Goal: Task Accomplishment & Management: Manage account settings

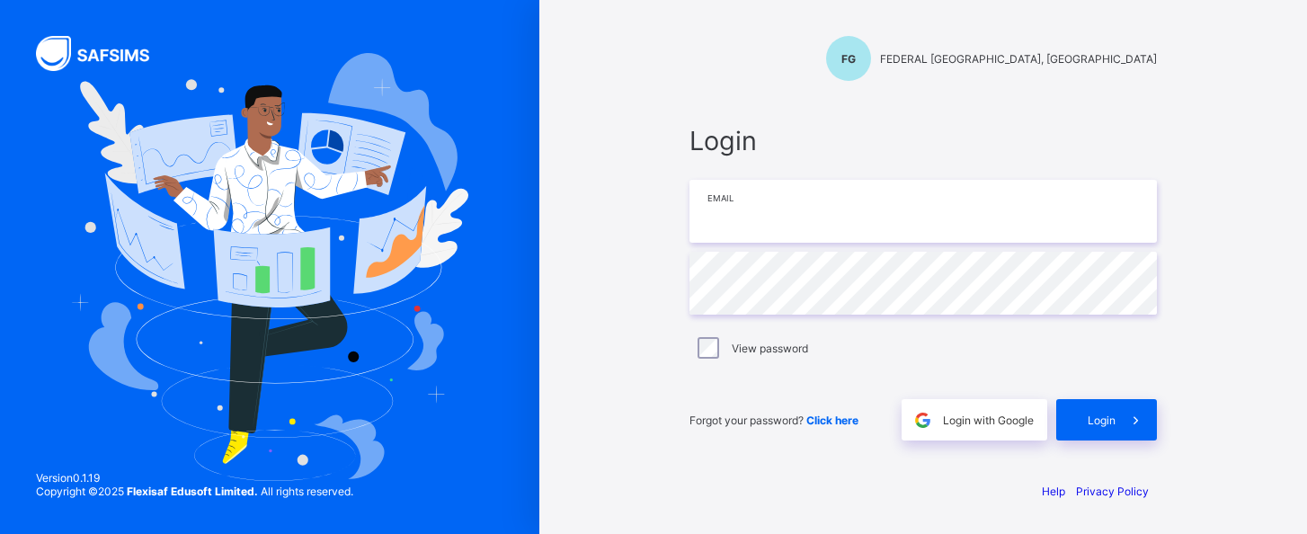
type input "**********"
click at [1084, 351] on div "View password" at bounding box center [923, 348] width 459 height 22
click at [1113, 421] on span "Login" at bounding box center [1102, 420] width 28 height 13
click at [1024, 103] on div "**********" at bounding box center [924, 283] width 504 height 368
click at [1105, 411] on div "Login" at bounding box center [1107, 419] width 101 height 41
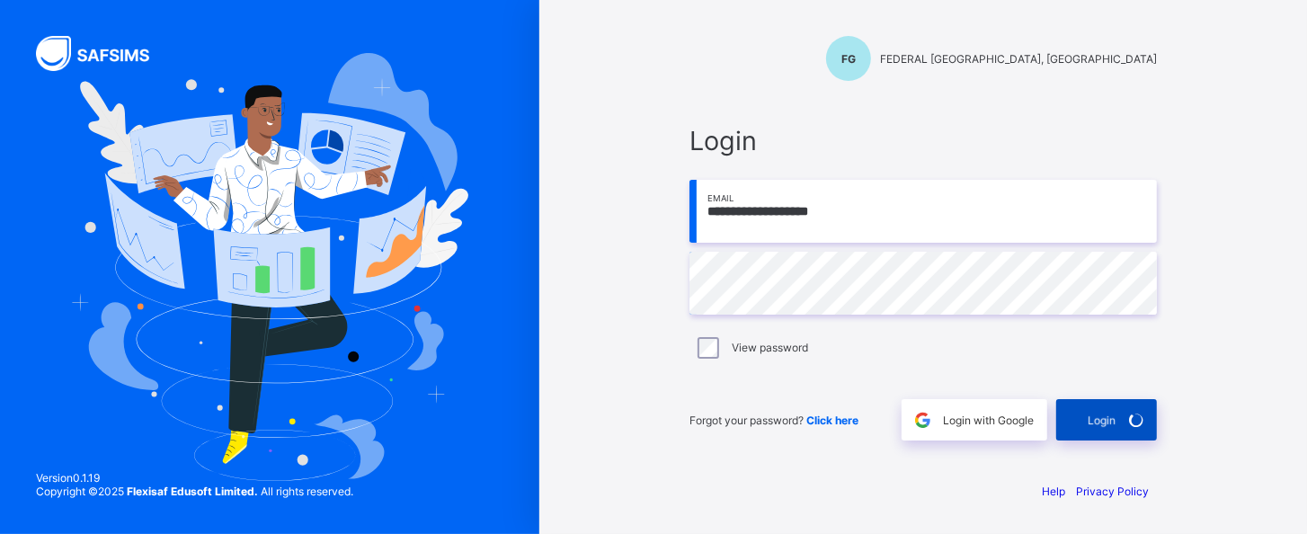
click at [1105, 411] on div "Login" at bounding box center [1107, 419] width 101 height 41
type input "**********"
click at [1110, 407] on div "Login" at bounding box center [1107, 419] width 101 height 41
click at [937, 92] on div "**********" at bounding box center [924, 267] width 540 height 534
click at [1084, 415] on div "Login" at bounding box center [1107, 419] width 101 height 41
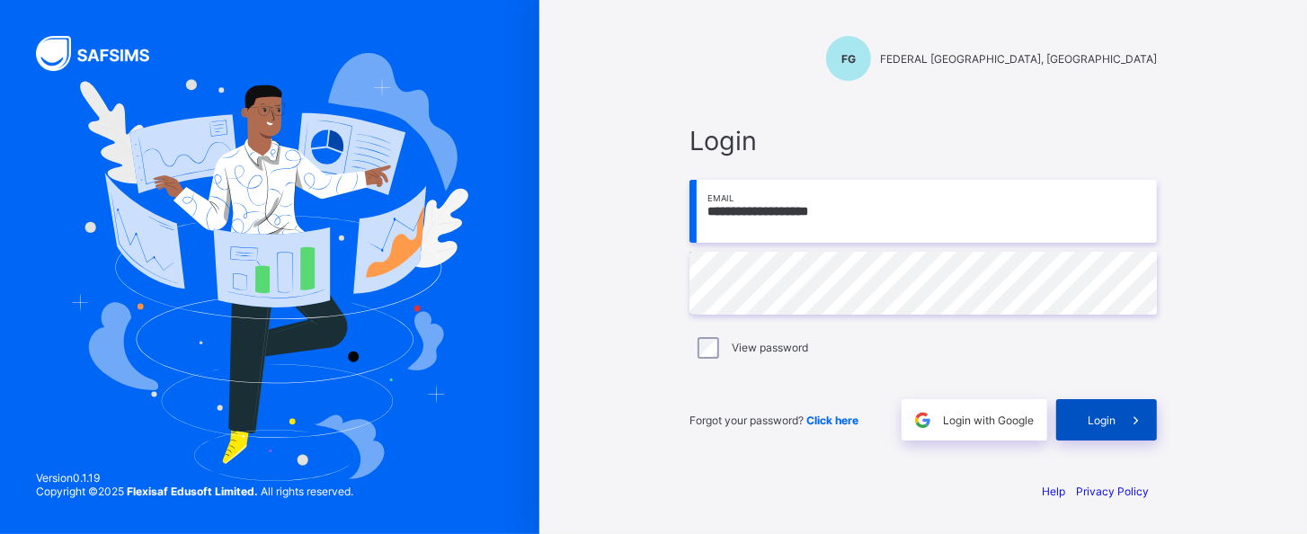
click at [1127, 418] on icon at bounding box center [1136, 420] width 19 height 17
click at [1127, 418] on span at bounding box center [1136, 419] width 41 height 41
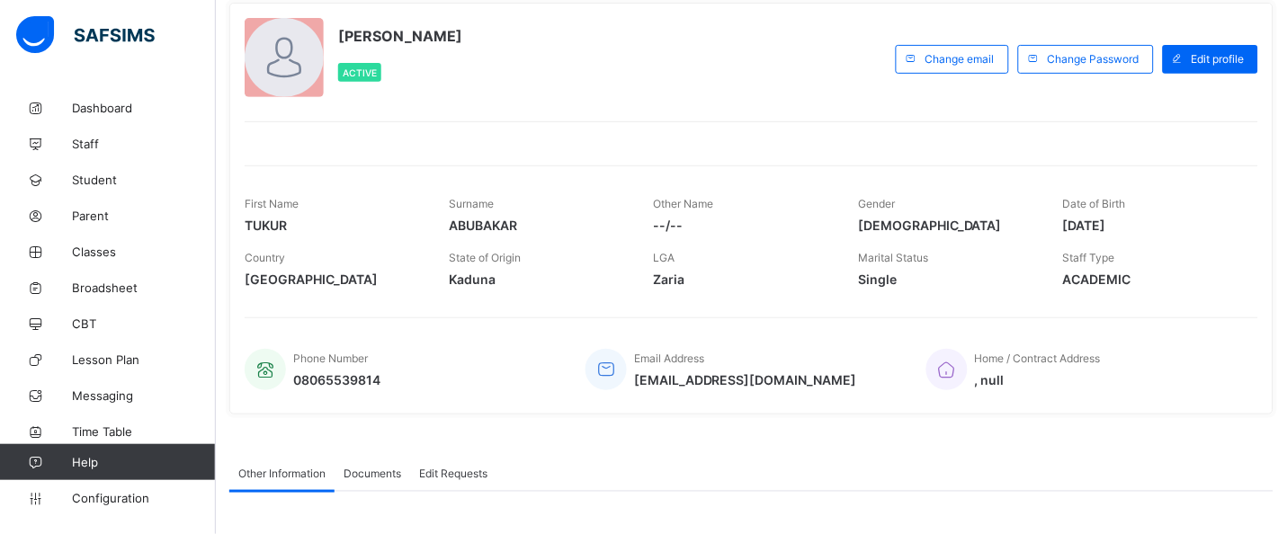
scroll to position [49, 0]
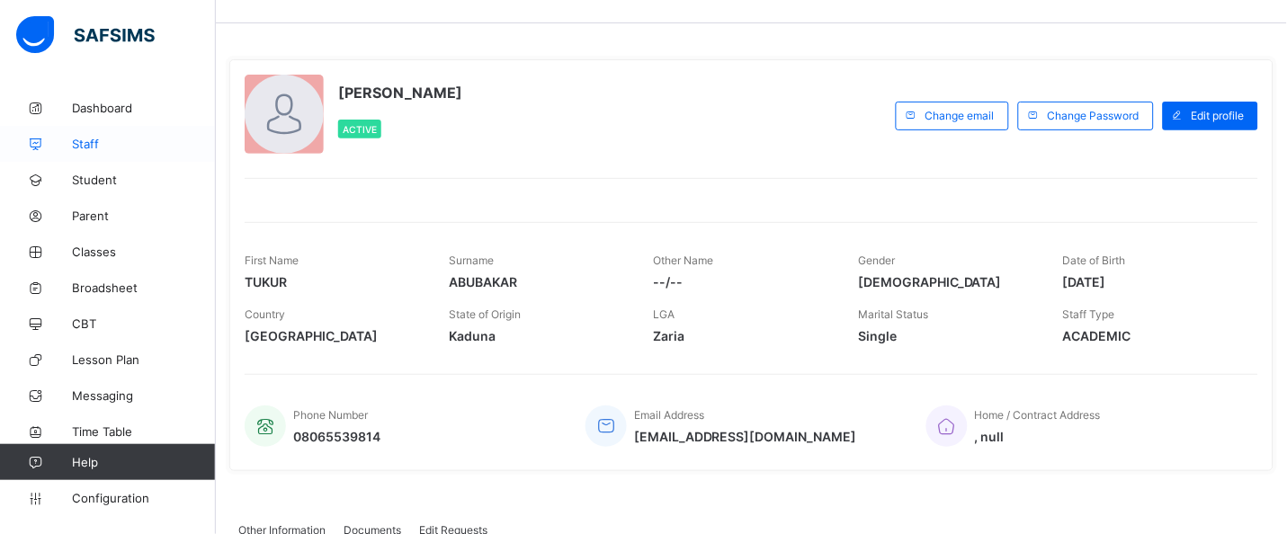
click at [85, 152] on link "Staff" at bounding box center [108, 144] width 216 height 36
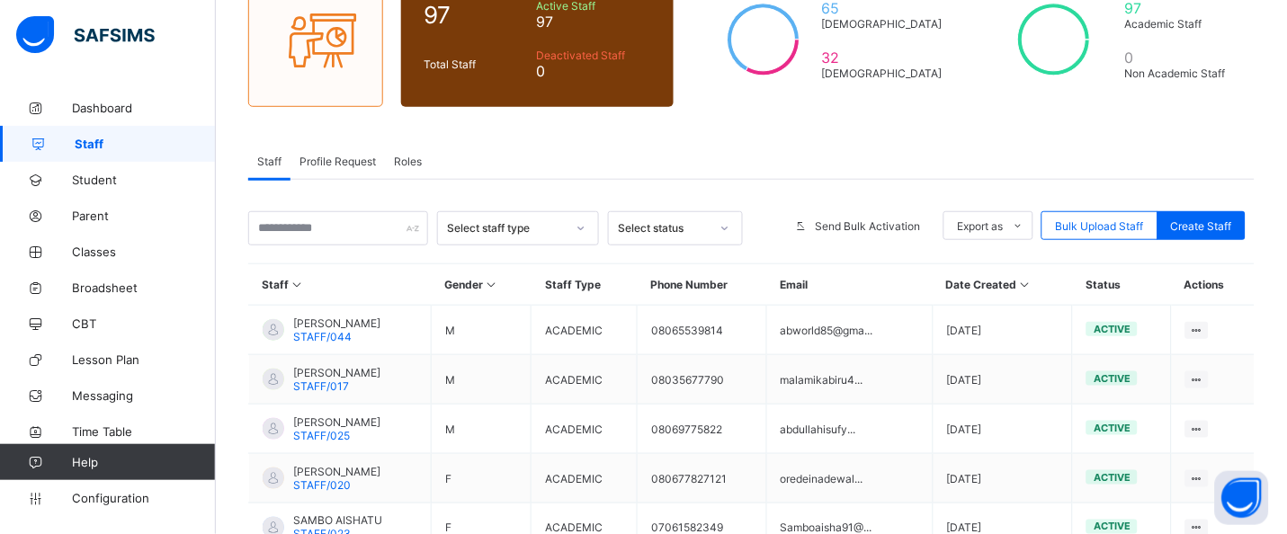
scroll to position [311, 0]
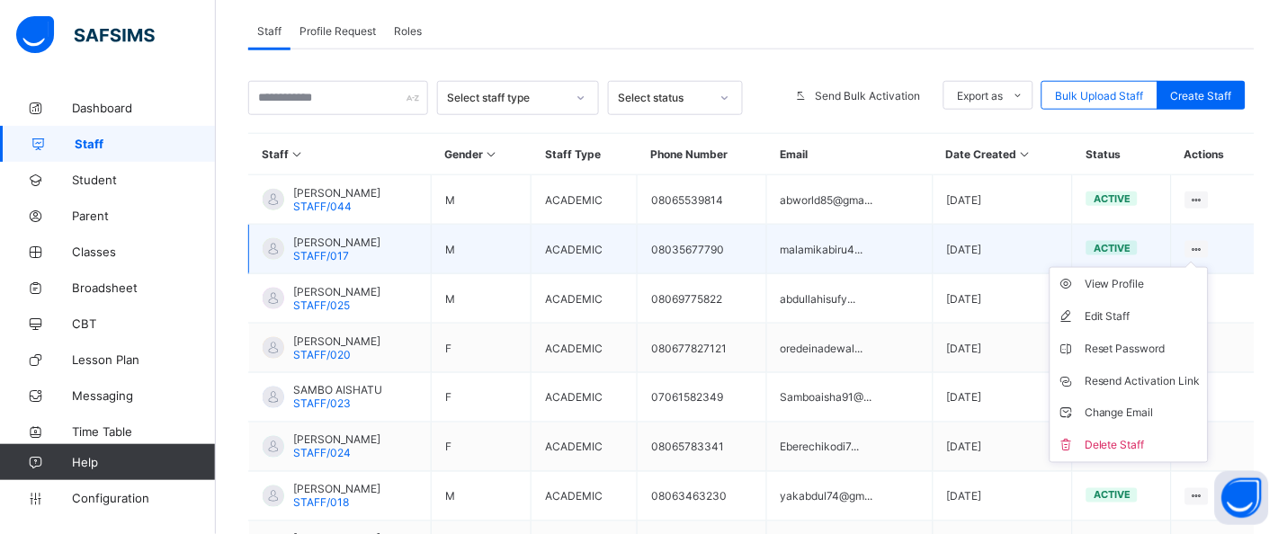
click at [1209, 267] on ul "View Profile Edit Staff Reset Password Resend Activation Link Change Email Dele…" at bounding box center [1128, 365] width 159 height 196
click at [1163, 376] on div "Resend Activation Link" at bounding box center [1142, 381] width 116 height 18
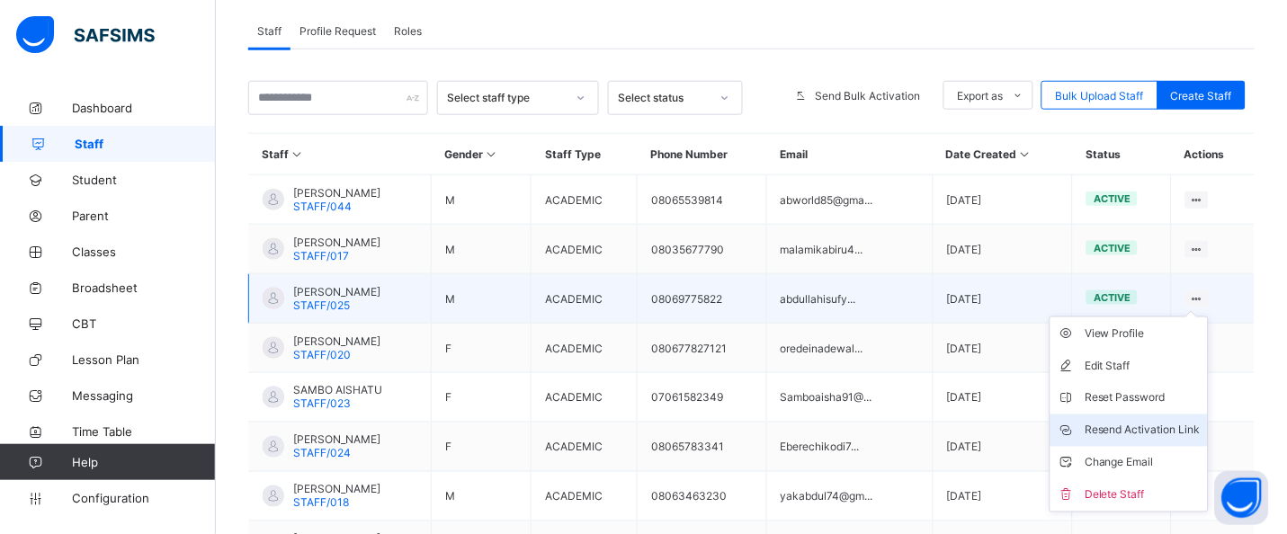
click at [1169, 429] on div "Resend Activation Link" at bounding box center [1142, 431] width 116 height 18
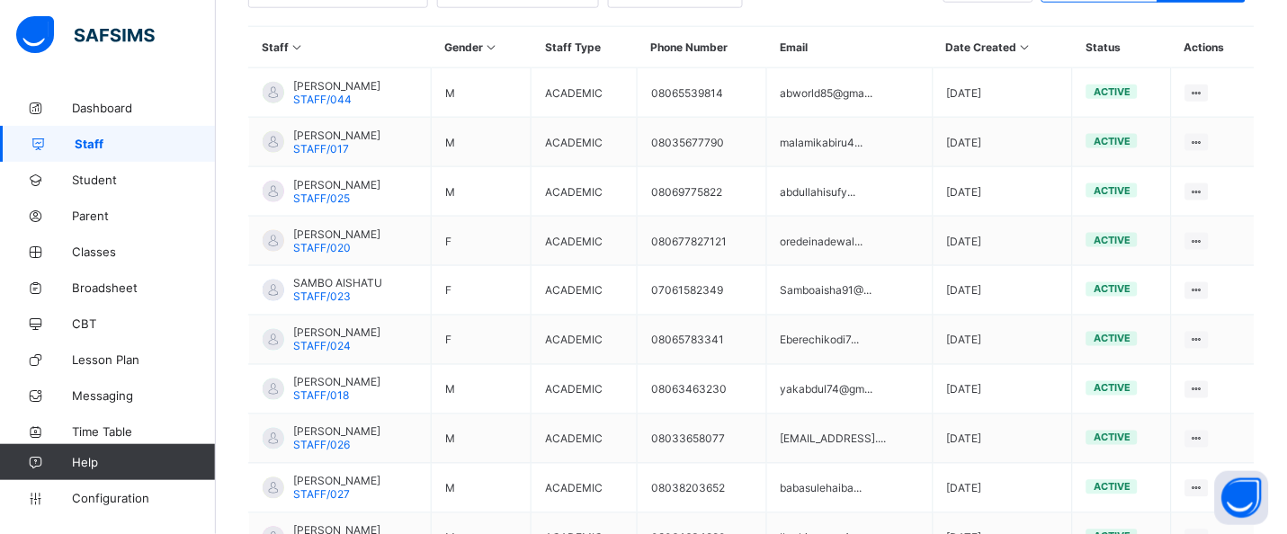
scroll to position [421, 0]
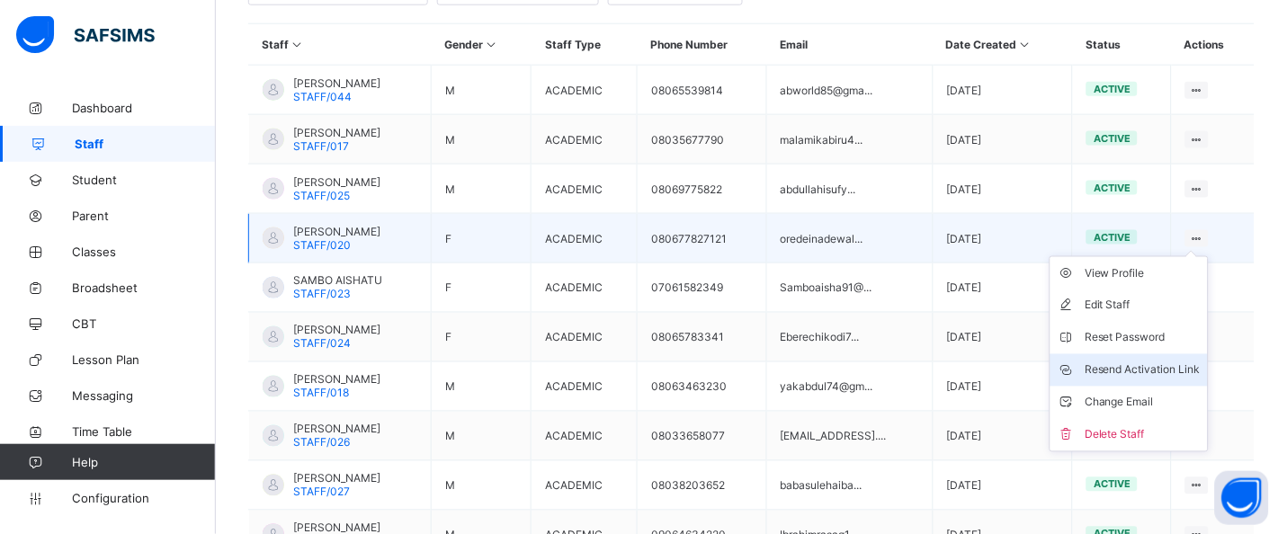
click at [1164, 377] on div "Resend Activation Link" at bounding box center [1142, 370] width 116 height 18
click at [1147, 372] on div "Resend Activation Link" at bounding box center [1142, 370] width 116 height 18
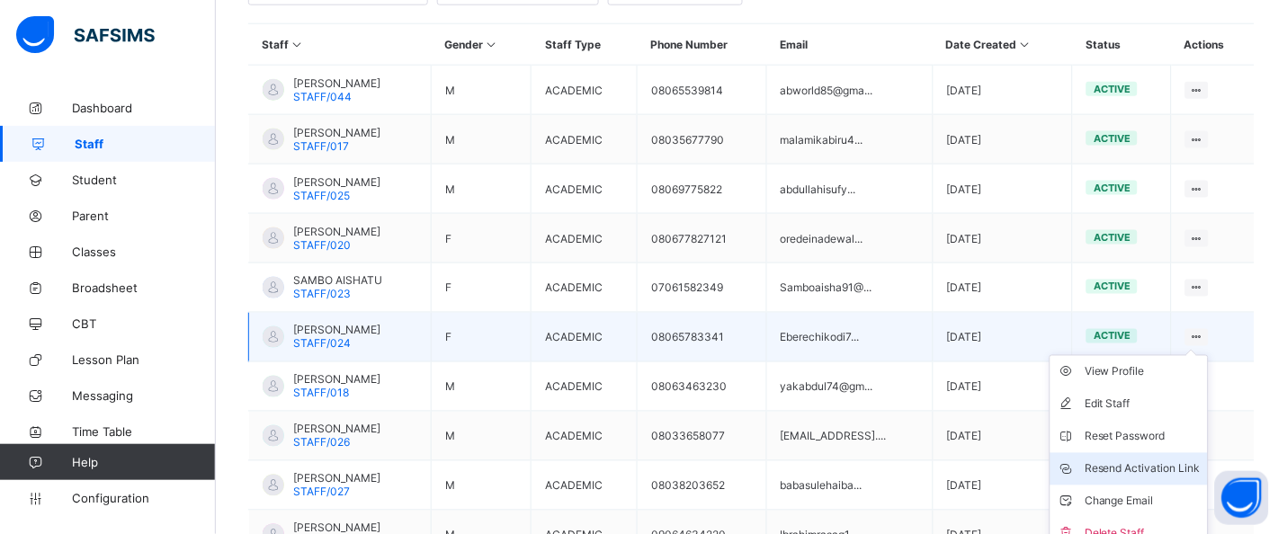
click at [1153, 464] on div "Resend Activation Link" at bounding box center [1142, 469] width 116 height 18
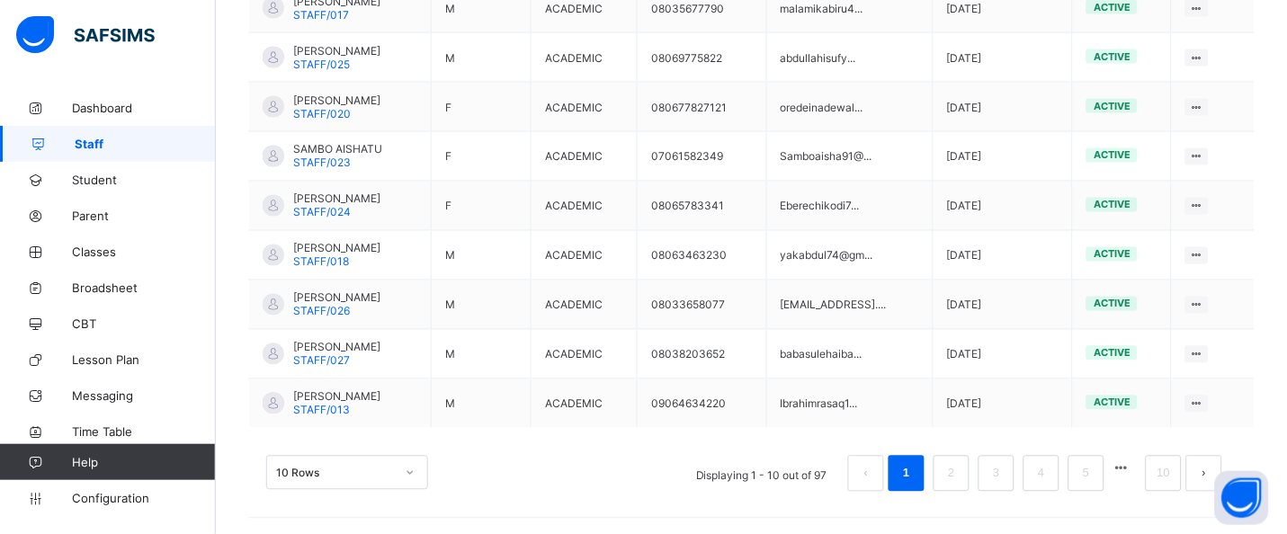
scroll to position [555, 0]
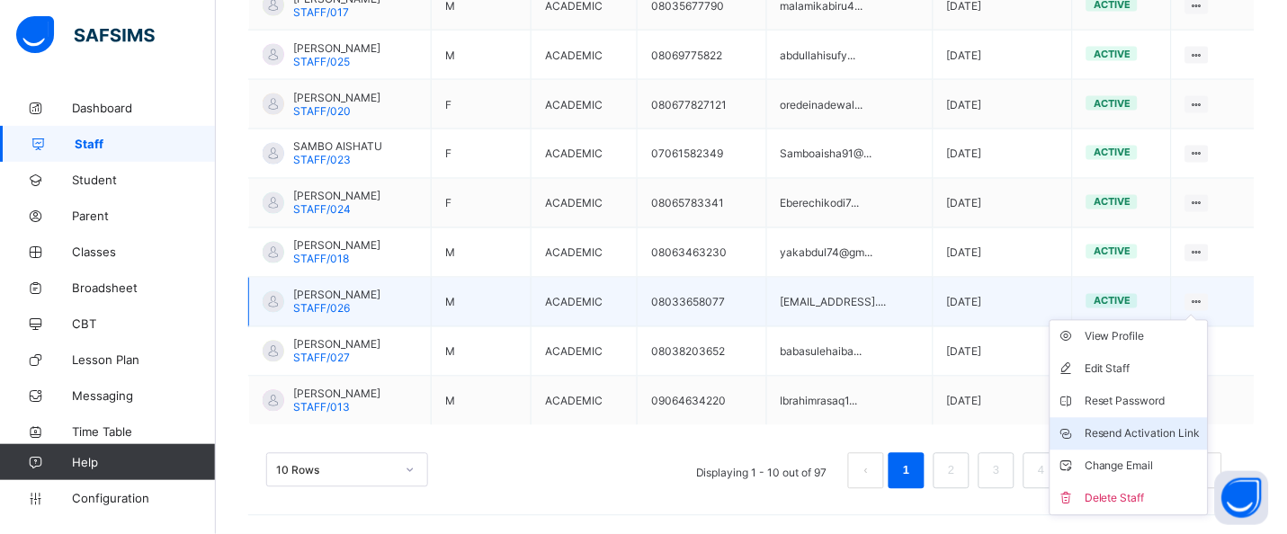
click at [1162, 433] on div "Resend Activation Link" at bounding box center [1142, 434] width 116 height 18
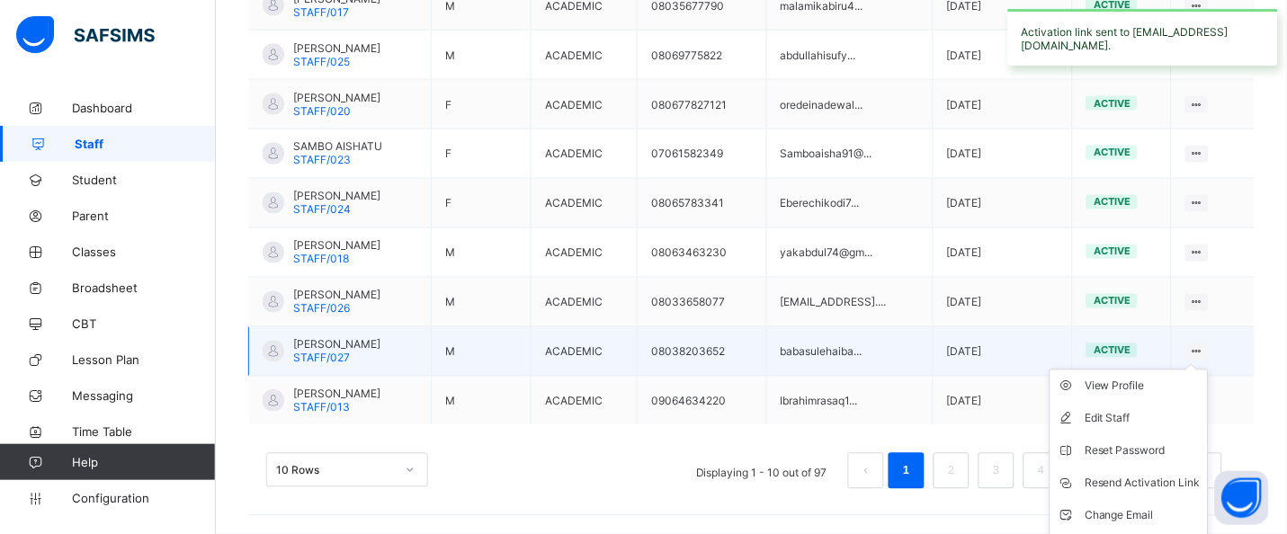
click at [1209, 370] on ul "View Profile Edit Staff Reset Password Resend Activation Link Change Email Dele…" at bounding box center [1128, 468] width 159 height 196
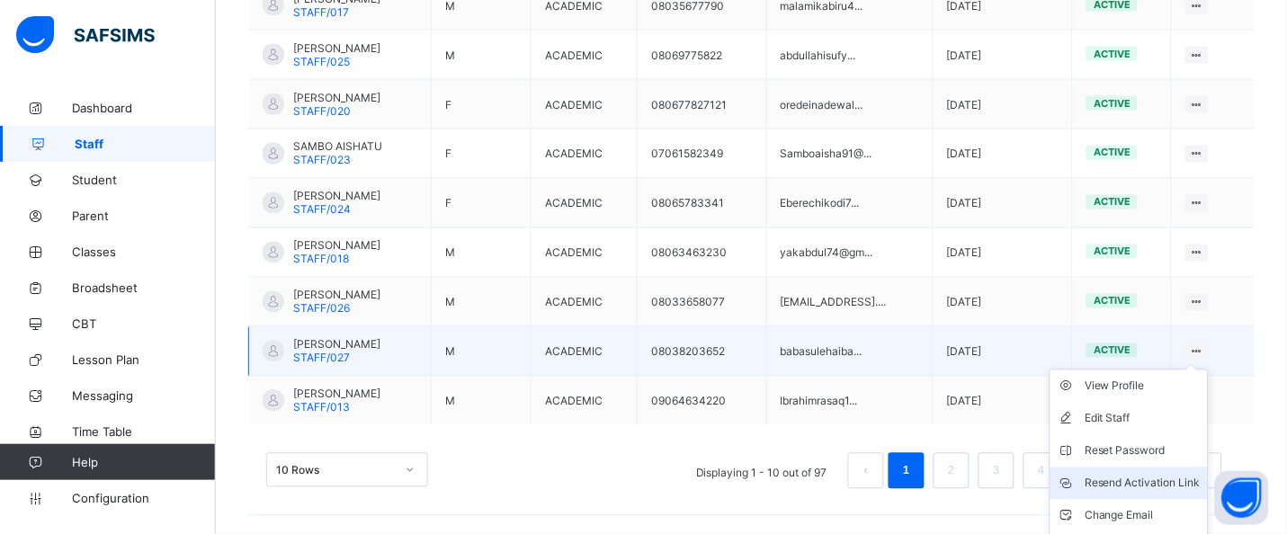
click at [1145, 487] on div "Resend Activation Link" at bounding box center [1142, 484] width 116 height 18
click at [1166, 476] on div "Resend Activation Link" at bounding box center [1142, 484] width 116 height 18
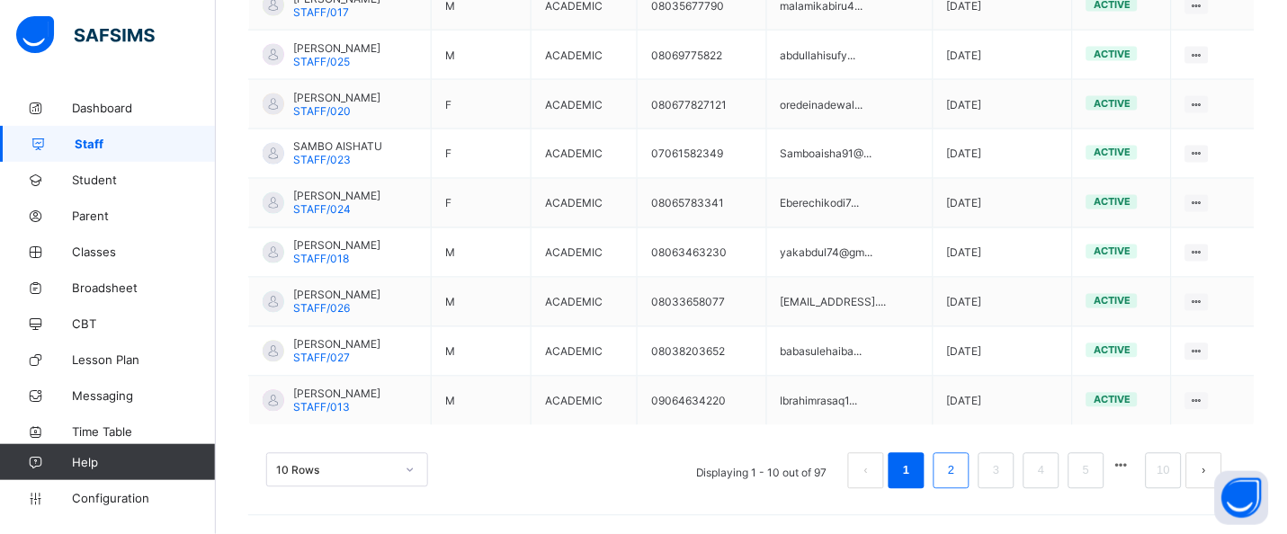
click at [959, 475] on link "2" at bounding box center [950, 471] width 17 height 23
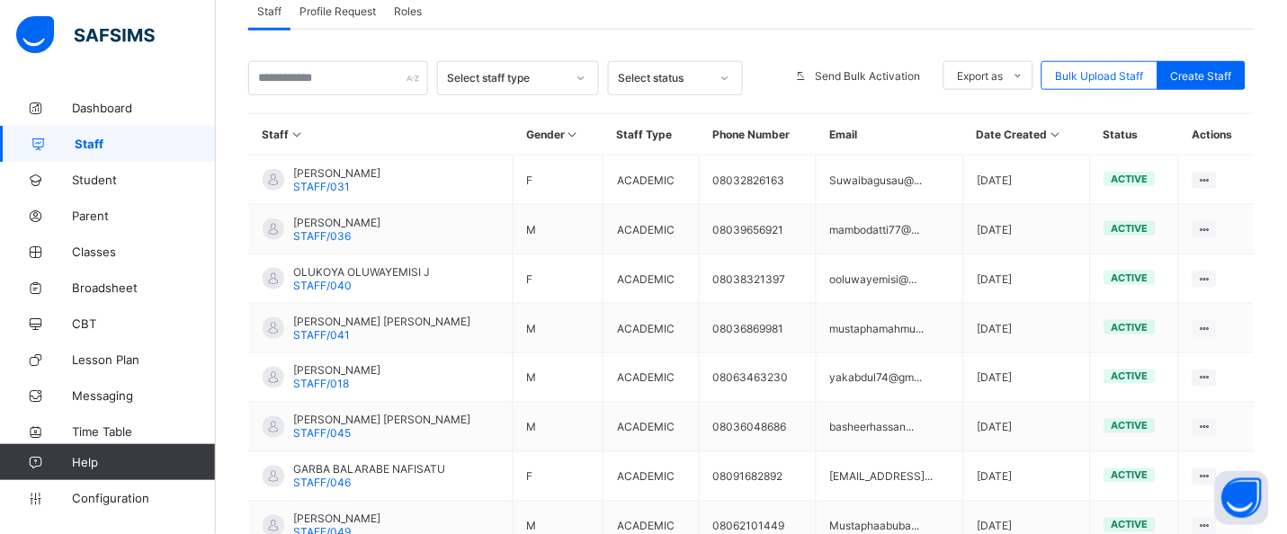
scroll to position [333, 0]
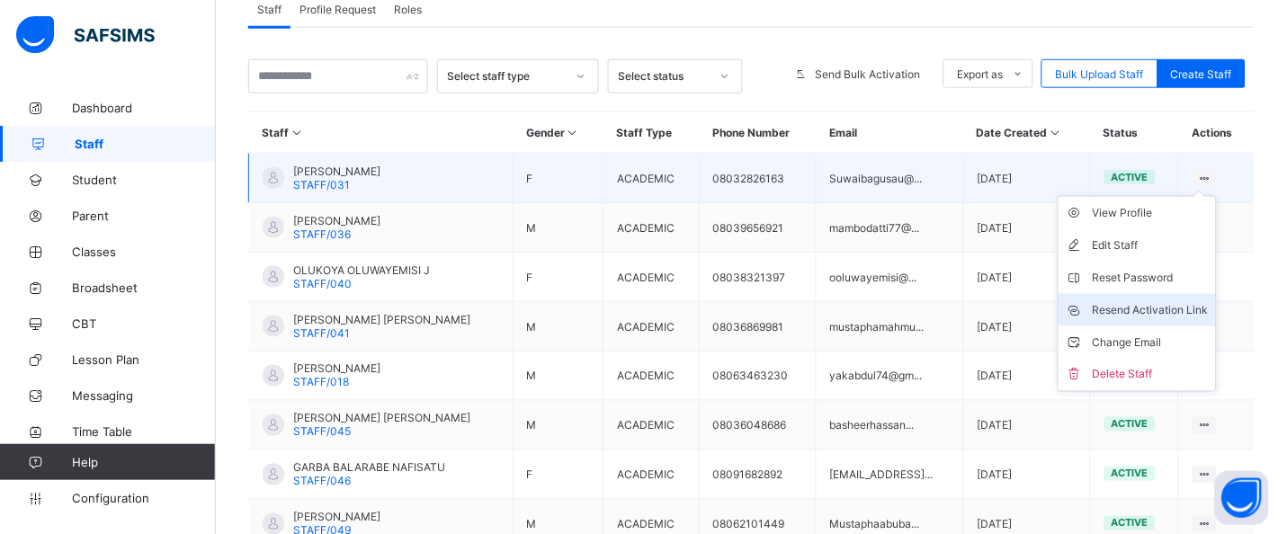
click at [1179, 310] on div "Resend Activation Link" at bounding box center [1151, 310] width 116 height 18
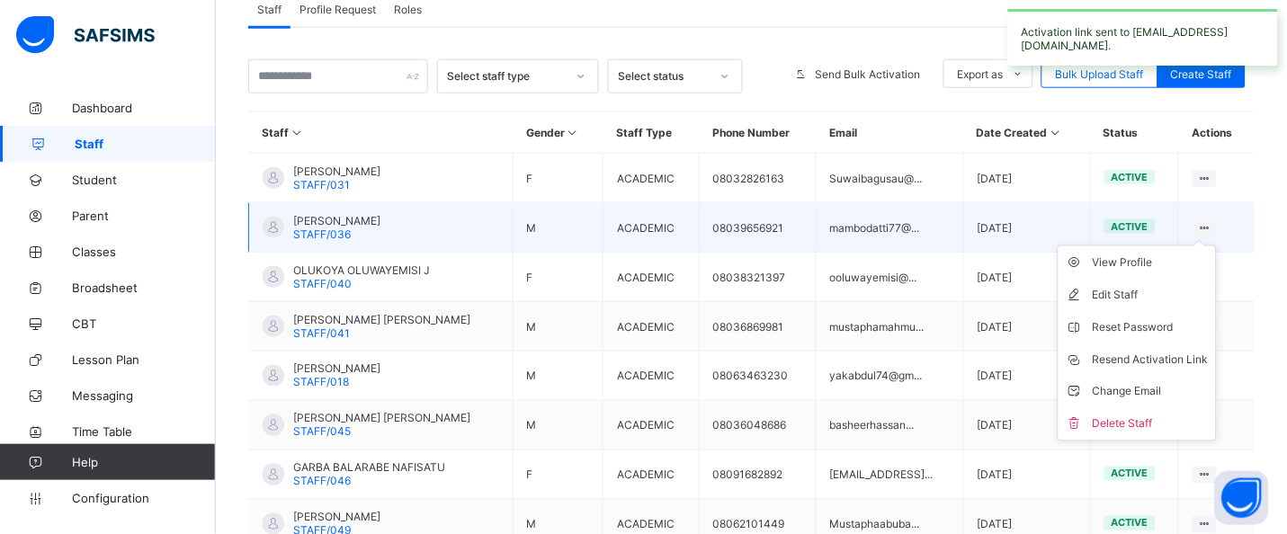
click at [1214, 226] on div at bounding box center [1204, 227] width 24 height 17
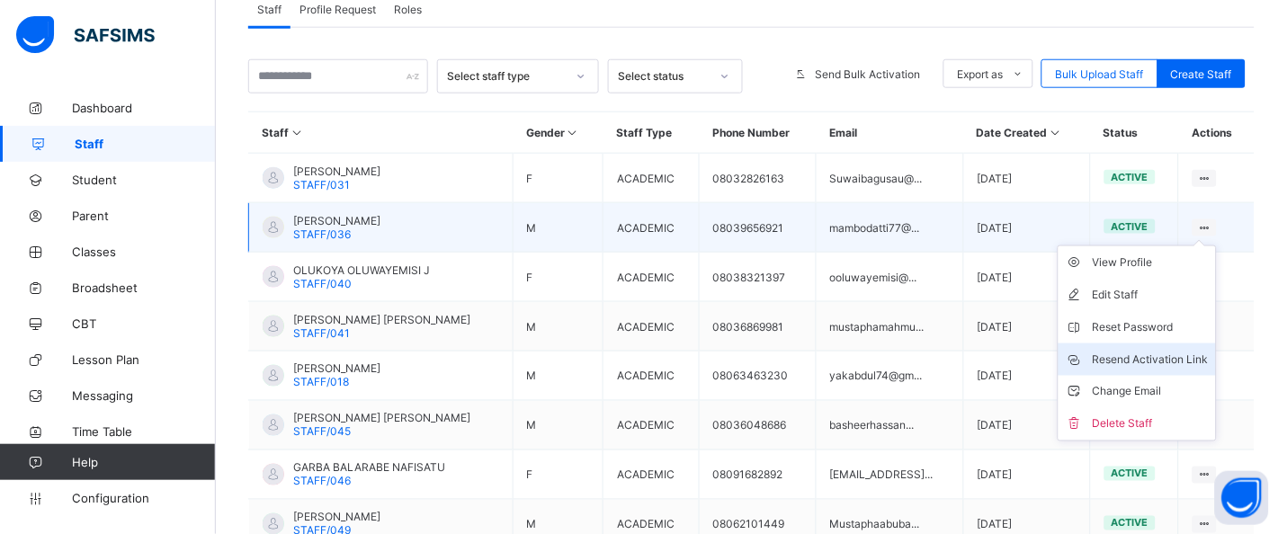
click at [1189, 351] on div "Resend Activation Link" at bounding box center [1151, 360] width 116 height 18
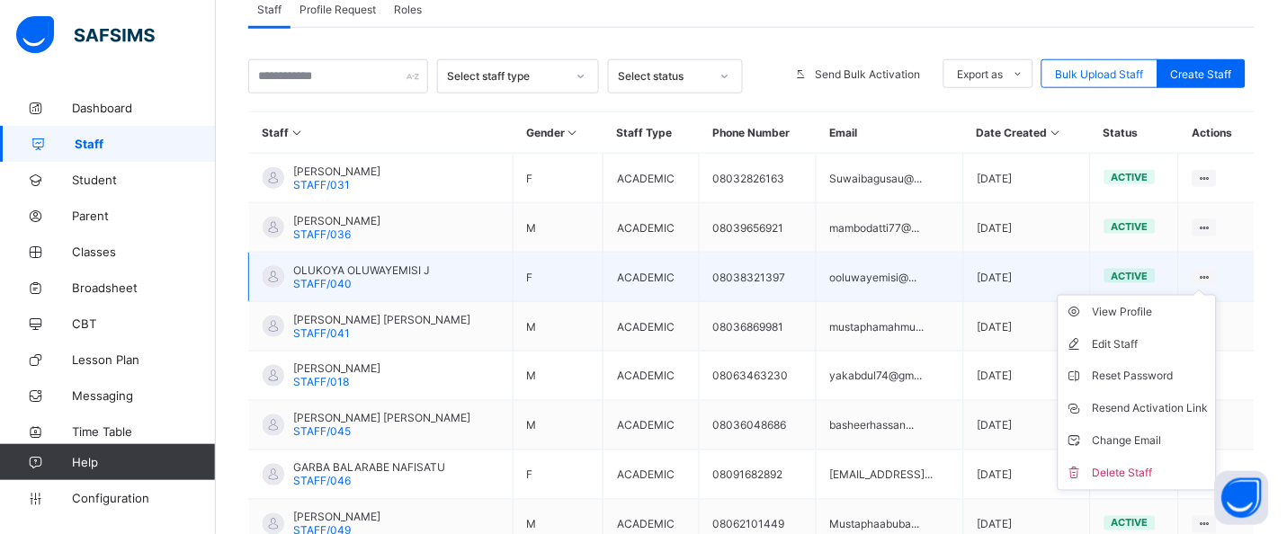
click at [1212, 275] on icon at bounding box center [1204, 277] width 15 height 13
click at [1175, 415] on div "Resend Activation Link" at bounding box center [1151, 409] width 116 height 18
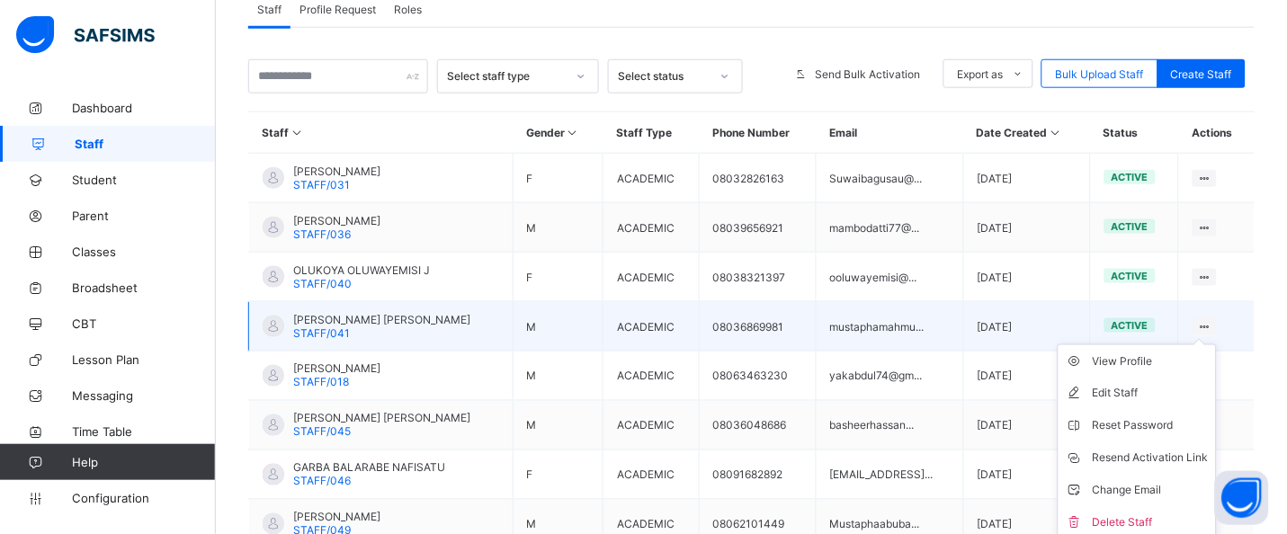
click at [1217, 344] on ul "View Profile Edit Staff Reset Password Resend Activation Link Change Email Dele…" at bounding box center [1136, 442] width 159 height 196
click at [1149, 468] on li "Resend Activation Link" at bounding box center [1136, 458] width 157 height 32
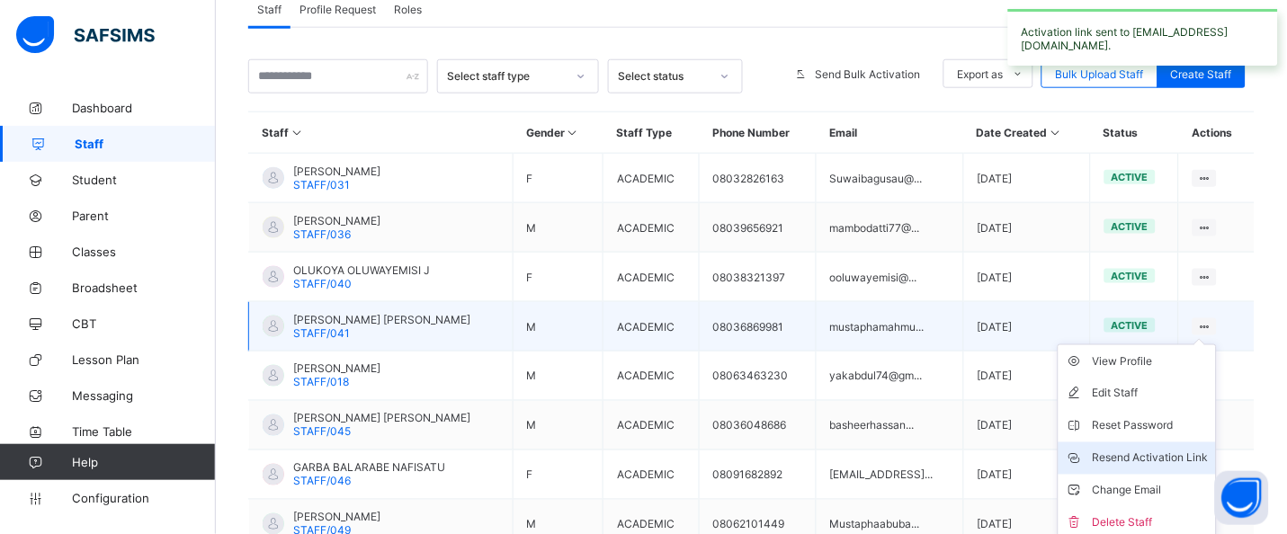
click at [1149, 468] on li "Resend Activation Link" at bounding box center [1136, 458] width 157 height 32
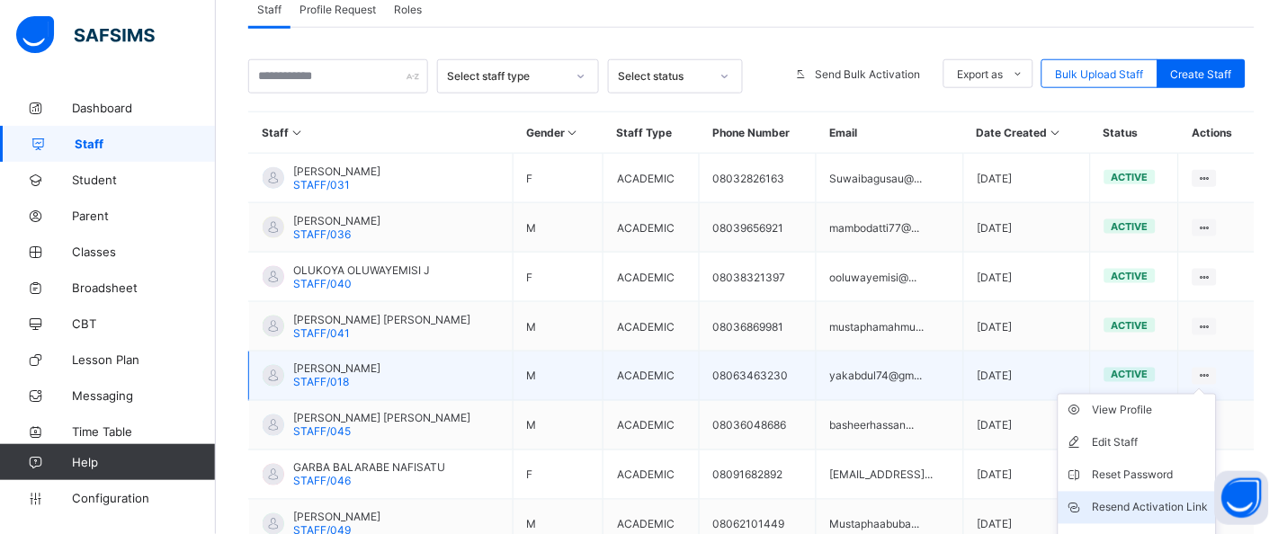
click at [1181, 506] on div "Resend Activation Link" at bounding box center [1151, 508] width 116 height 18
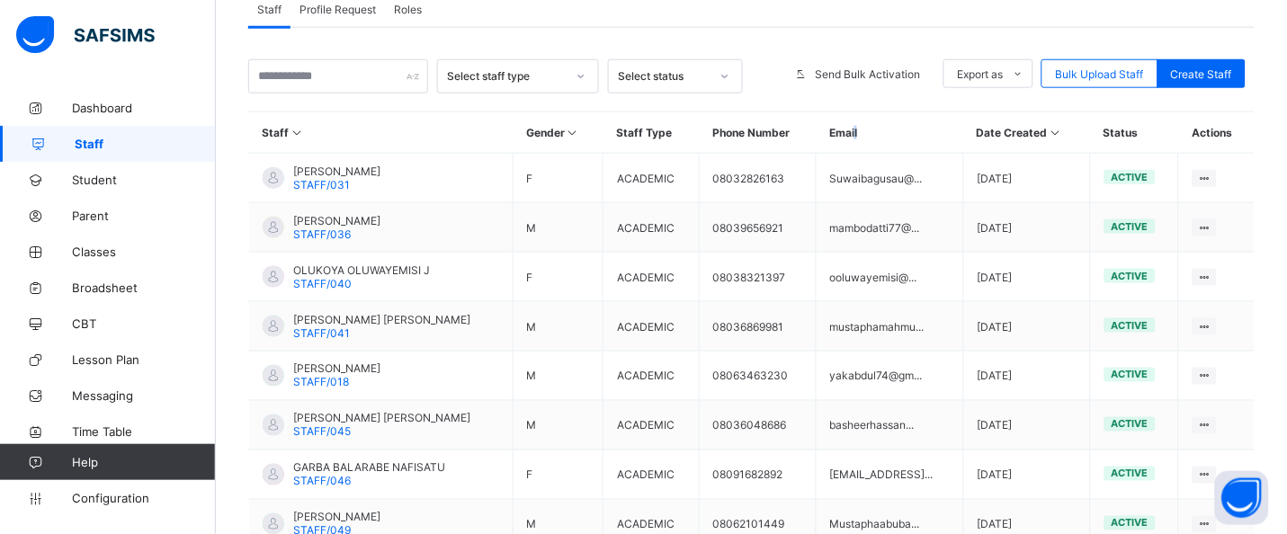
drag, startPoint x: 1306, startPoint y: 290, endPoint x: 877, endPoint y: 135, distance: 456.3
click at [877, 135] on th "Email" at bounding box center [889, 132] width 147 height 41
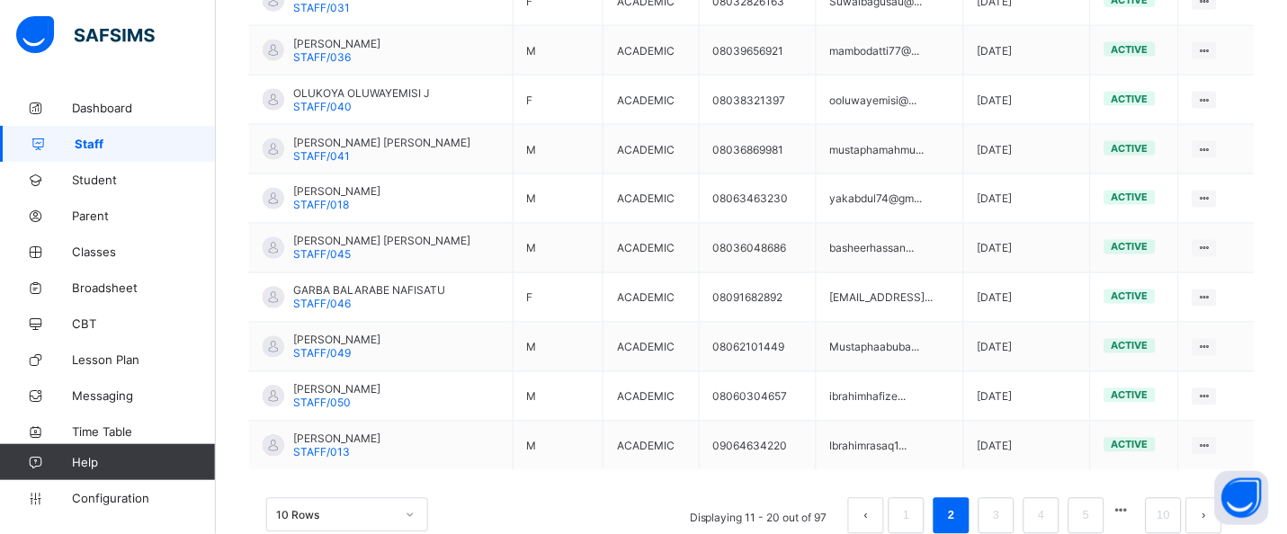
scroll to position [514, 0]
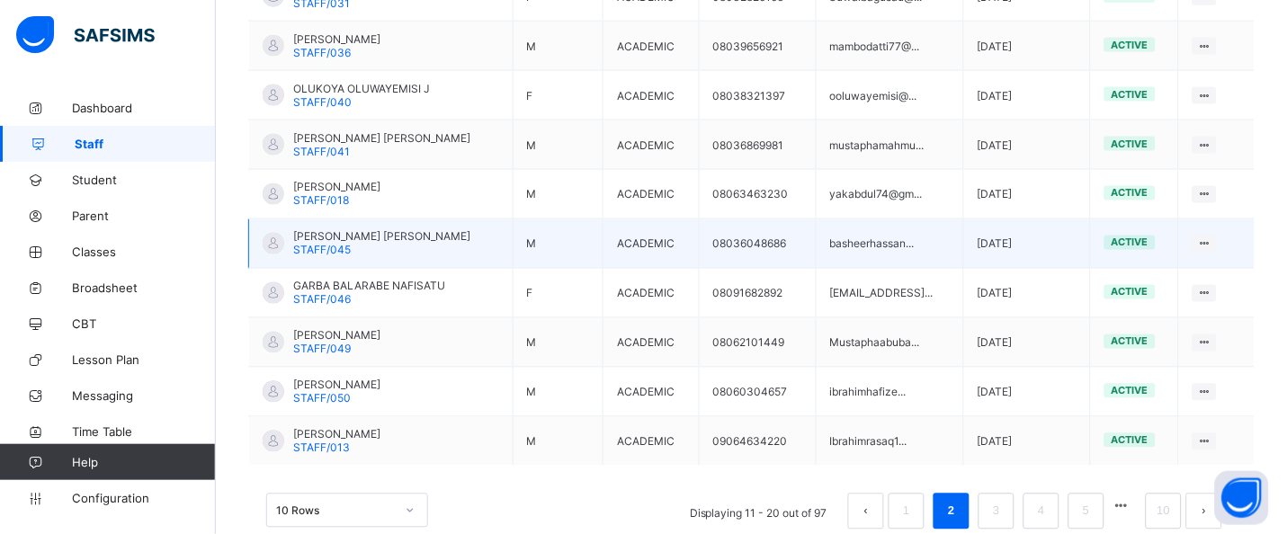
drag, startPoint x: 1306, startPoint y: 351, endPoint x: 505, endPoint y: 229, distance: 809.5
click at [505, 229] on td "[PERSON_NAME] [PERSON_NAME] STAFF/045" at bounding box center [381, 243] width 264 height 49
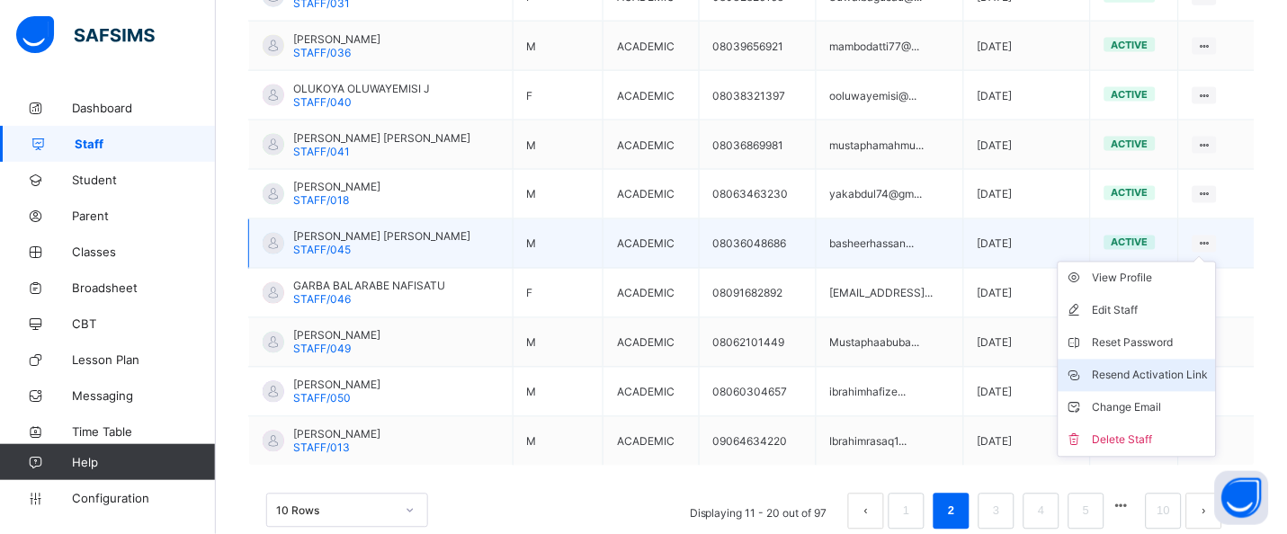
click at [1185, 385] on li "Resend Activation Link" at bounding box center [1136, 376] width 157 height 32
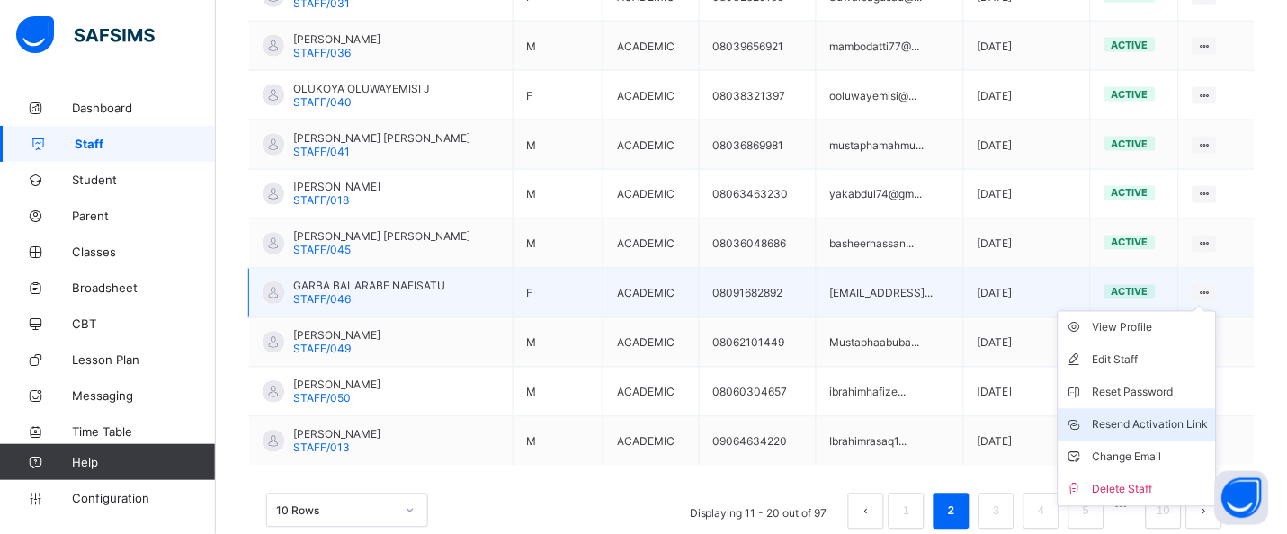
click at [1184, 423] on div "Resend Activation Link" at bounding box center [1151, 425] width 116 height 18
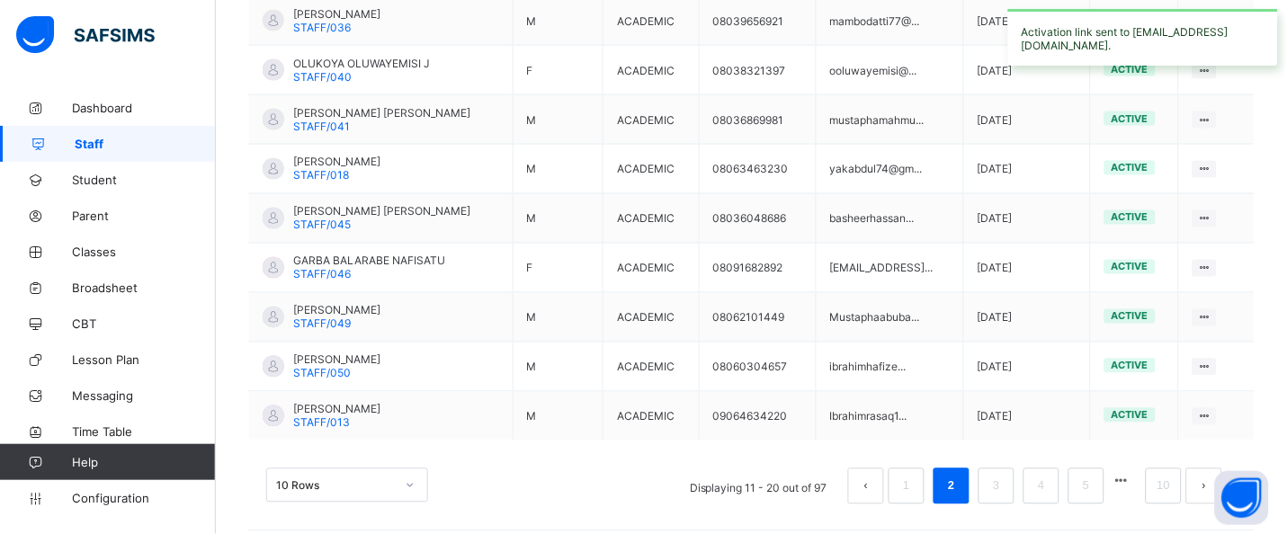
scroll to position [555, 0]
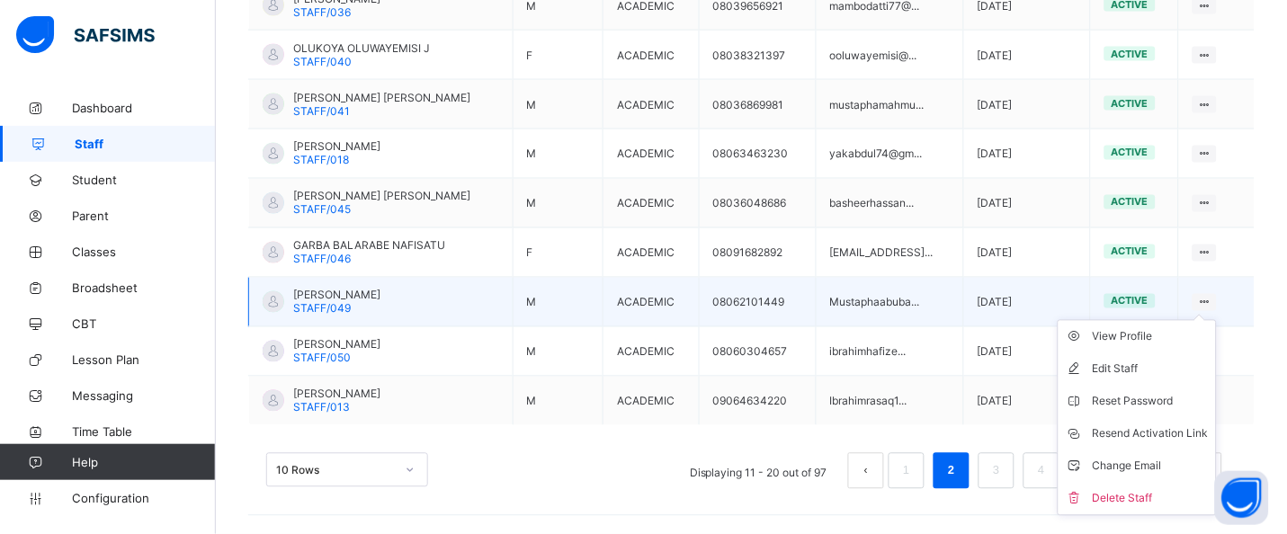
click at [1217, 320] on ul "View Profile Edit Staff Reset Password Resend Activation Link Change Email Dele…" at bounding box center [1136, 418] width 159 height 196
click at [1189, 433] on div "Resend Activation Link" at bounding box center [1151, 434] width 116 height 18
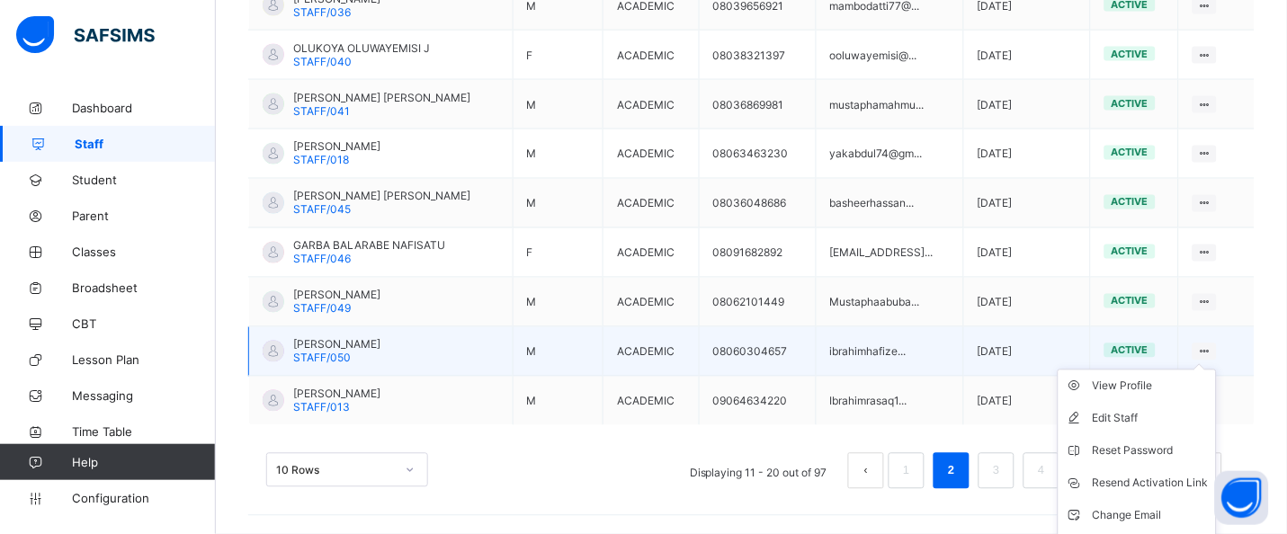
click at [1217, 370] on ul "View Profile Edit Staff Reset Password Resend Activation Link Change Email Dele…" at bounding box center [1136, 468] width 159 height 196
click at [1188, 483] on div "Resend Activation Link" at bounding box center [1151, 484] width 116 height 18
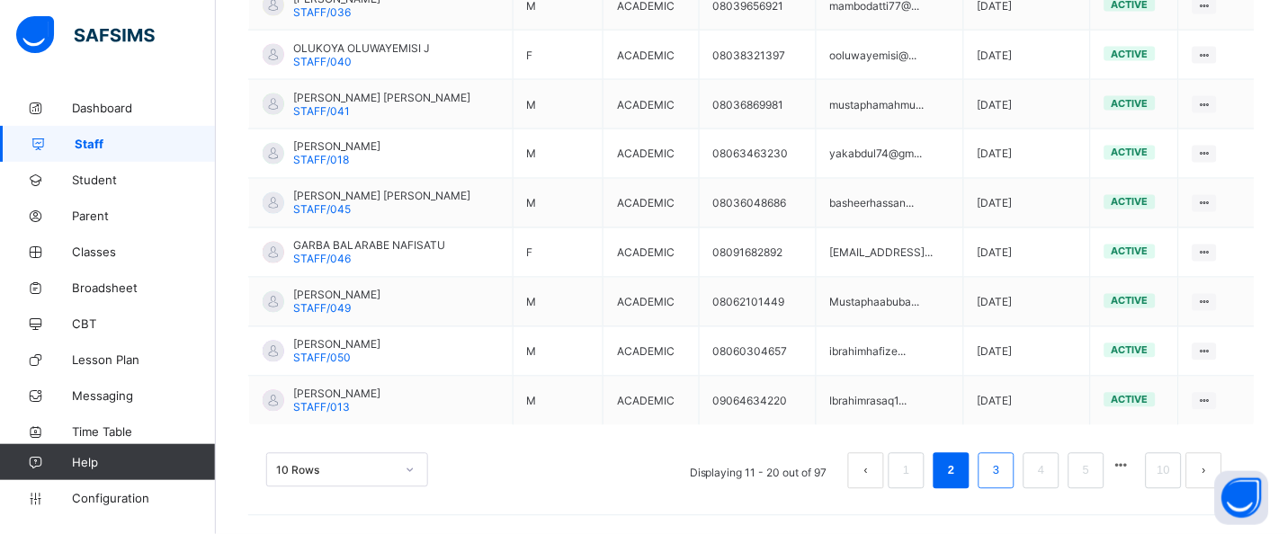
click at [1004, 474] on link "3" at bounding box center [995, 471] width 17 height 23
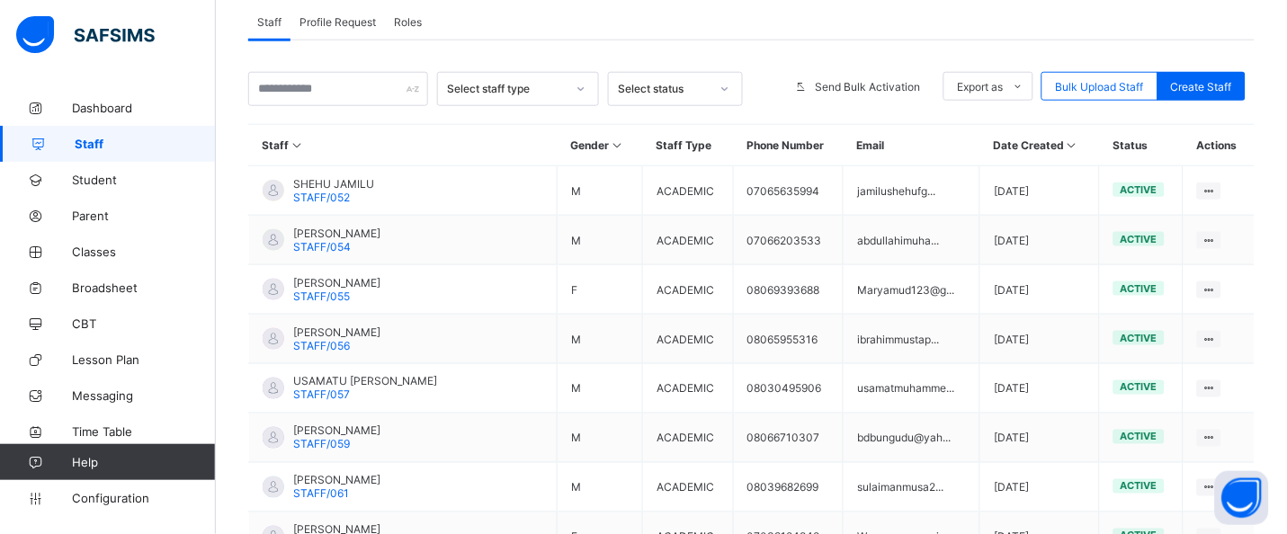
scroll to position [318, 0]
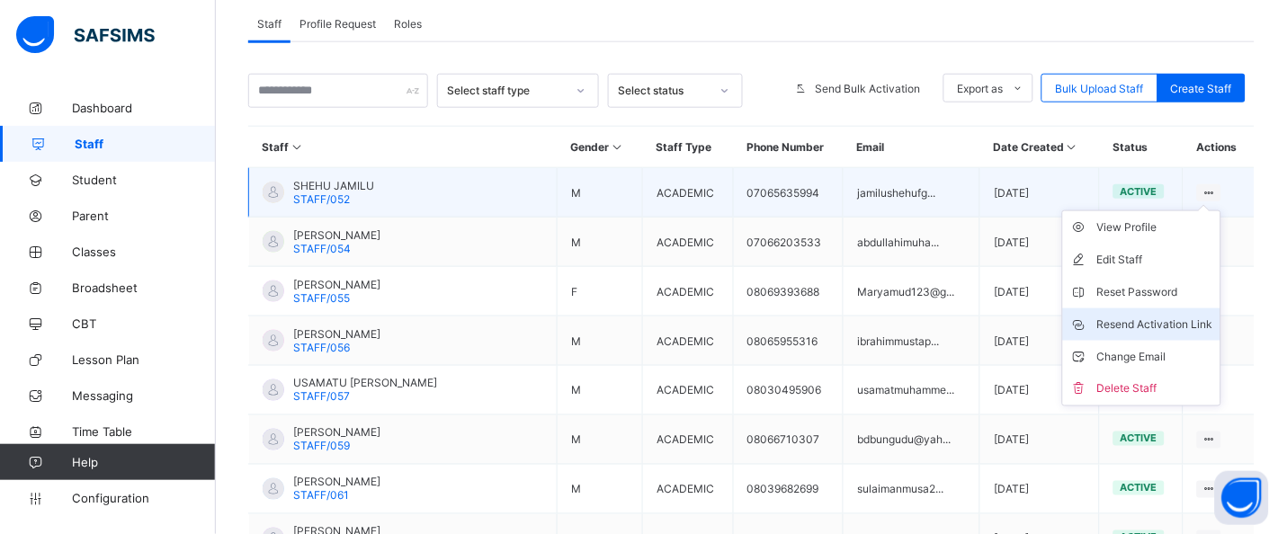
click at [1189, 317] on div "Resend Activation Link" at bounding box center [1155, 325] width 116 height 18
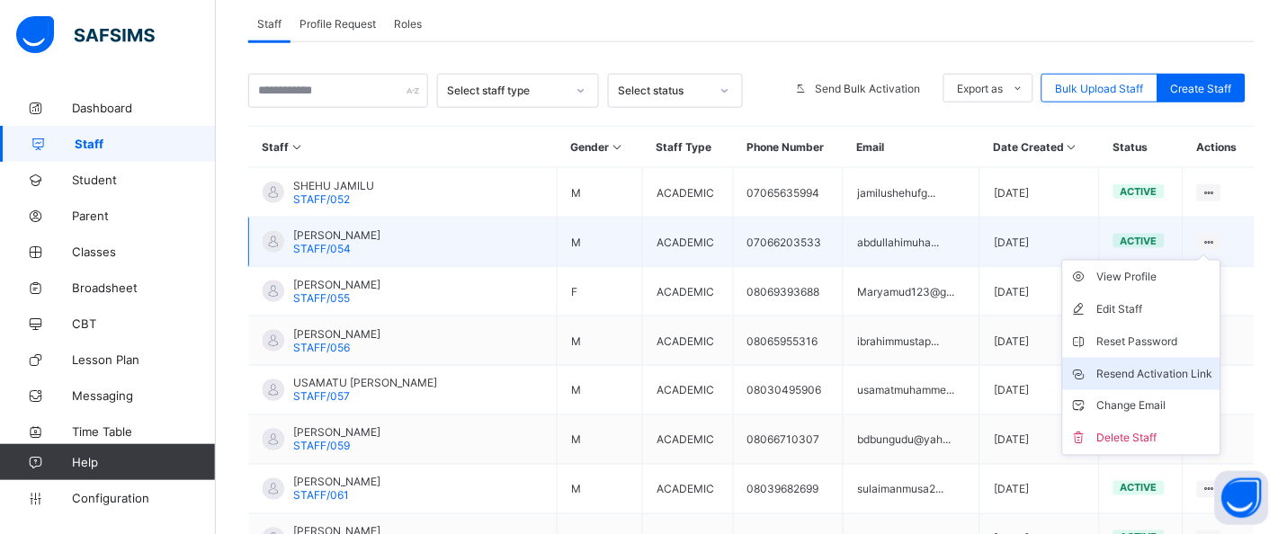
click at [1160, 362] on li "Resend Activation Link" at bounding box center [1141, 374] width 157 height 32
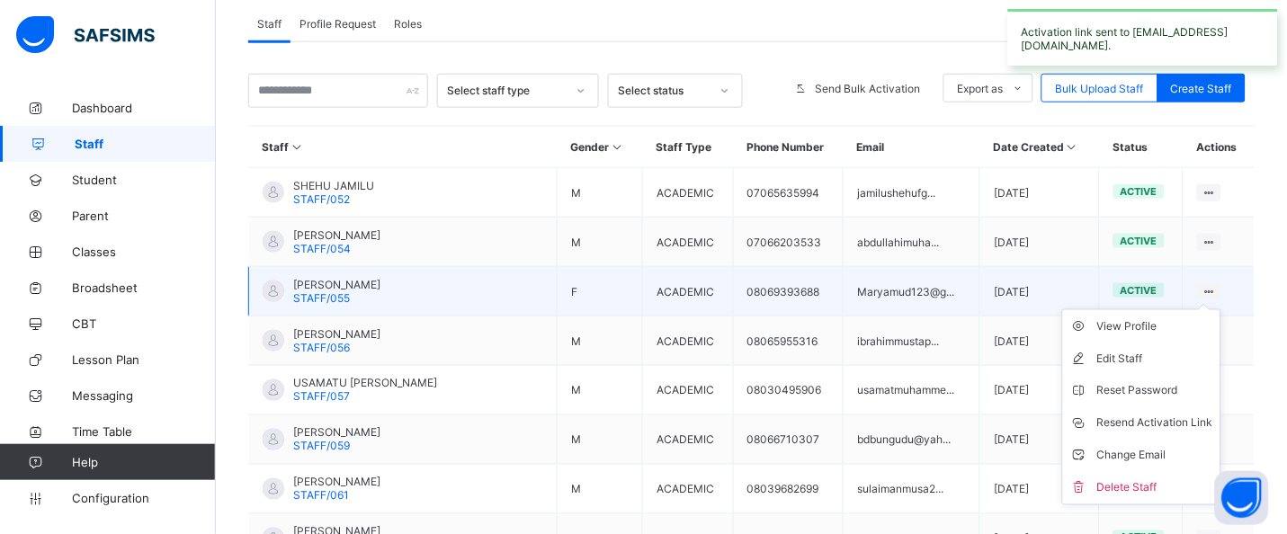
click at [1221, 309] on ul "View Profile Edit Staff Reset Password Resend Activation Link Change Email Dele…" at bounding box center [1141, 407] width 159 height 196
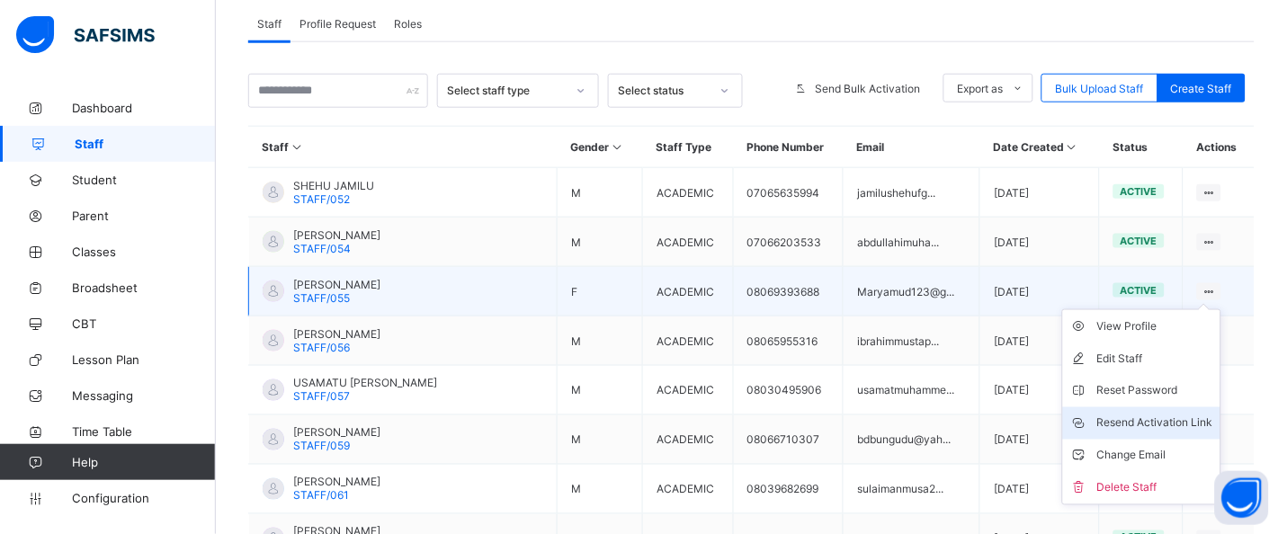
click at [1195, 424] on div "Resend Activation Link" at bounding box center [1155, 424] width 116 height 18
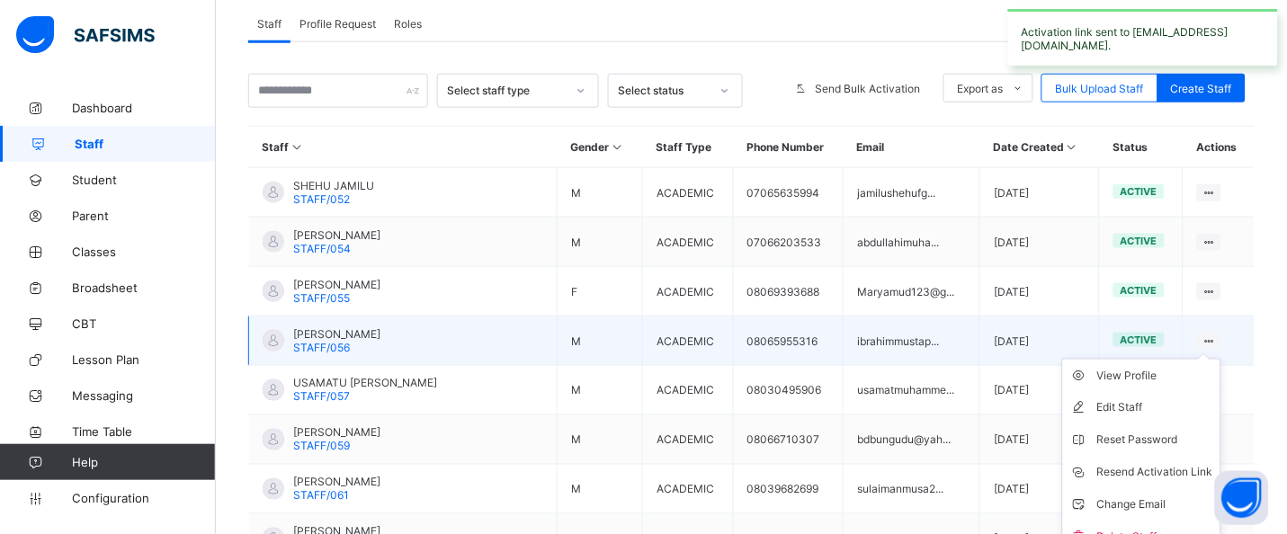
click at [1221, 359] on ul "View Profile Edit Staff Reset Password Resend Activation Link Change Email Dele…" at bounding box center [1141, 457] width 159 height 196
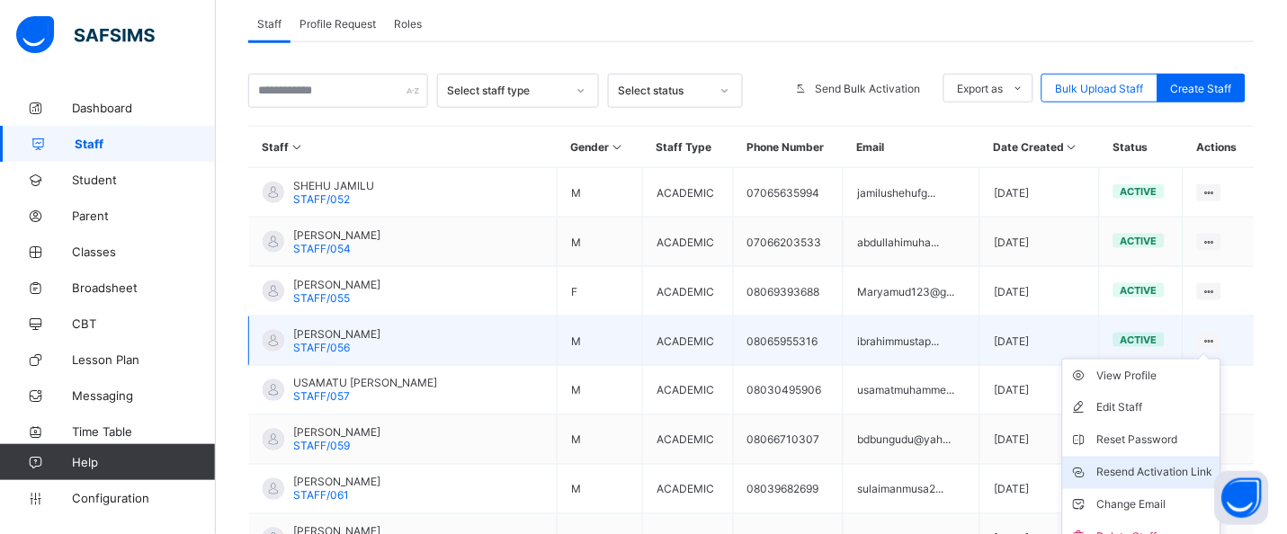
click at [1171, 469] on div "Resend Activation Link" at bounding box center [1155, 473] width 116 height 18
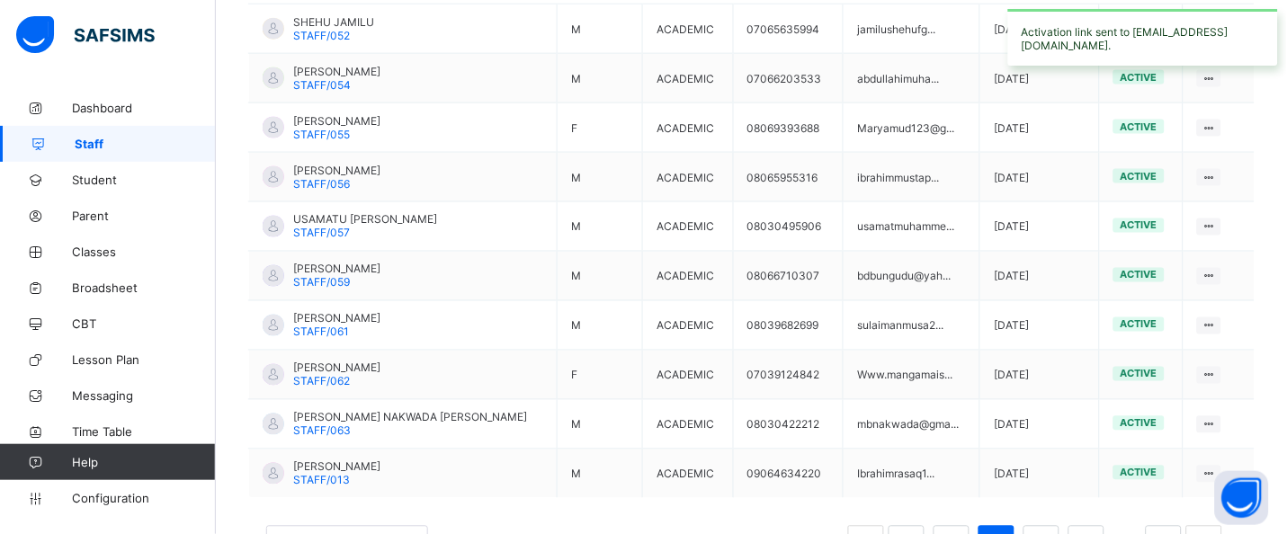
scroll to position [485, 0]
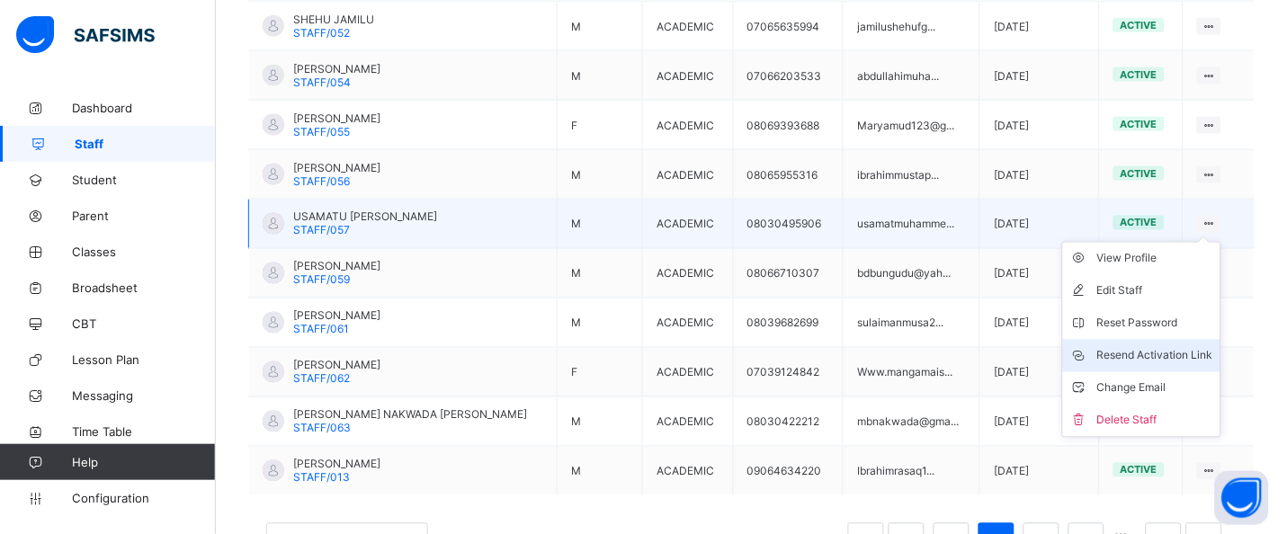
click at [1197, 348] on div "Resend Activation Link" at bounding box center [1155, 356] width 116 height 18
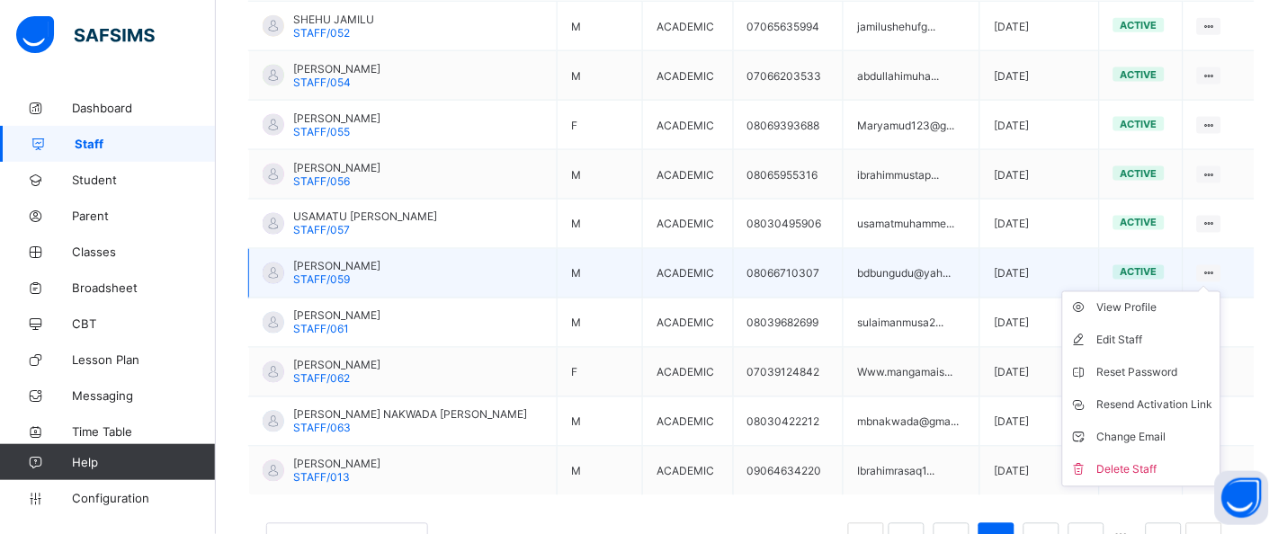
click at [1219, 291] on ul "View Profile Edit Staff Reset Password Resend Activation Link Change Email Dele…" at bounding box center [1141, 389] width 159 height 196
click at [1184, 403] on div "Resend Activation Link" at bounding box center [1155, 406] width 116 height 18
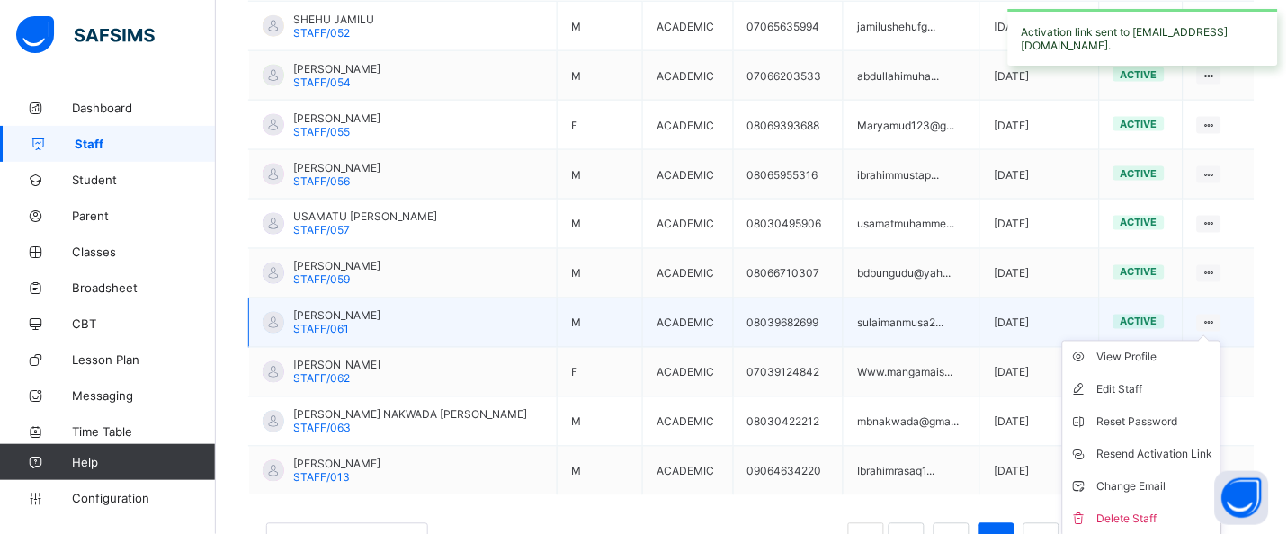
click at [1220, 341] on ul "View Profile Edit Staff Reset Password Resend Activation Link Change Email Dele…" at bounding box center [1141, 439] width 159 height 196
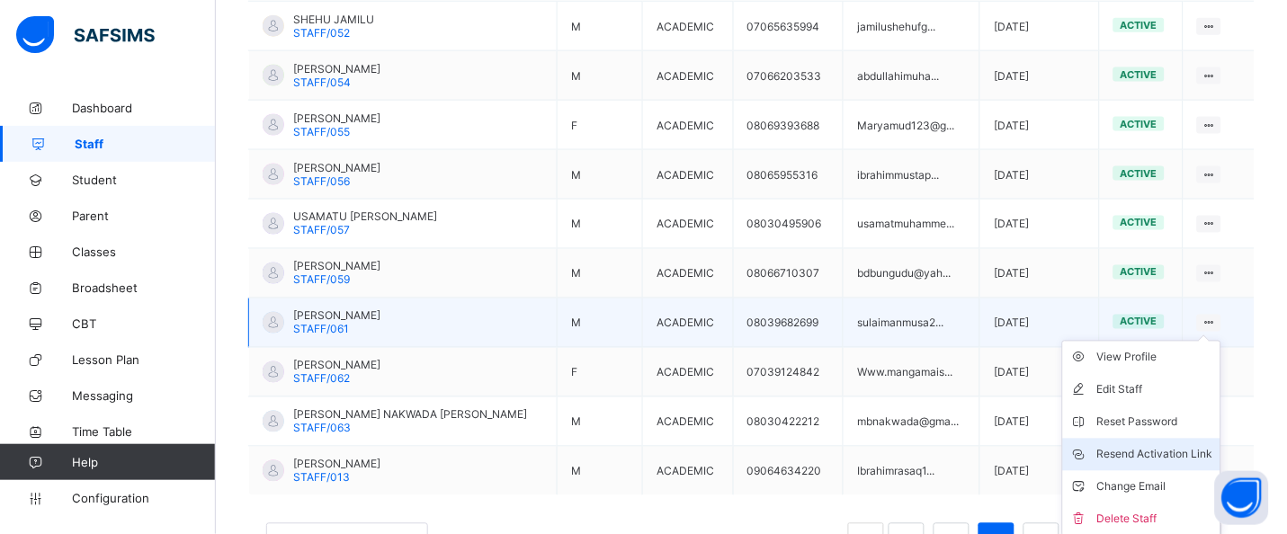
click at [1160, 452] on div "Resend Activation Link" at bounding box center [1155, 455] width 116 height 18
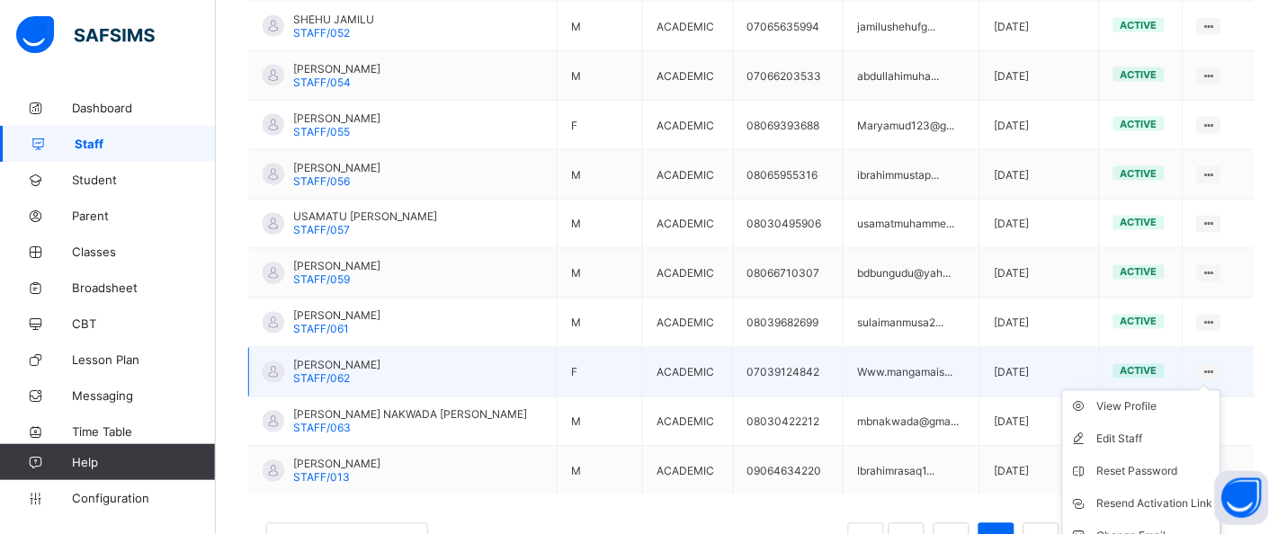
click at [1221, 390] on ul "View Profile Edit Staff Reset Password Resend Activation Link Change Email Dele…" at bounding box center [1141, 488] width 159 height 196
click at [1173, 498] on div "Resend Activation Link" at bounding box center [1155, 504] width 116 height 18
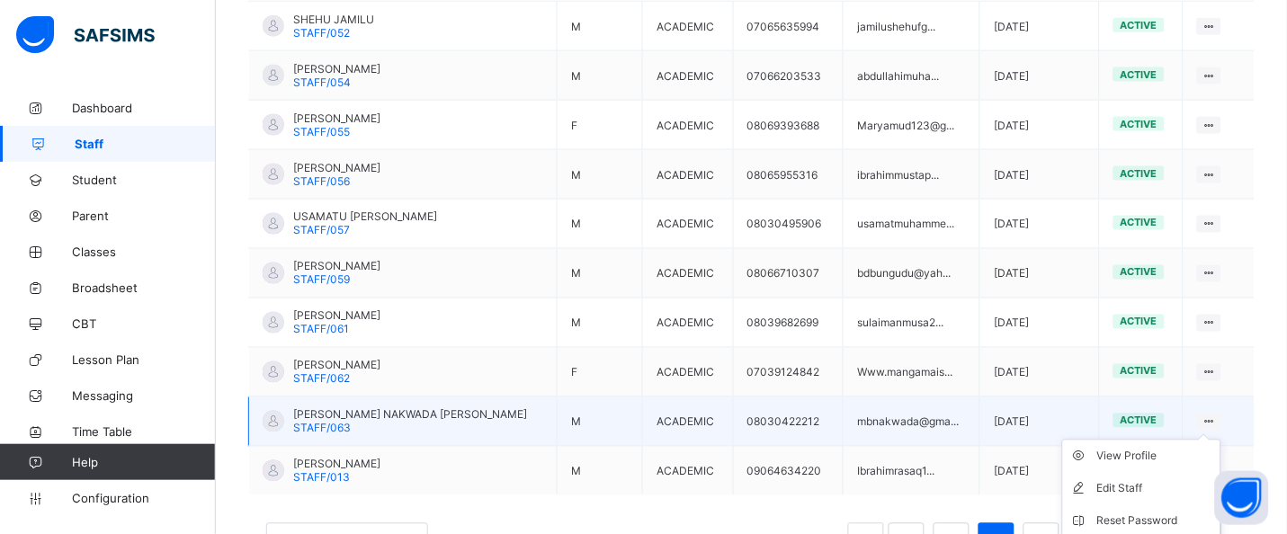
click at [1217, 421] on icon at bounding box center [1208, 421] width 15 height 13
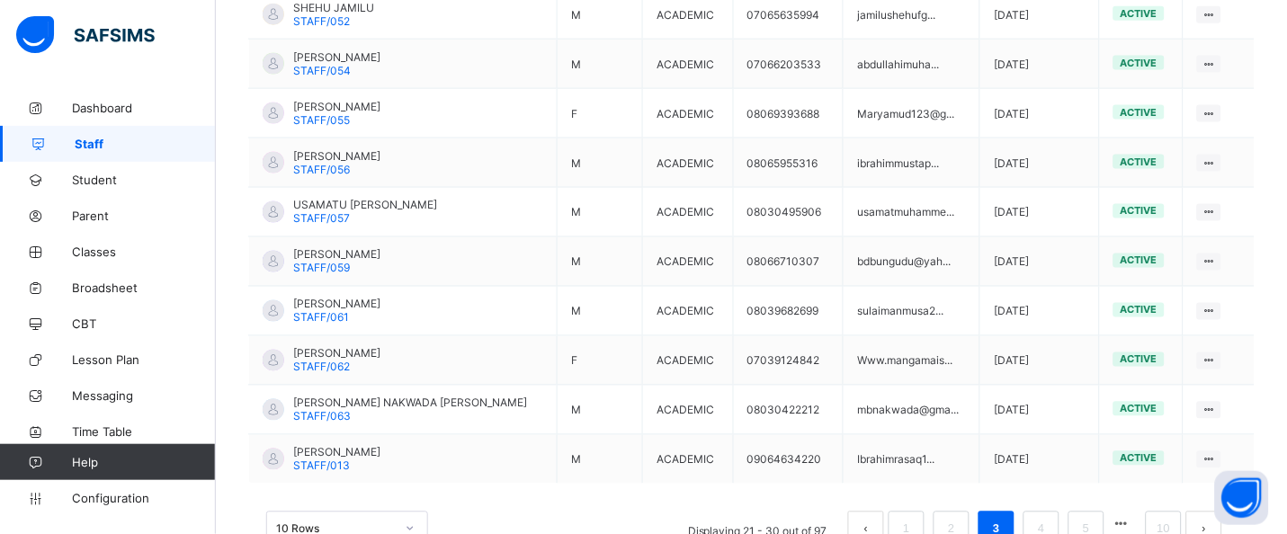
scroll to position [555, 0]
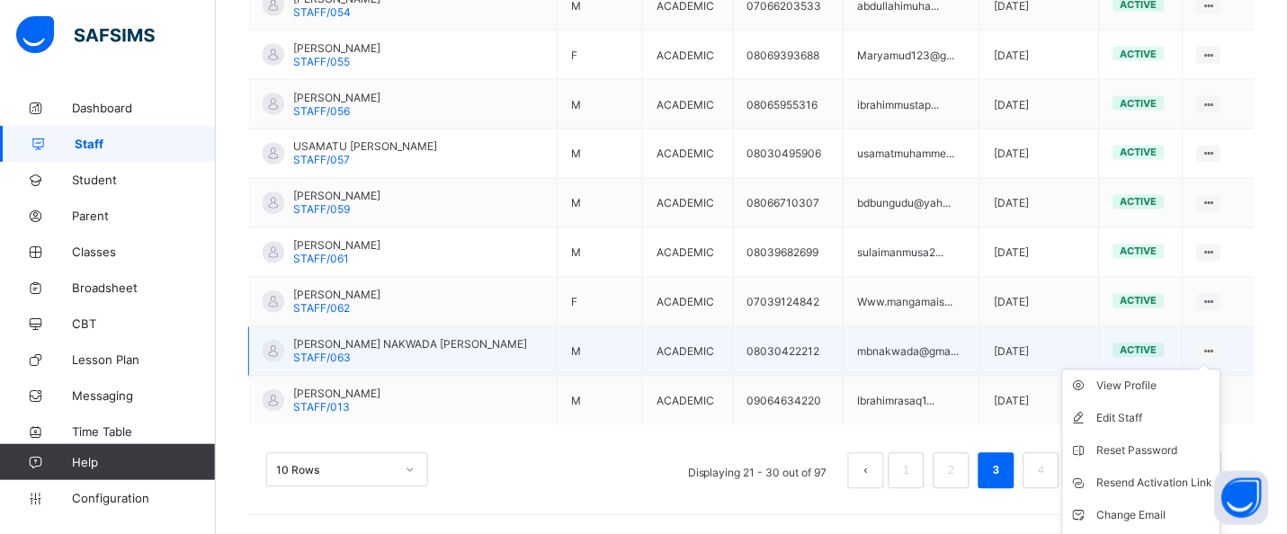
click at [1221, 348] on div at bounding box center [1209, 352] width 24 height 17
click at [1157, 489] on div "Resend Activation Link" at bounding box center [1155, 484] width 116 height 18
click at [1132, 489] on div "Resend Activation Link" at bounding box center [1155, 484] width 116 height 18
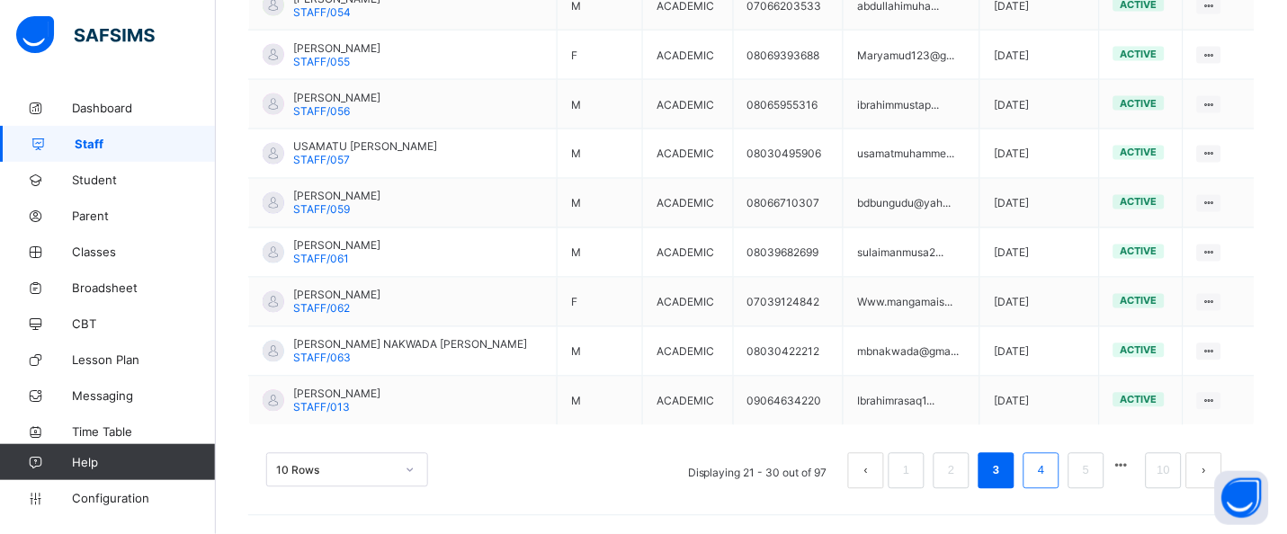
click at [1049, 478] on link "4" at bounding box center [1040, 471] width 17 height 23
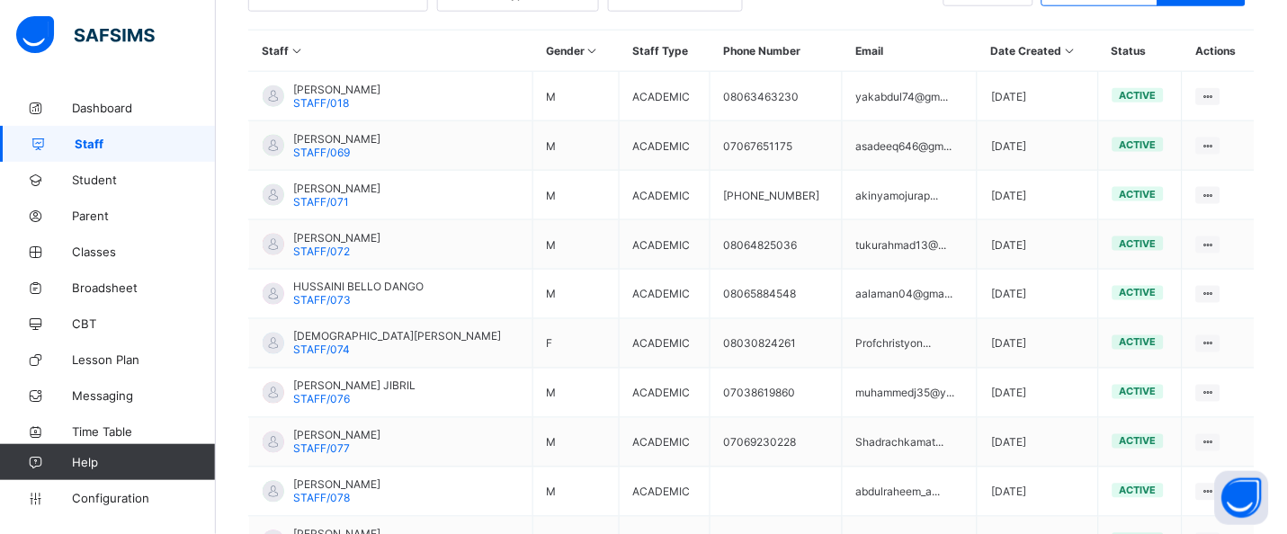
scroll to position [382, 0]
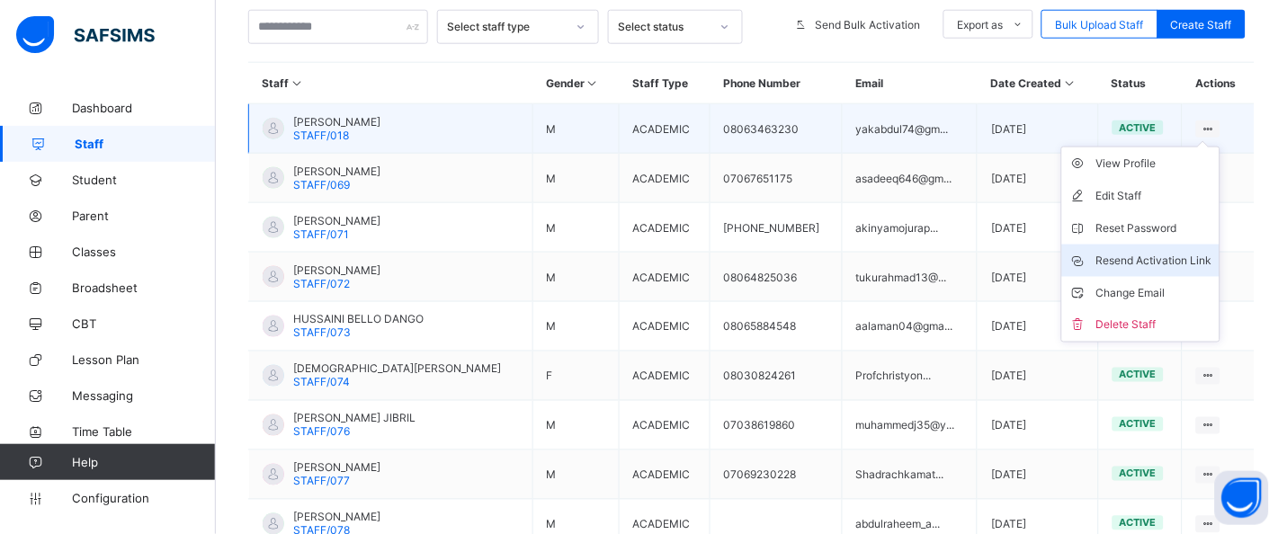
click at [1193, 254] on div "Resend Activation Link" at bounding box center [1154, 261] width 116 height 18
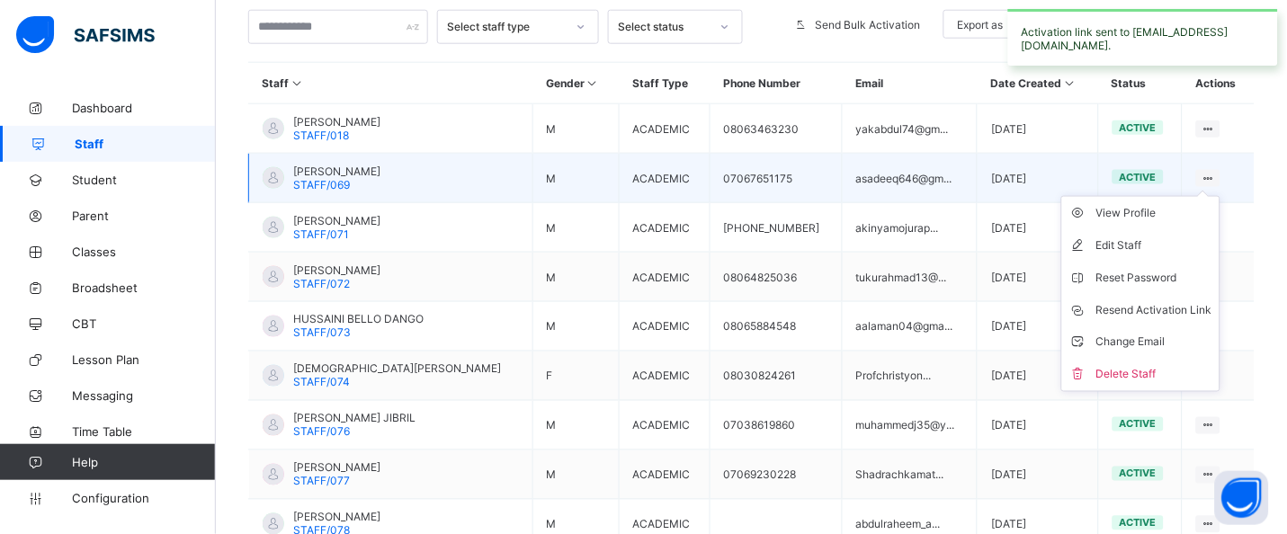
click at [1220, 196] on ul "View Profile Edit Staff Reset Password Resend Activation Link Change Email Dele…" at bounding box center [1140, 294] width 159 height 196
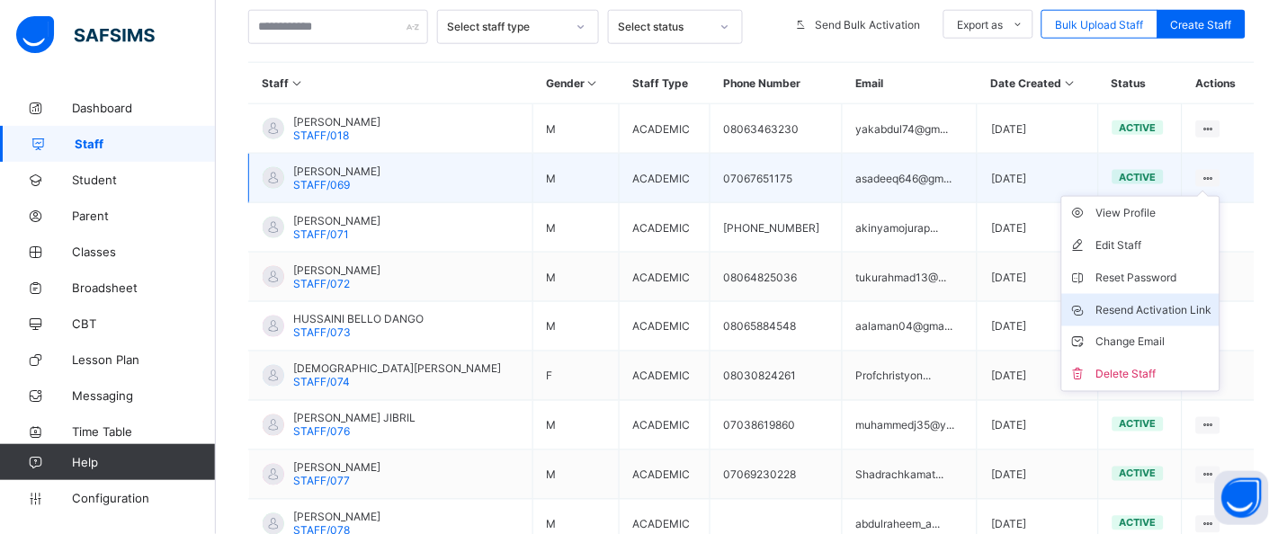
click at [1182, 307] on div "Resend Activation Link" at bounding box center [1154, 310] width 116 height 18
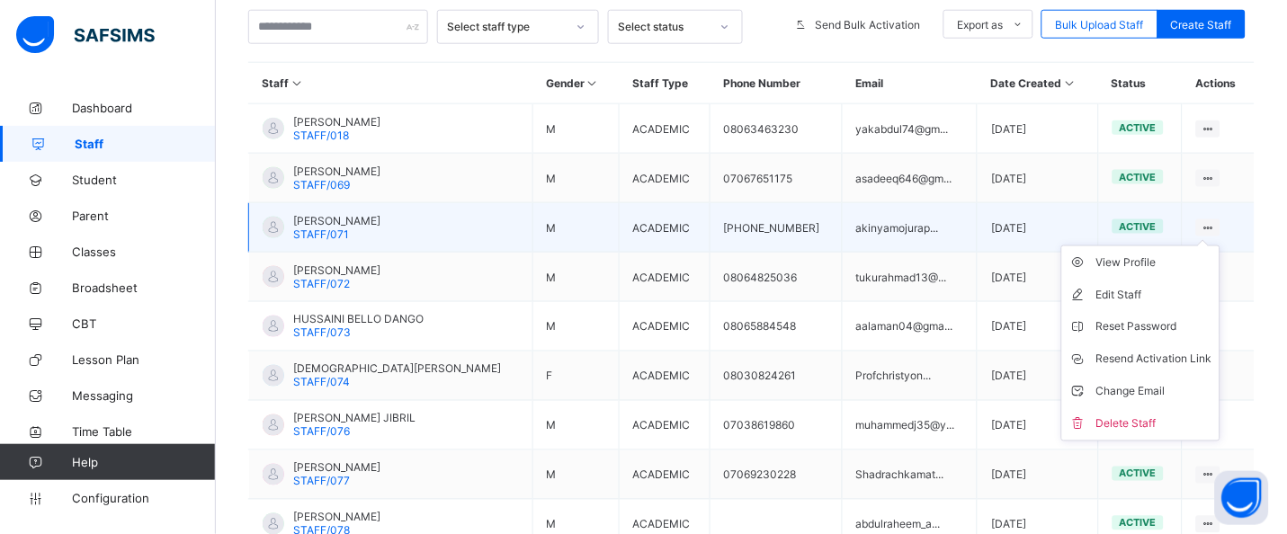
click at [1216, 224] on icon at bounding box center [1207, 227] width 15 height 13
click at [1165, 363] on div "Resend Activation Link" at bounding box center [1154, 360] width 116 height 18
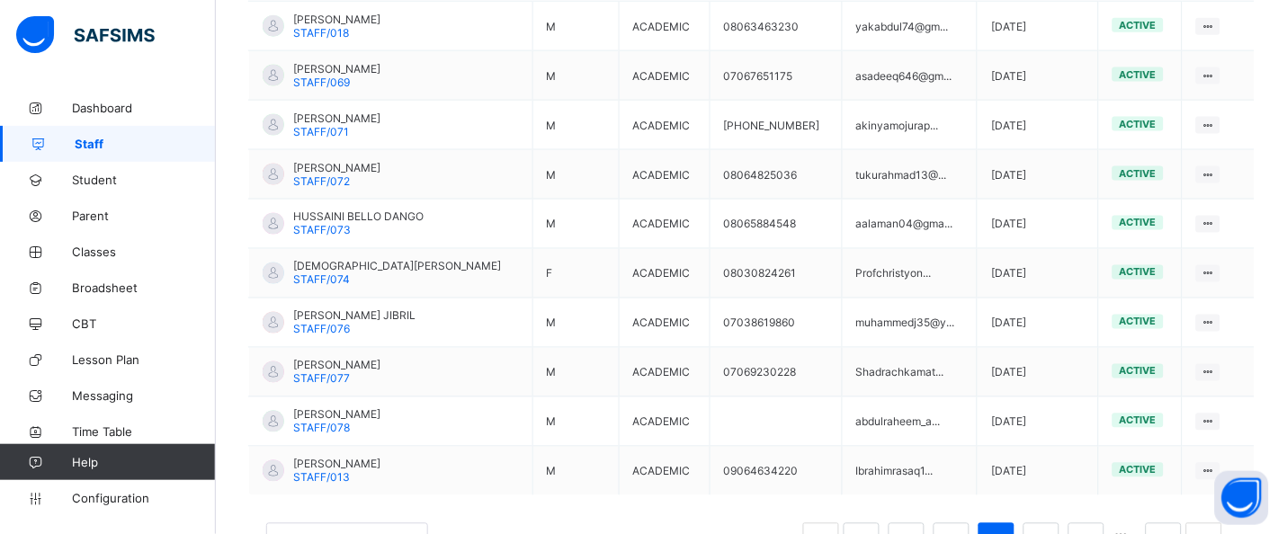
scroll to position [495, 0]
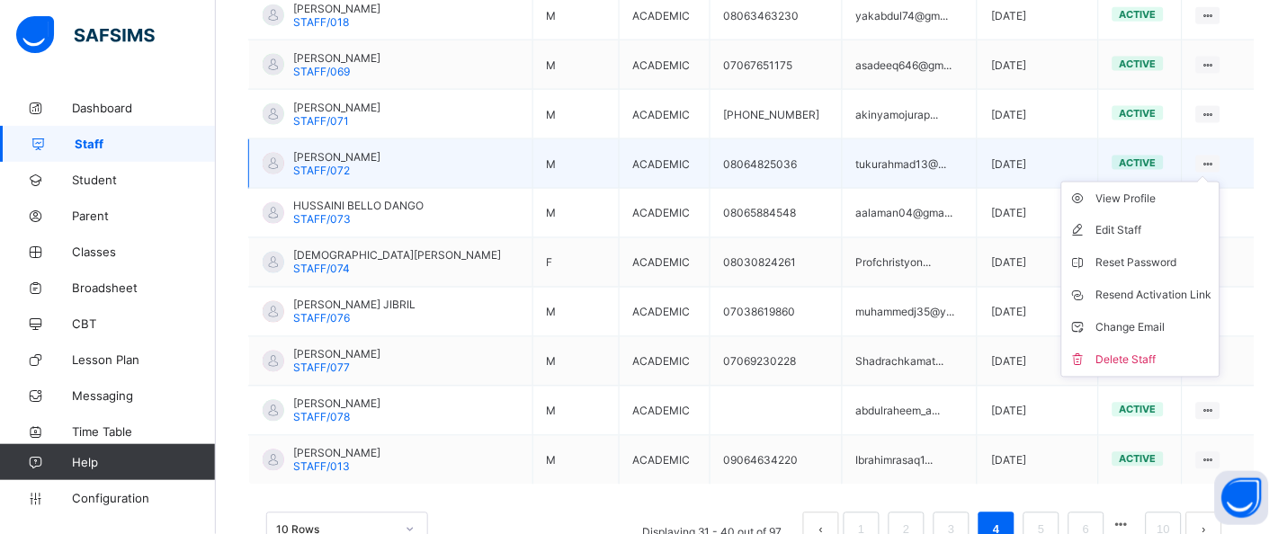
click at [1216, 163] on icon at bounding box center [1207, 163] width 15 height 13
click at [1180, 296] on div "Resend Activation Link" at bounding box center [1154, 296] width 116 height 18
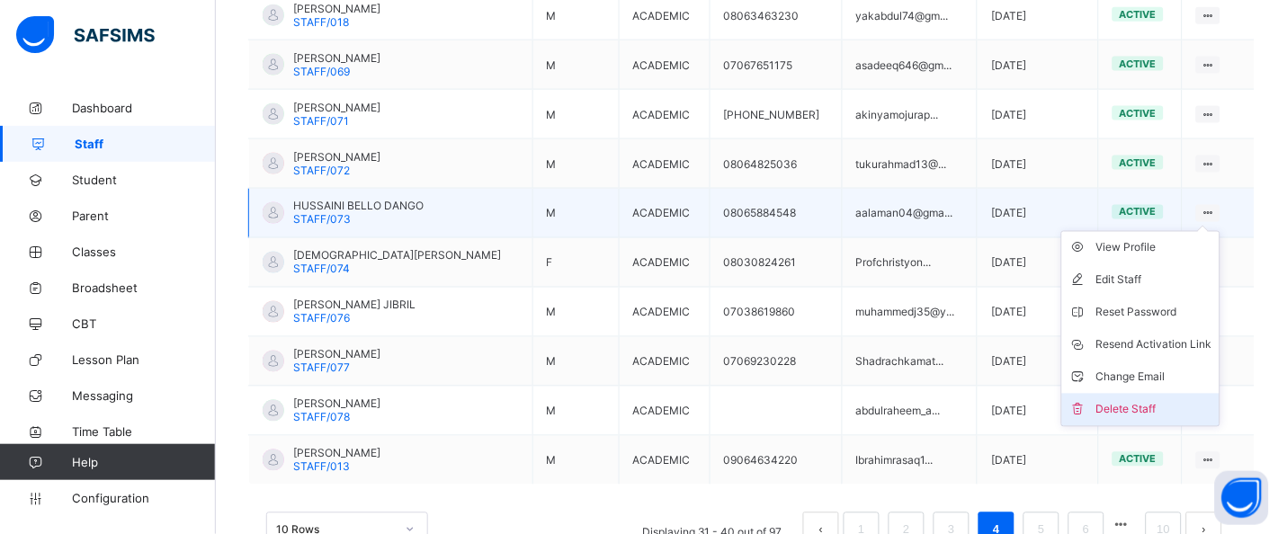
click at [1170, 406] on div "Delete Staff" at bounding box center [1154, 410] width 116 height 18
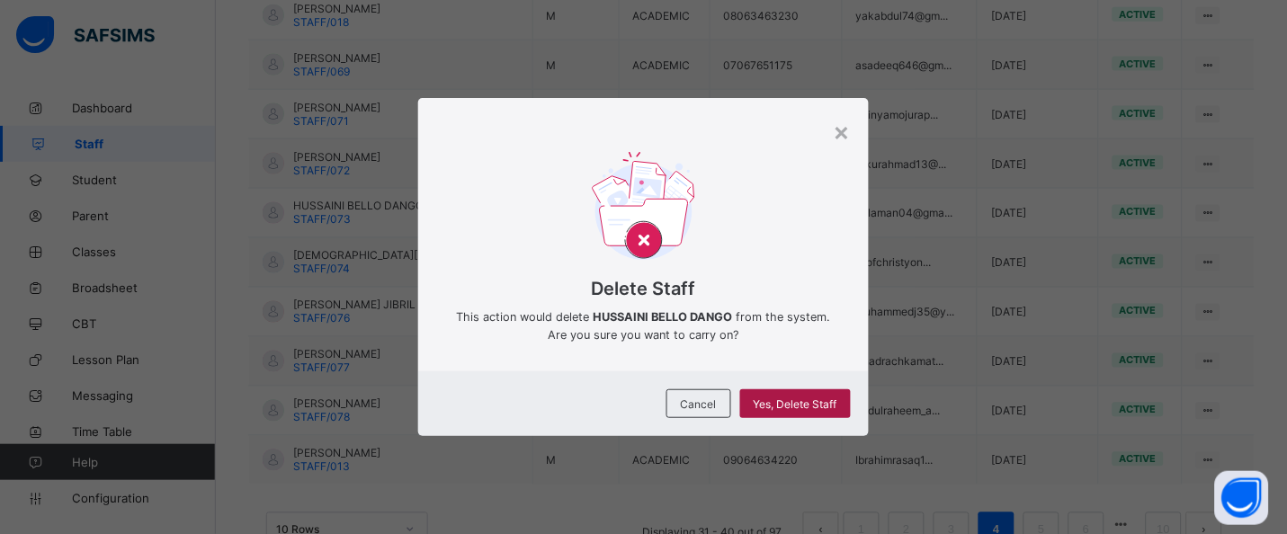
click at [829, 411] on div "Yes, Delete Staff" at bounding box center [795, 403] width 111 height 29
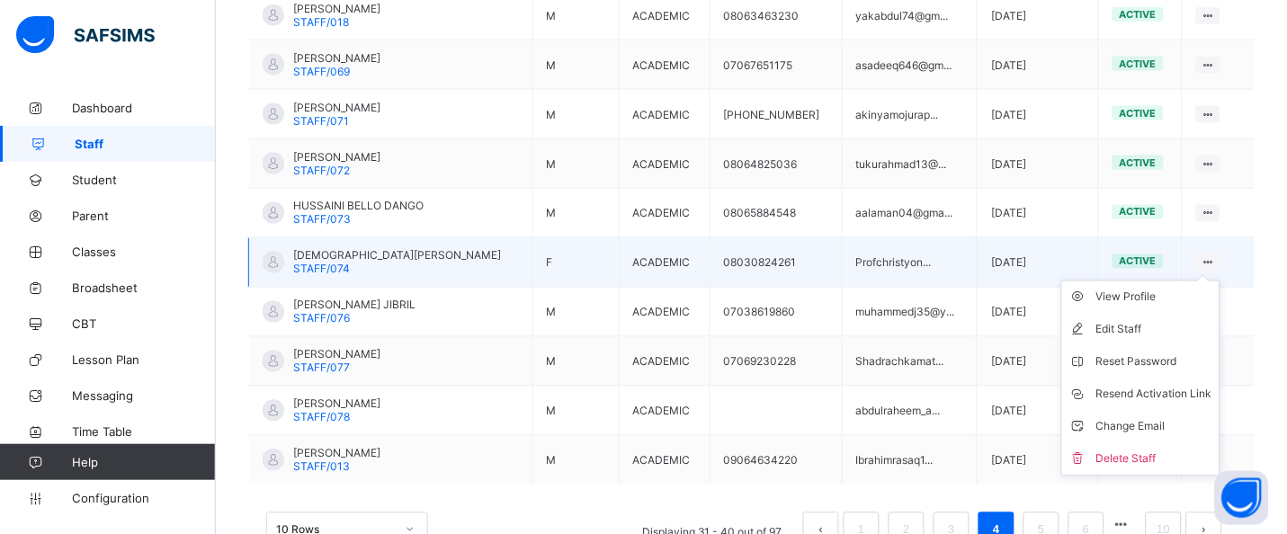
click at [1220, 281] on ul "View Profile Edit Staff Reset Password Resend Activation Link Change Email Dele…" at bounding box center [1140, 379] width 159 height 196
click at [1198, 395] on div "Resend Activation Link" at bounding box center [1154, 395] width 116 height 18
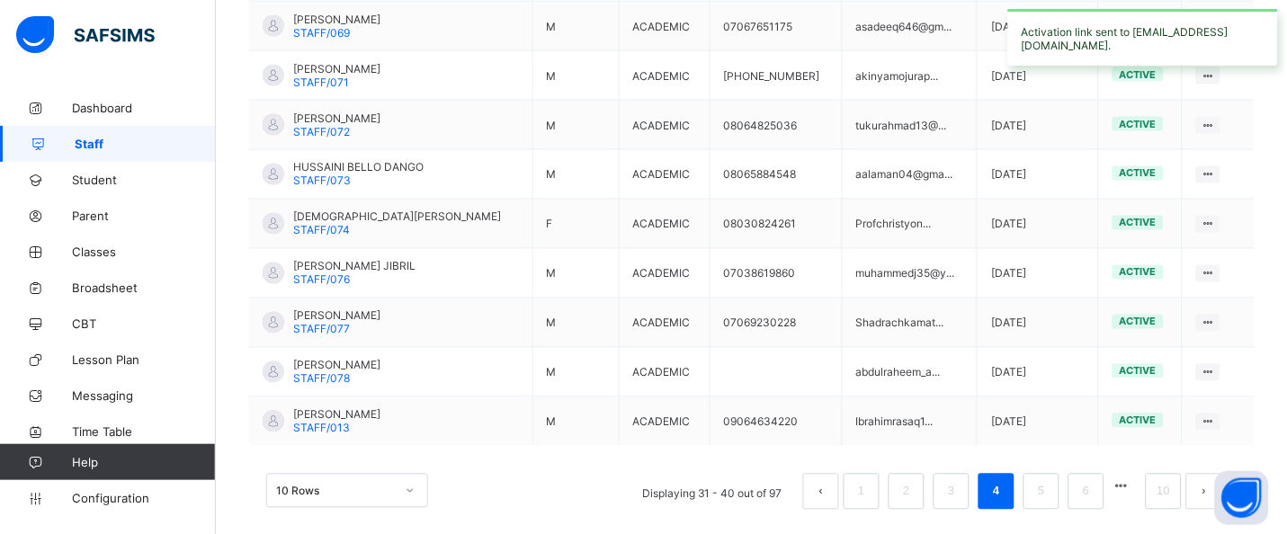
scroll to position [555, 0]
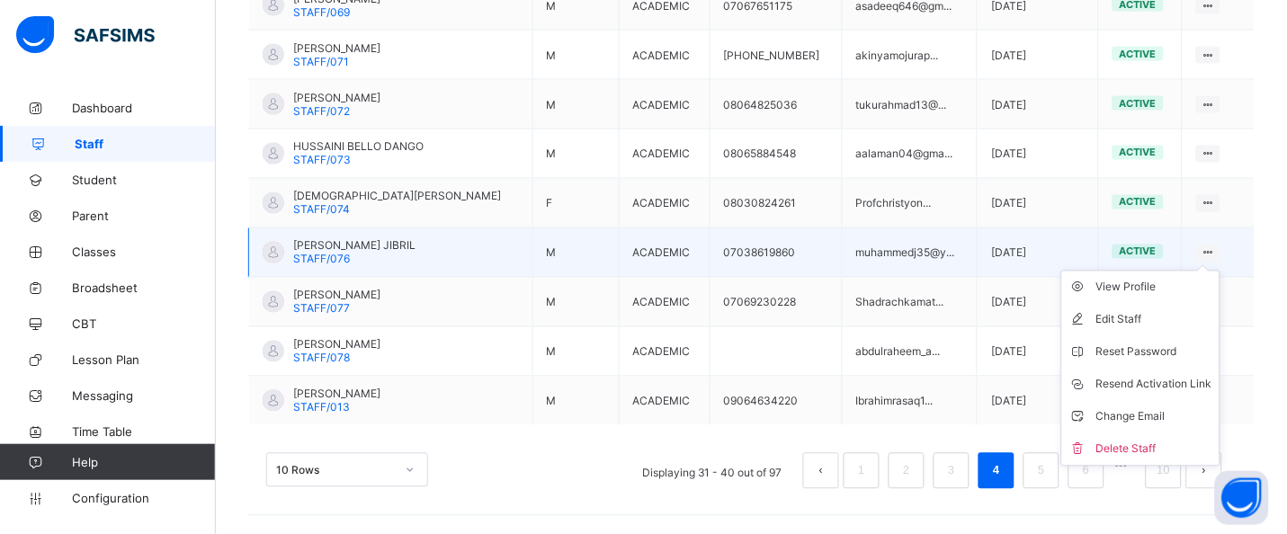
click at [1216, 250] on icon at bounding box center [1207, 252] width 15 height 13
click at [1184, 449] on div "Delete Staff" at bounding box center [1154, 450] width 116 height 18
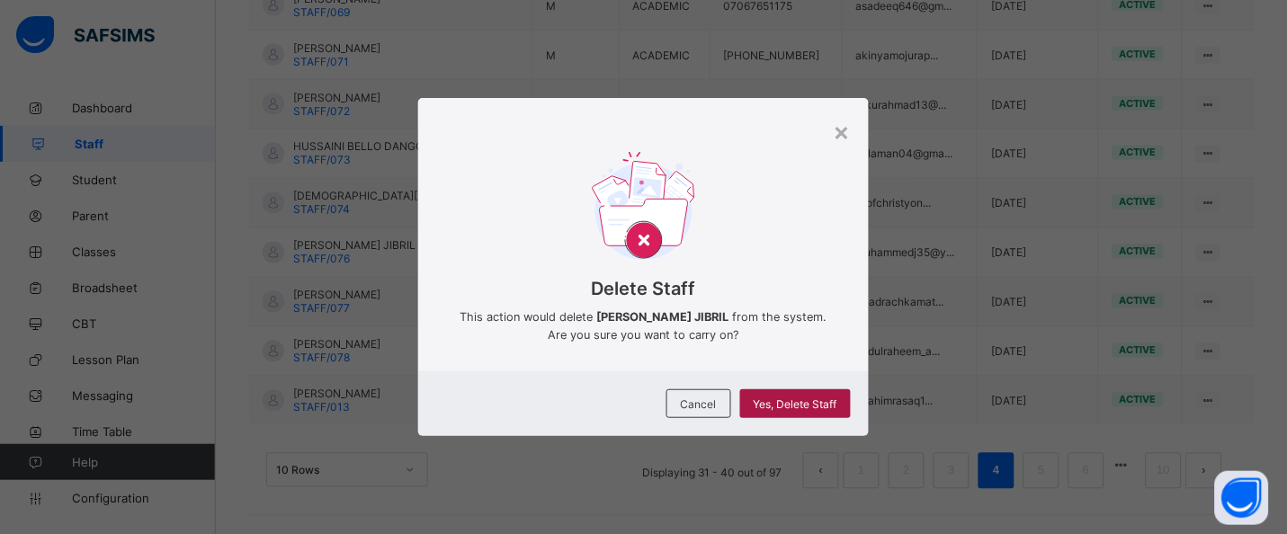
click at [843, 405] on div "Yes, Delete Staff" at bounding box center [795, 403] width 111 height 29
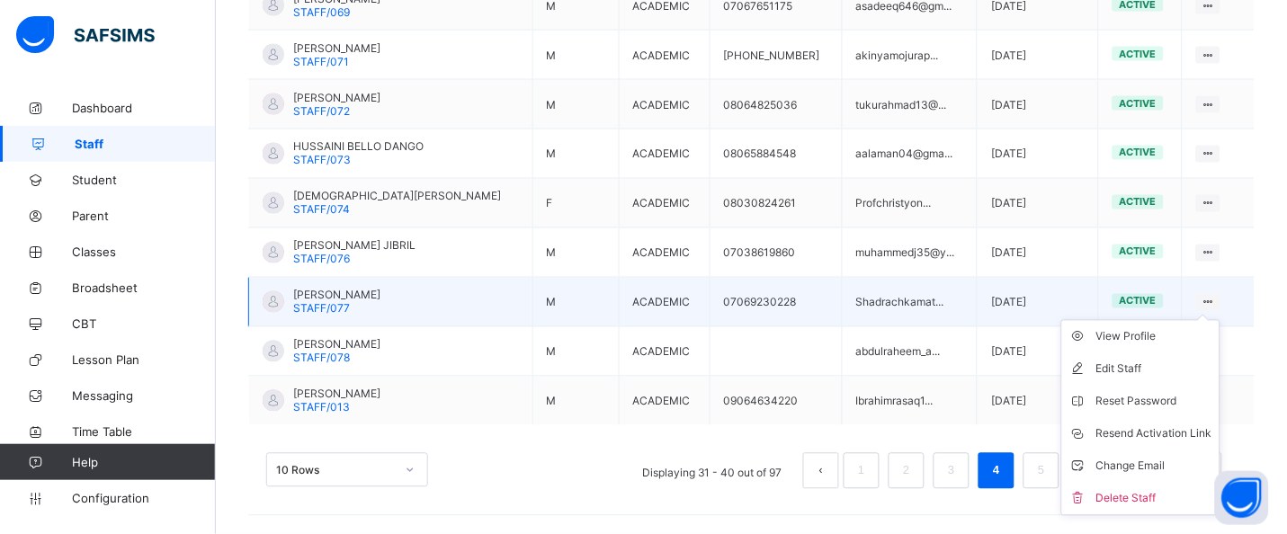
click at [1220, 320] on ul "View Profile Edit Staff Reset Password Resend Activation Link Change Email Dele…" at bounding box center [1140, 418] width 159 height 196
click at [1172, 496] on div "Delete Staff" at bounding box center [1154, 499] width 116 height 18
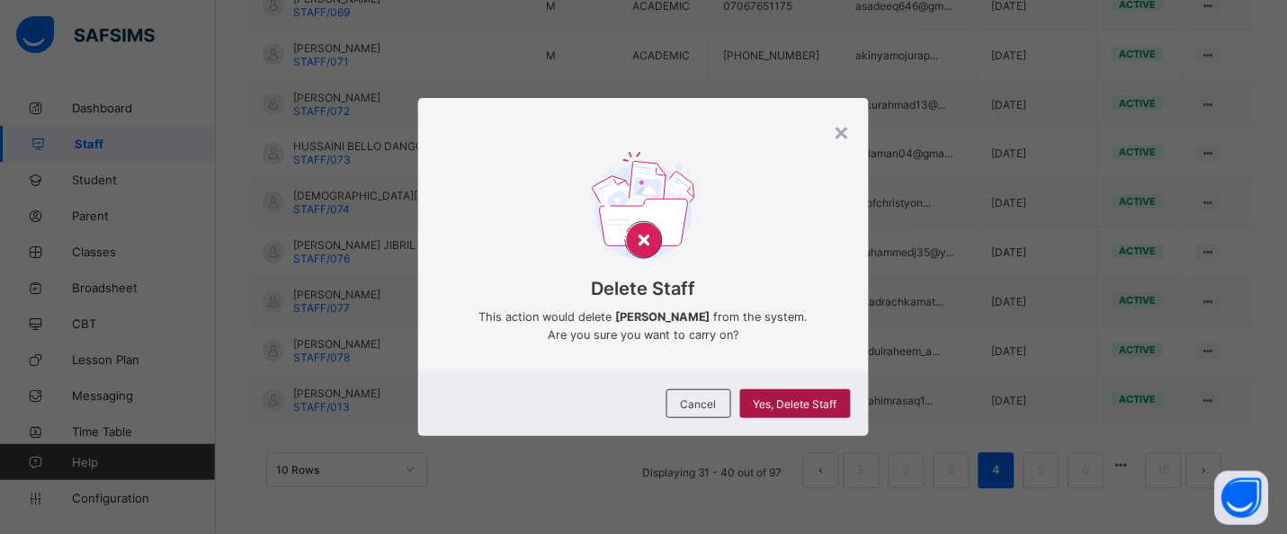
click at [834, 409] on span "Yes, Delete Staff" at bounding box center [796, 403] width 84 height 13
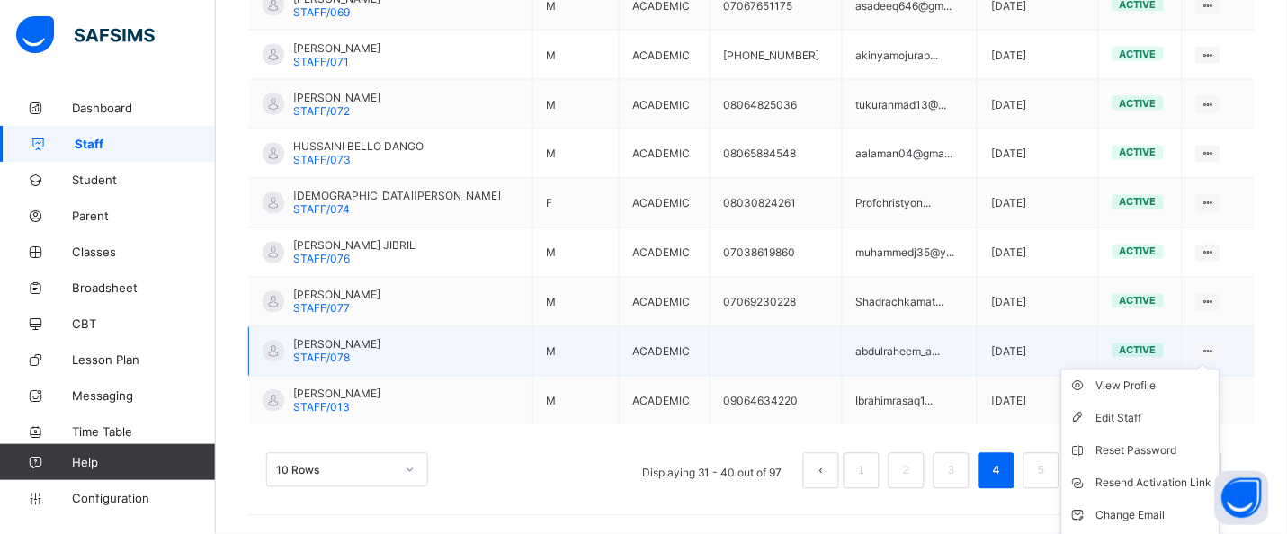
click at [1220, 370] on ul "View Profile Edit Staff Reset Password Resend Activation Link Change Email Dele…" at bounding box center [1140, 468] width 159 height 196
click at [1167, 485] on div "Resend Activation Link" at bounding box center [1154, 484] width 116 height 18
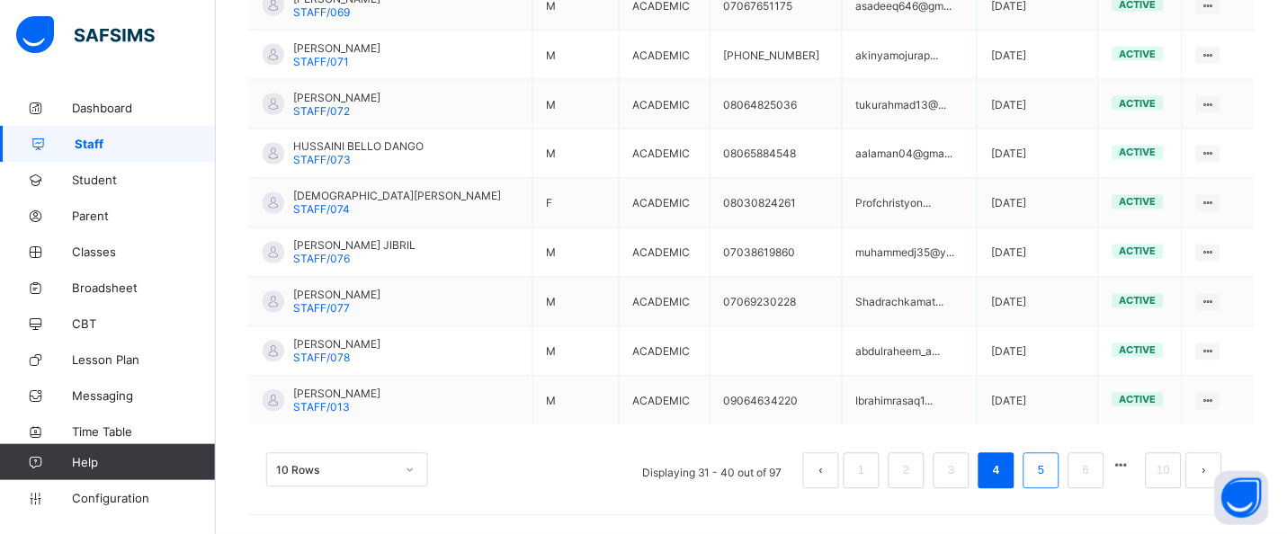
click at [1049, 476] on link "5" at bounding box center [1040, 471] width 17 height 23
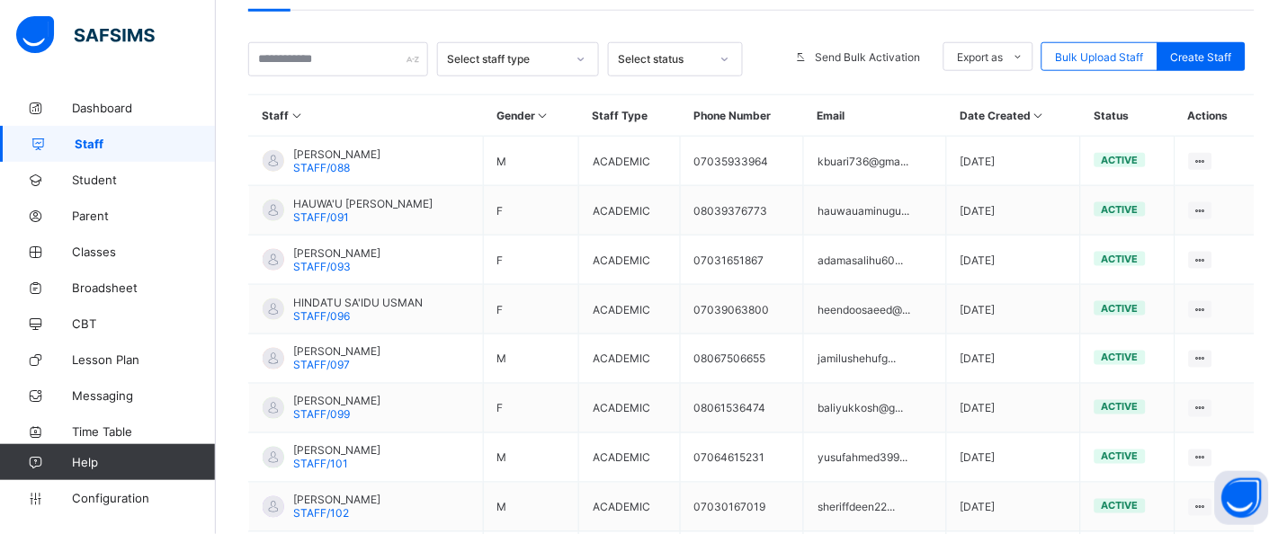
scroll to position [354, 0]
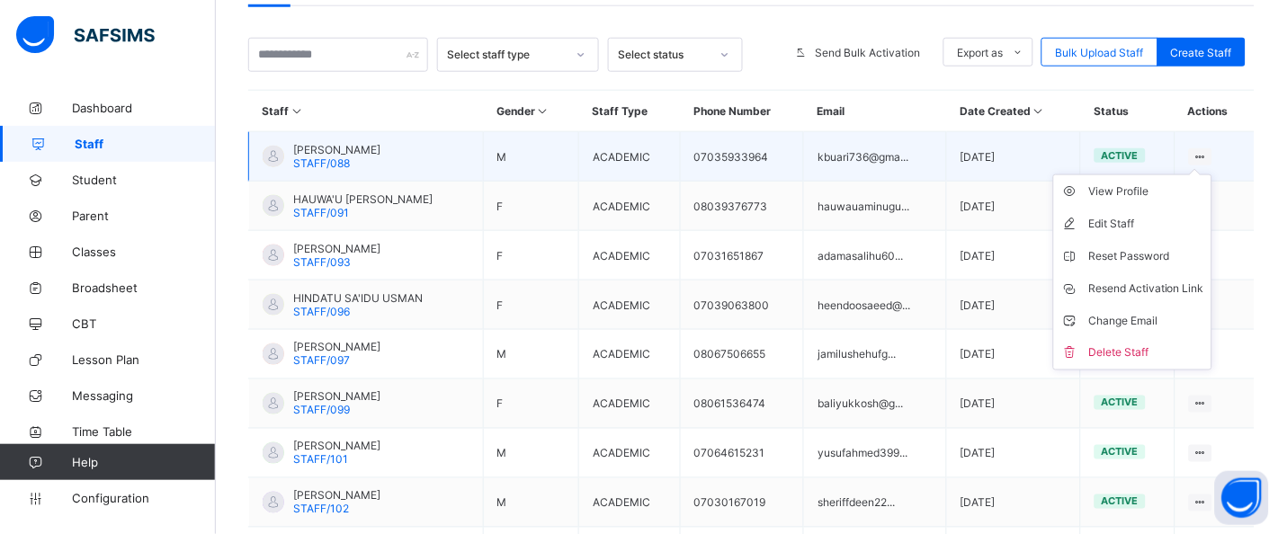
click at [1209, 154] on icon at bounding box center [1200, 156] width 15 height 13
click at [1181, 288] on div "Resend Activation Link" at bounding box center [1146, 289] width 116 height 18
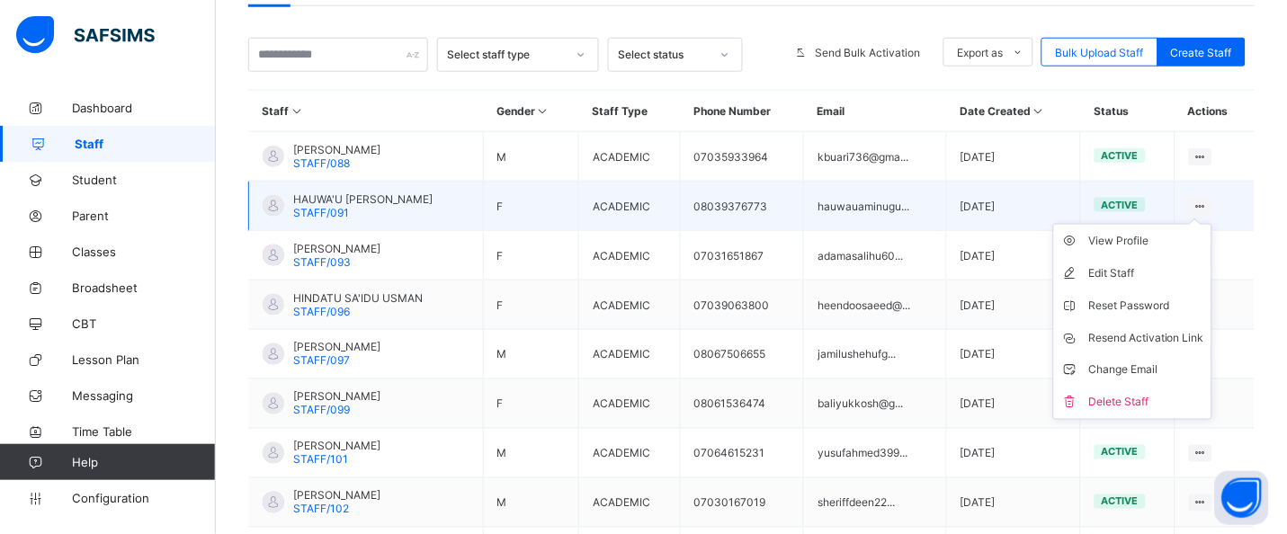
click at [1209, 201] on icon at bounding box center [1200, 206] width 15 height 13
click at [1191, 335] on div "Resend Activation Link" at bounding box center [1146, 338] width 116 height 18
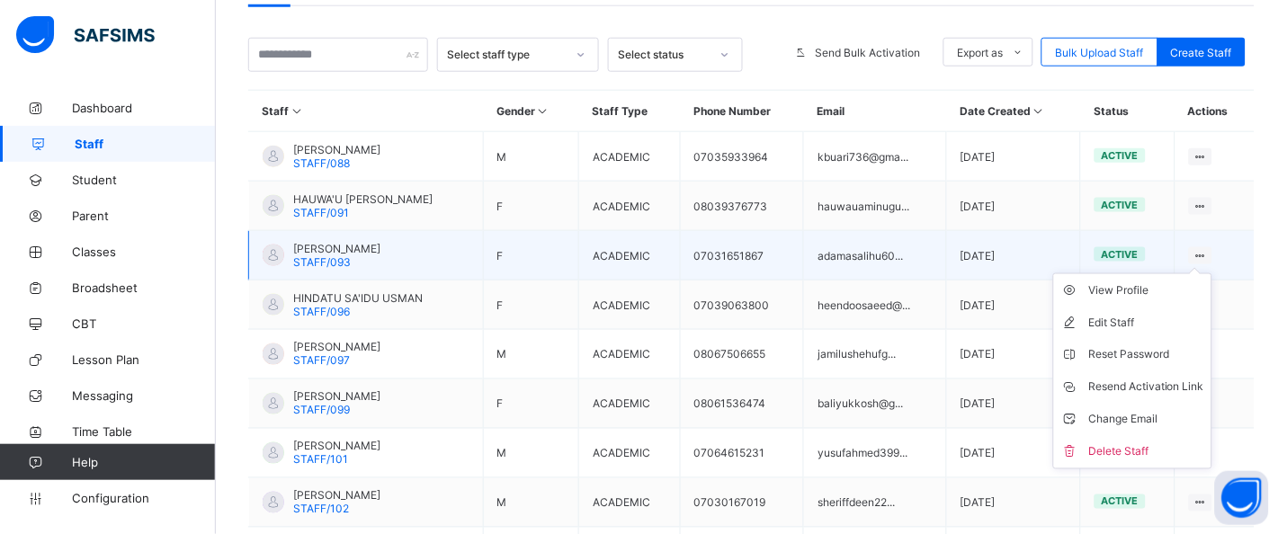
click at [1212, 273] on ul "View Profile Edit Staff Reset Password Resend Activation Link Change Email Dele…" at bounding box center [1132, 371] width 159 height 196
click at [1182, 388] on div "Resend Activation Link" at bounding box center [1146, 388] width 116 height 18
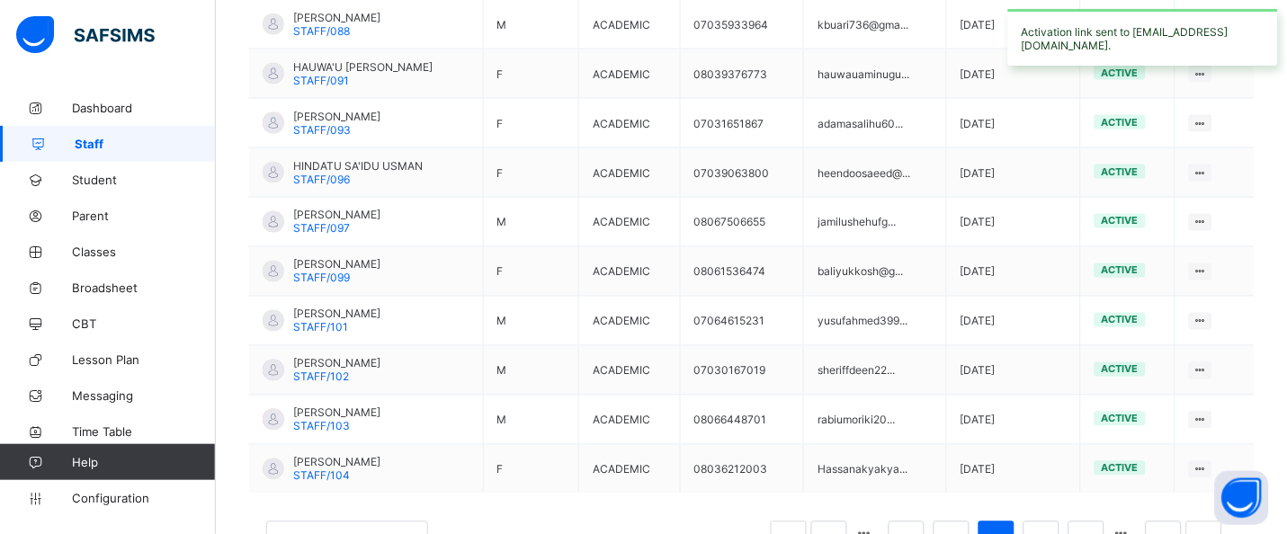
scroll to position [490, 0]
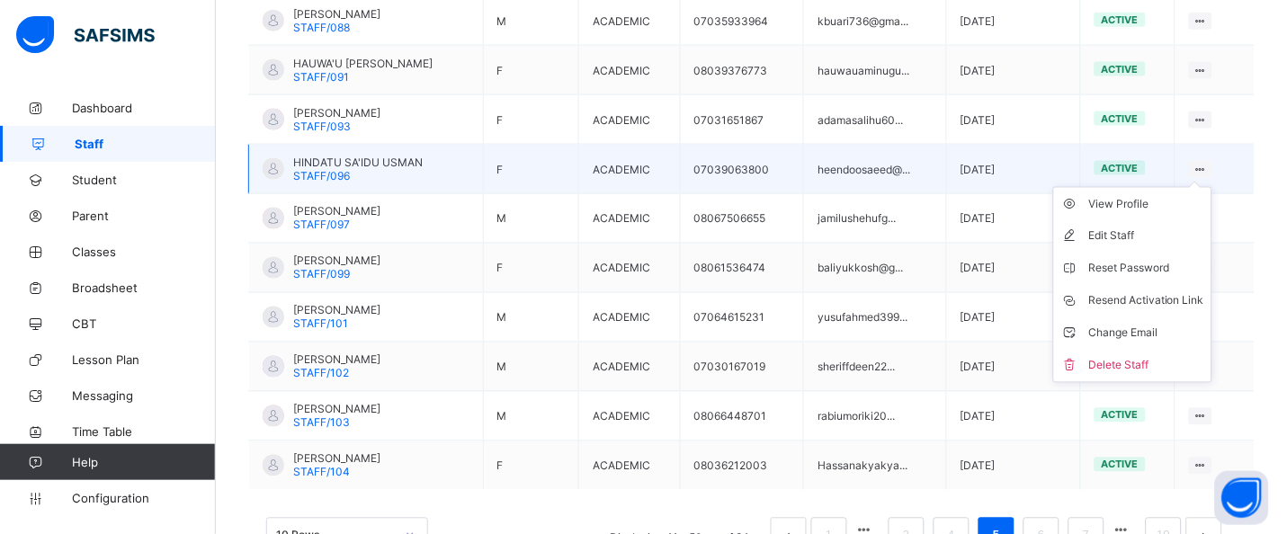
click at [1212, 187] on ul "View Profile Edit Staff Reset Password Resend Activation Link Change Email Dele…" at bounding box center [1132, 285] width 159 height 196
click at [1182, 302] on div "Resend Activation Link" at bounding box center [1146, 301] width 116 height 18
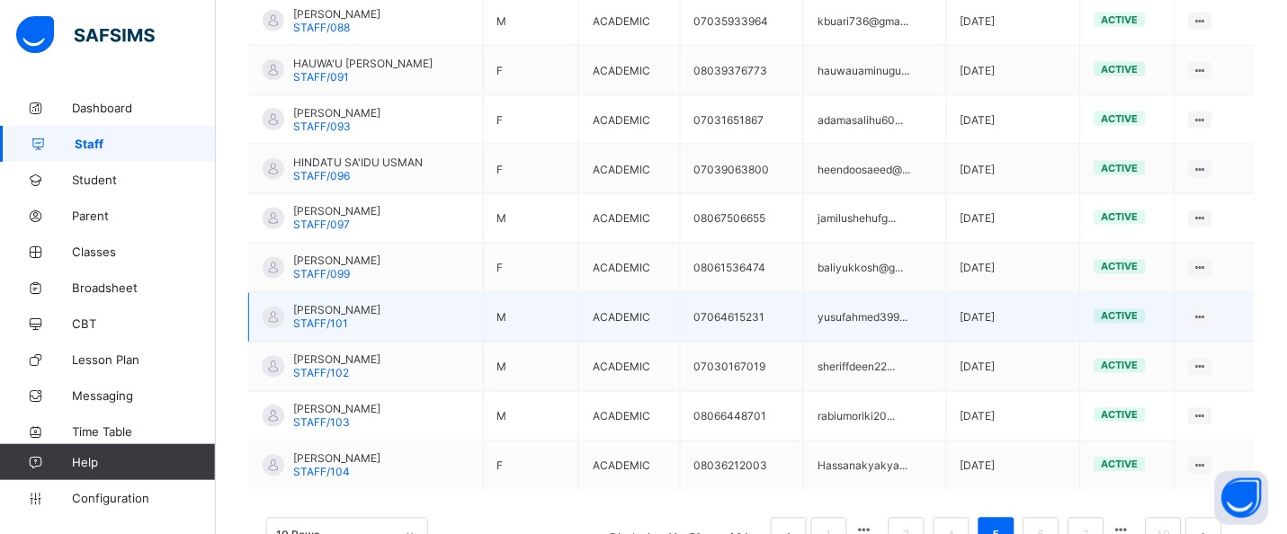
drag, startPoint x: 1187, startPoint y: 308, endPoint x: 1275, endPoint y: 307, distance: 88.1
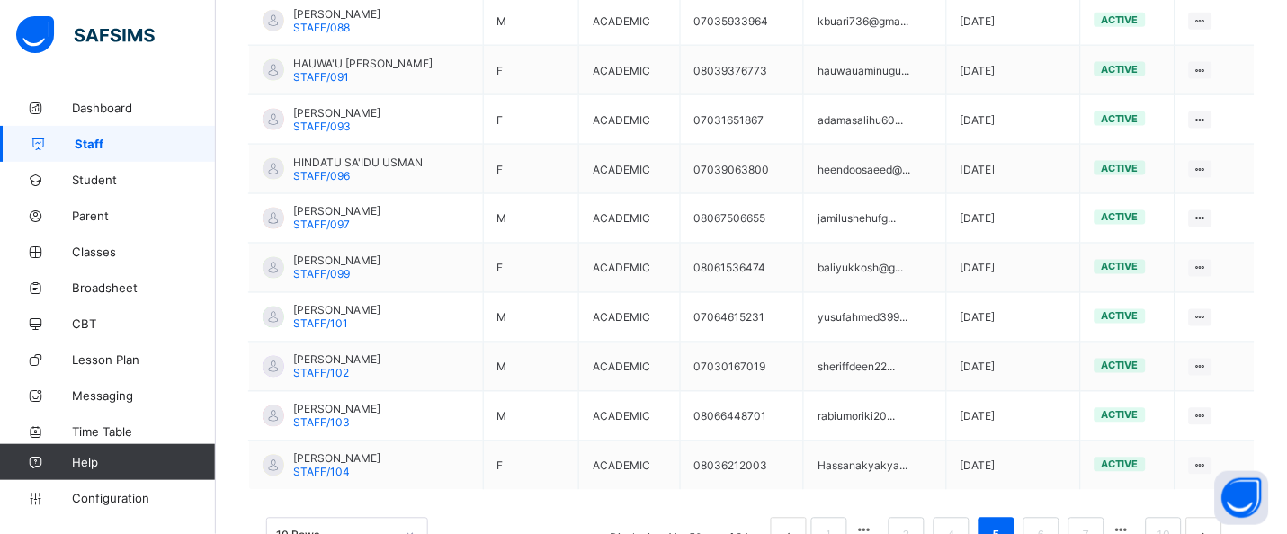
drag, startPoint x: 1217, startPoint y: 170, endPoint x: 1286, endPoint y: 183, distance: 70.4
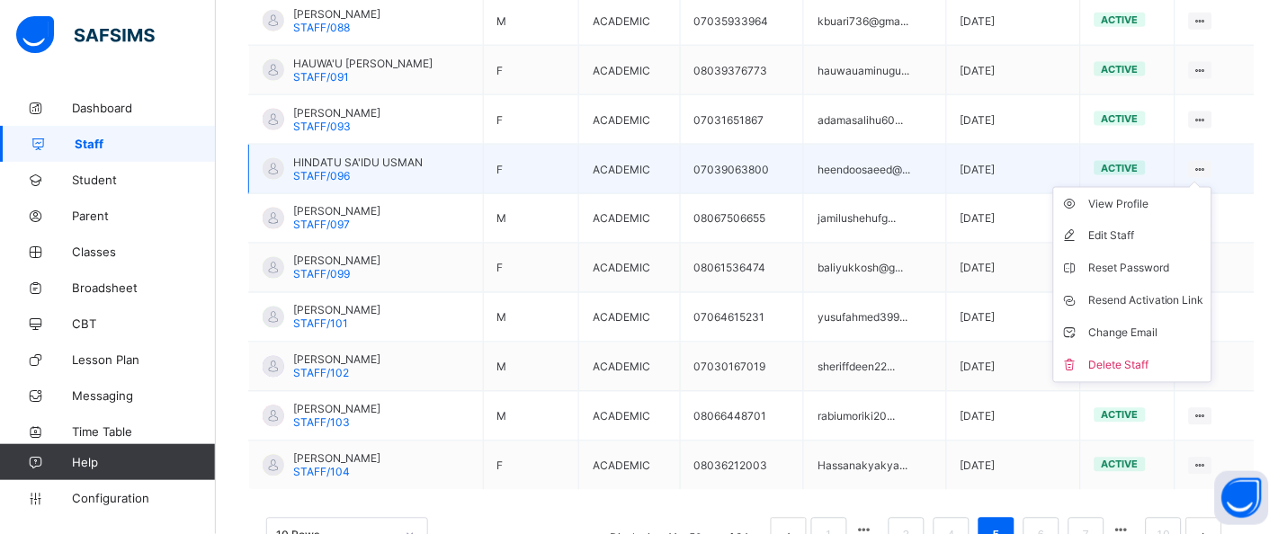
drag, startPoint x: 1219, startPoint y: 169, endPoint x: 1229, endPoint y: 178, distance: 13.4
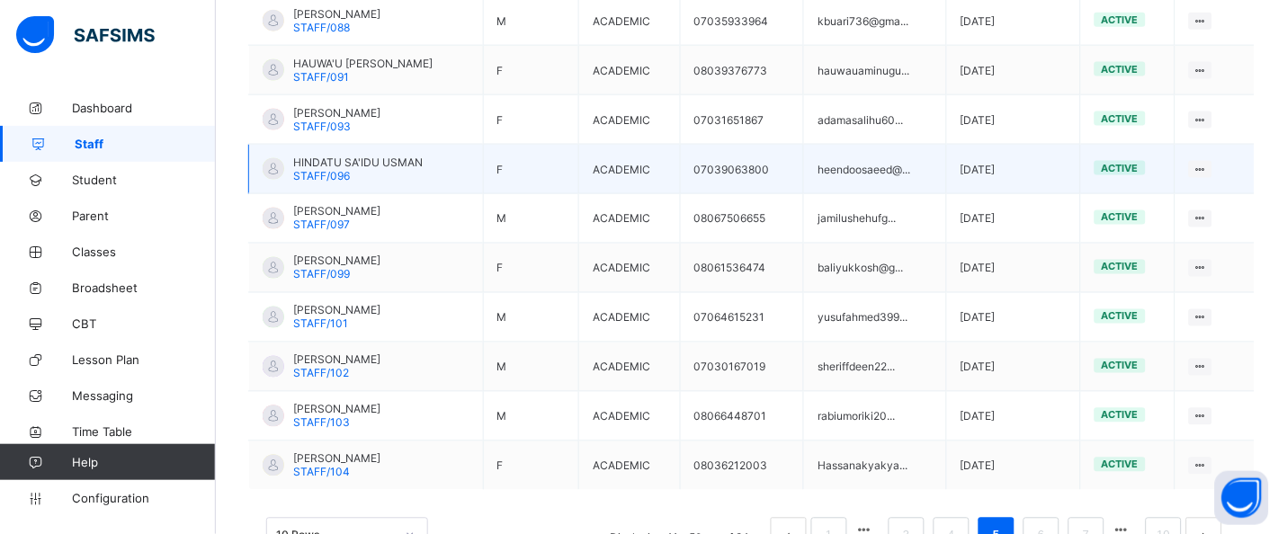
drag, startPoint x: 1229, startPoint y: 178, endPoint x: 1245, endPoint y: 179, distance: 15.3
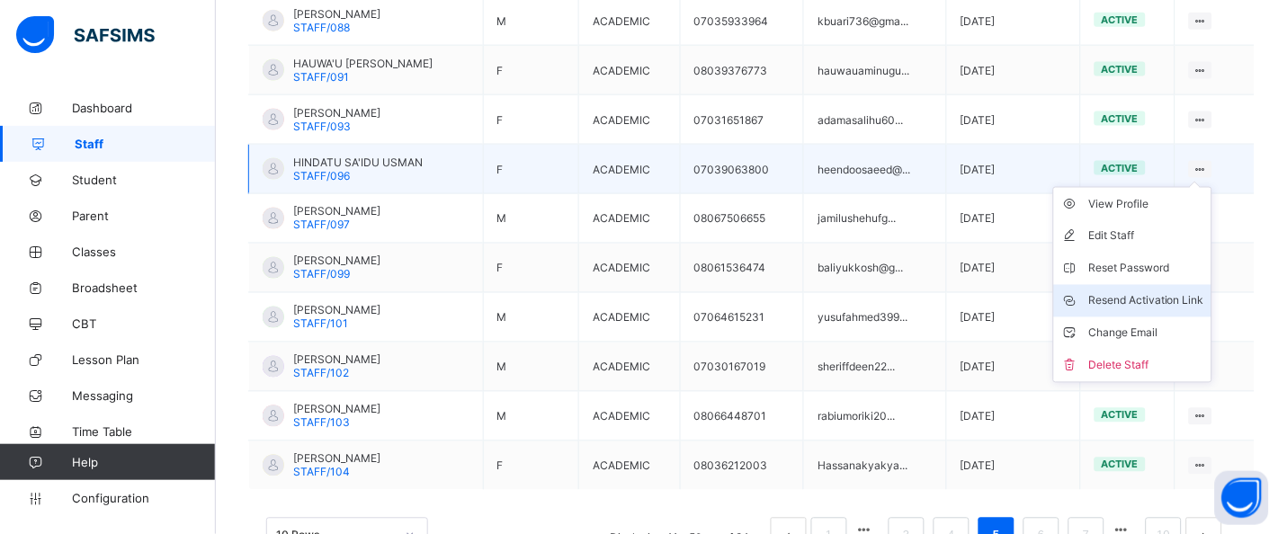
click at [1182, 292] on div "Resend Activation Link" at bounding box center [1146, 301] width 116 height 18
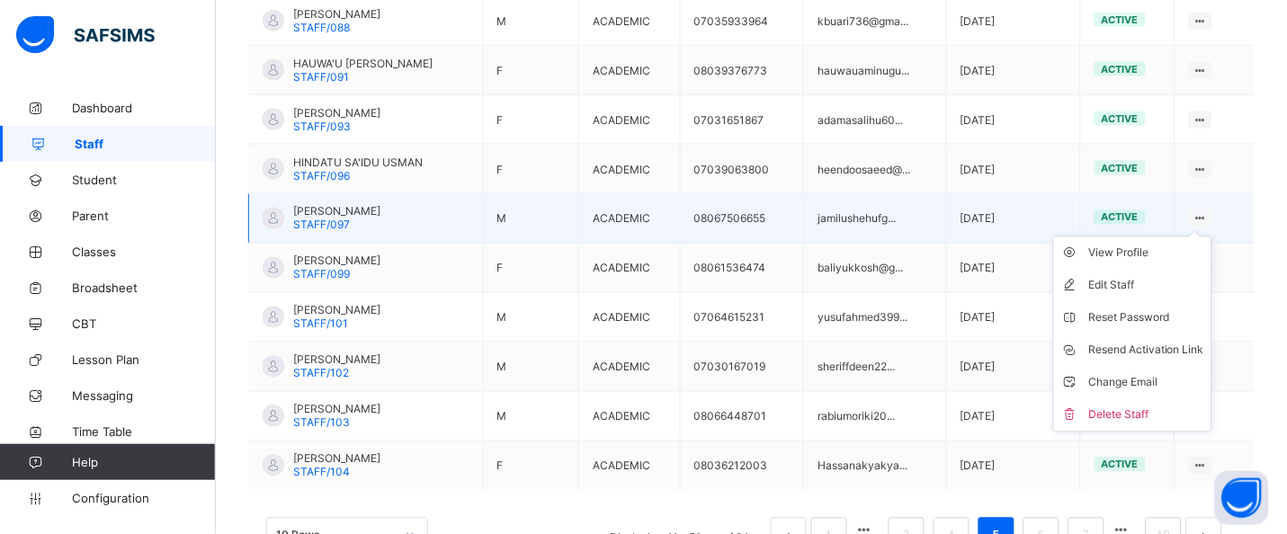
click at [1209, 217] on icon at bounding box center [1200, 218] width 15 height 13
click at [1171, 344] on div "Resend Activation Link" at bounding box center [1146, 351] width 116 height 18
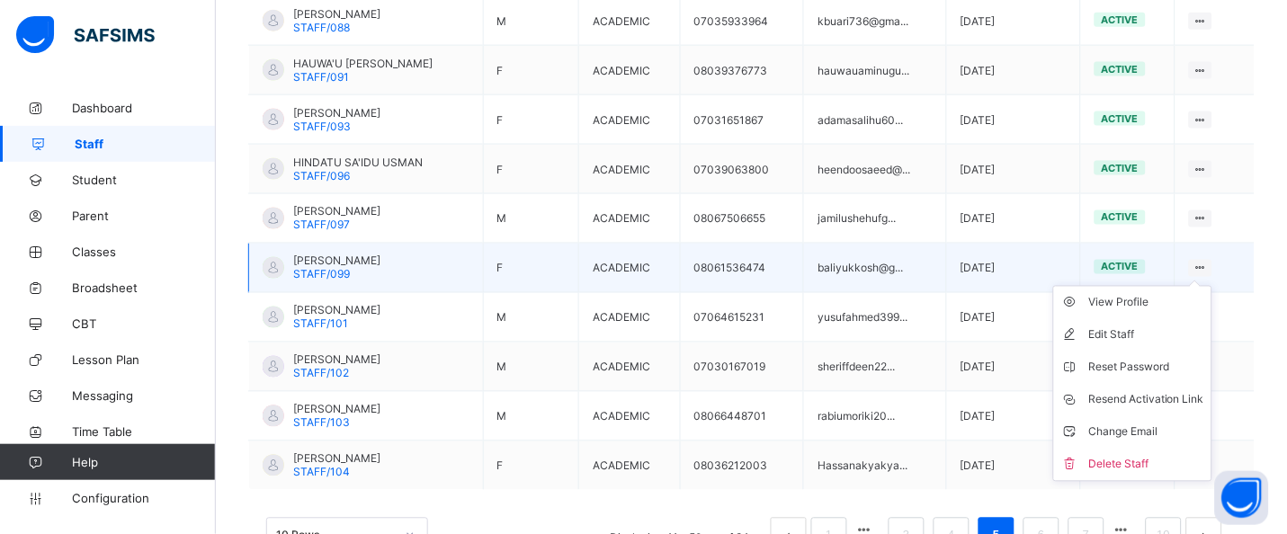
click at [1209, 264] on icon at bounding box center [1200, 268] width 15 height 13
click at [1161, 404] on div "Resend Activation Link" at bounding box center [1146, 400] width 116 height 18
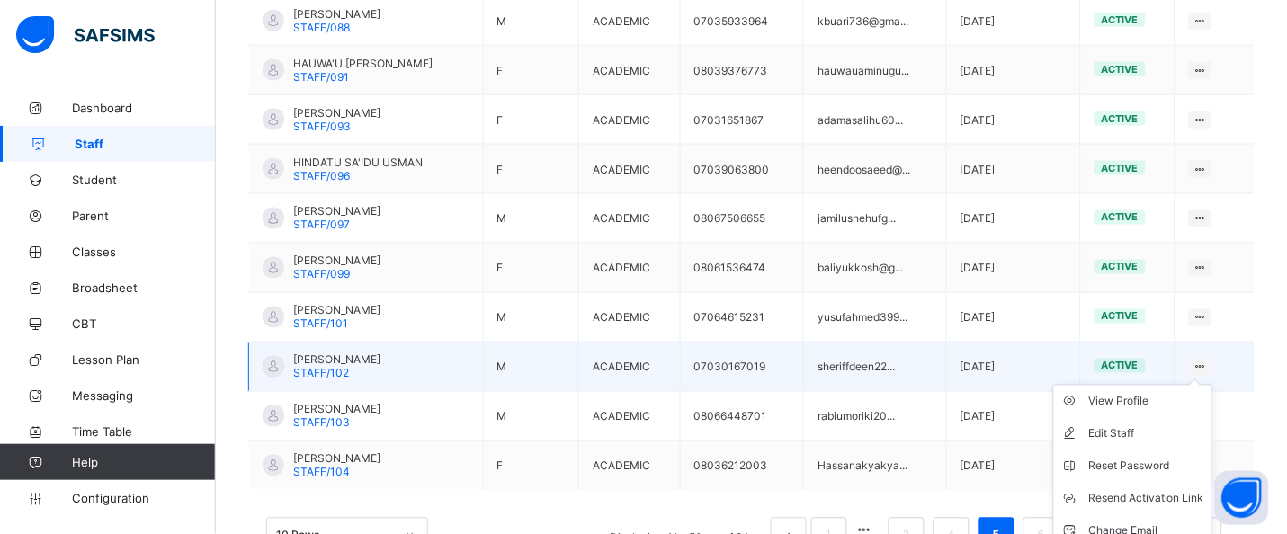
click at [1212, 385] on ul "View Profile Edit Staff Reset Password Resend Activation Link Change Email Dele…" at bounding box center [1132, 483] width 159 height 196
click at [1152, 506] on div "Resend Activation Link" at bounding box center [1146, 499] width 116 height 18
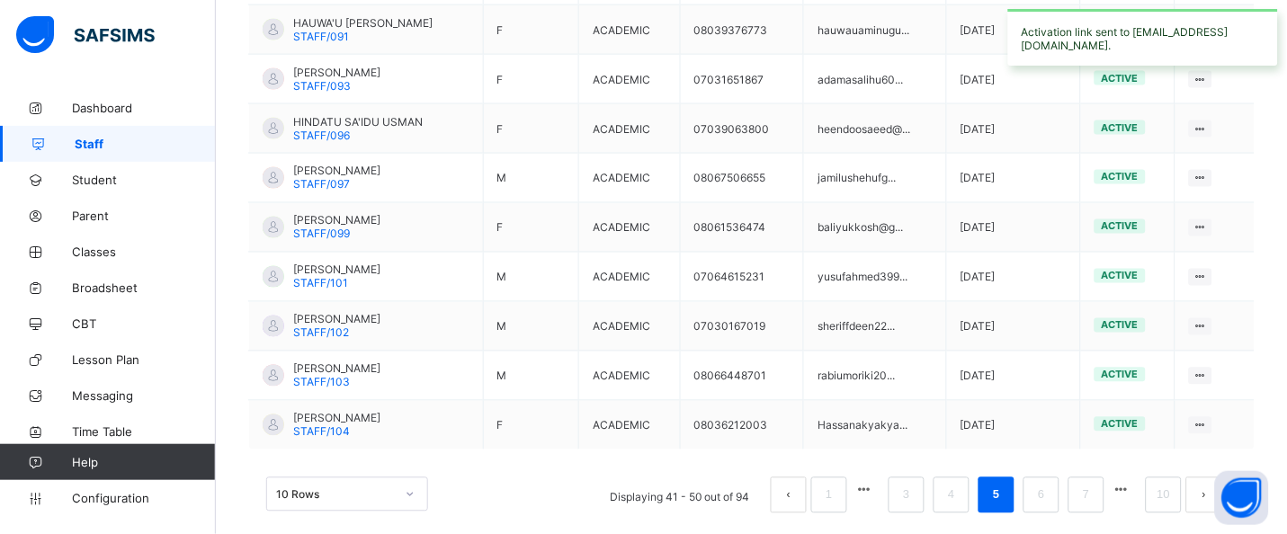
scroll to position [555, 0]
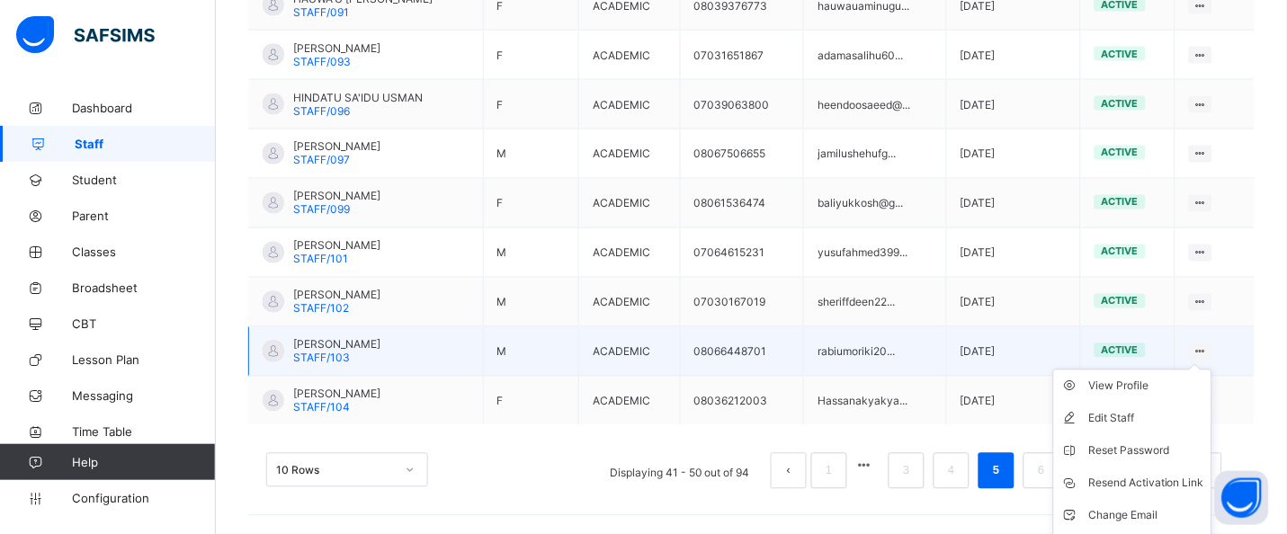
click at [1212, 370] on ul "View Profile Edit Staff Reset Password Resend Activation Link Change Email Dele…" at bounding box center [1132, 468] width 159 height 196
click at [1160, 491] on div "Resend Activation Link" at bounding box center [1146, 484] width 116 height 18
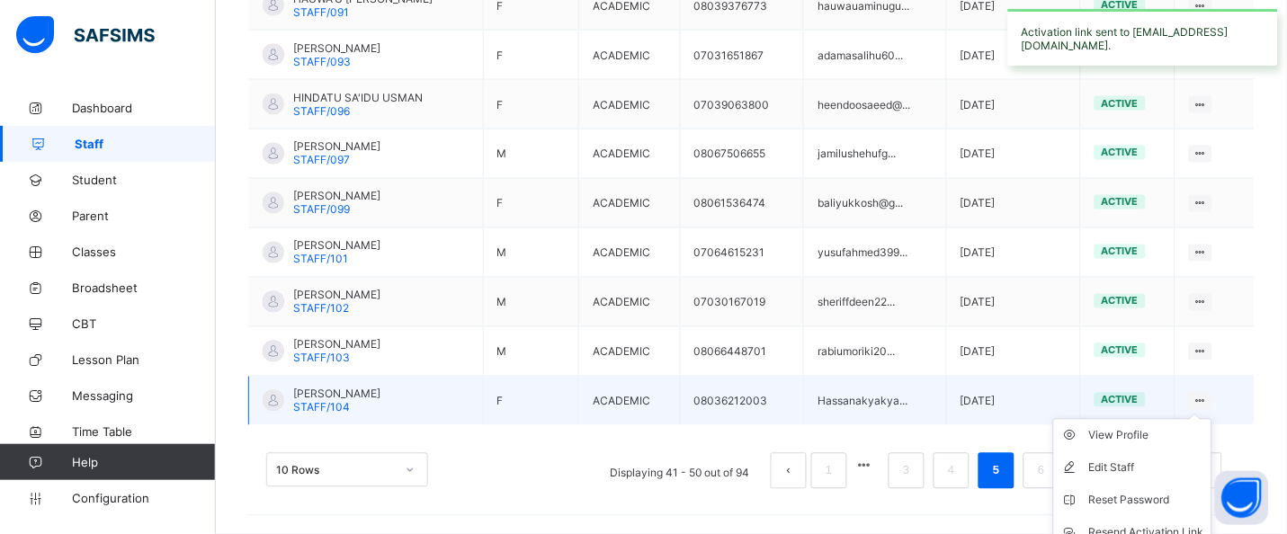
click at [1212, 419] on ul "View Profile Edit Staff Reset Password Resend Activation Link Change Email Dele…" at bounding box center [1132, 517] width 159 height 196
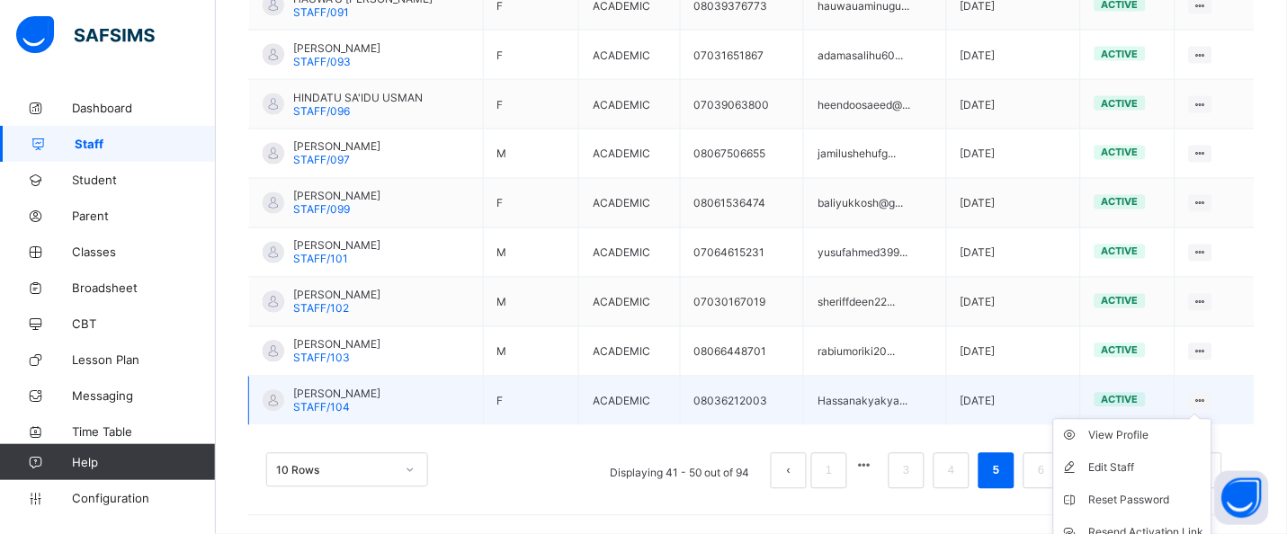
click at [1212, 419] on ul "View Profile Edit Staff Reset Password Resend Activation Link Change Email Dele…" at bounding box center [1132, 517] width 159 height 196
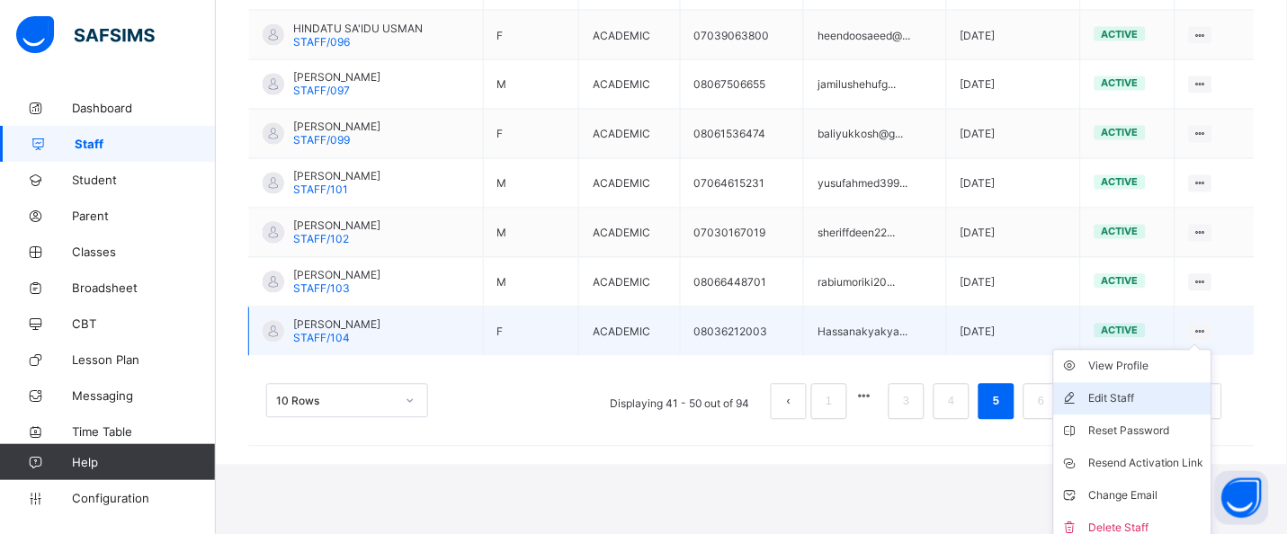
scroll to position [636, 0]
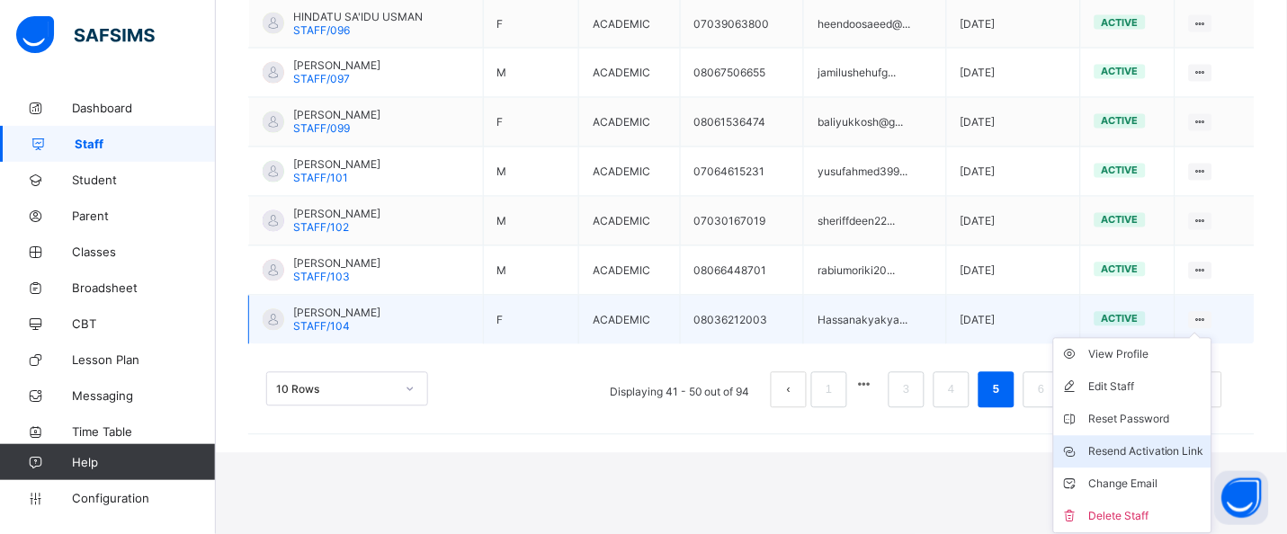
click at [1164, 451] on div "Resend Activation Link" at bounding box center [1146, 452] width 116 height 18
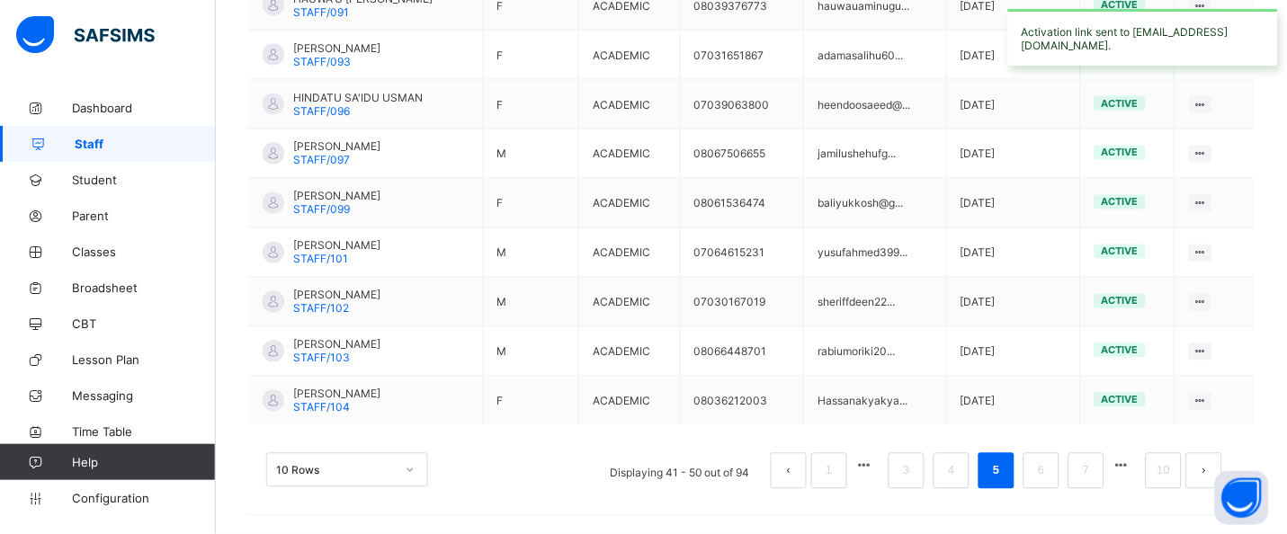
scroll to position [555, 0]
click at [1049, 467] on link "6" at bounding box center [1040, 471] width 17 height 23
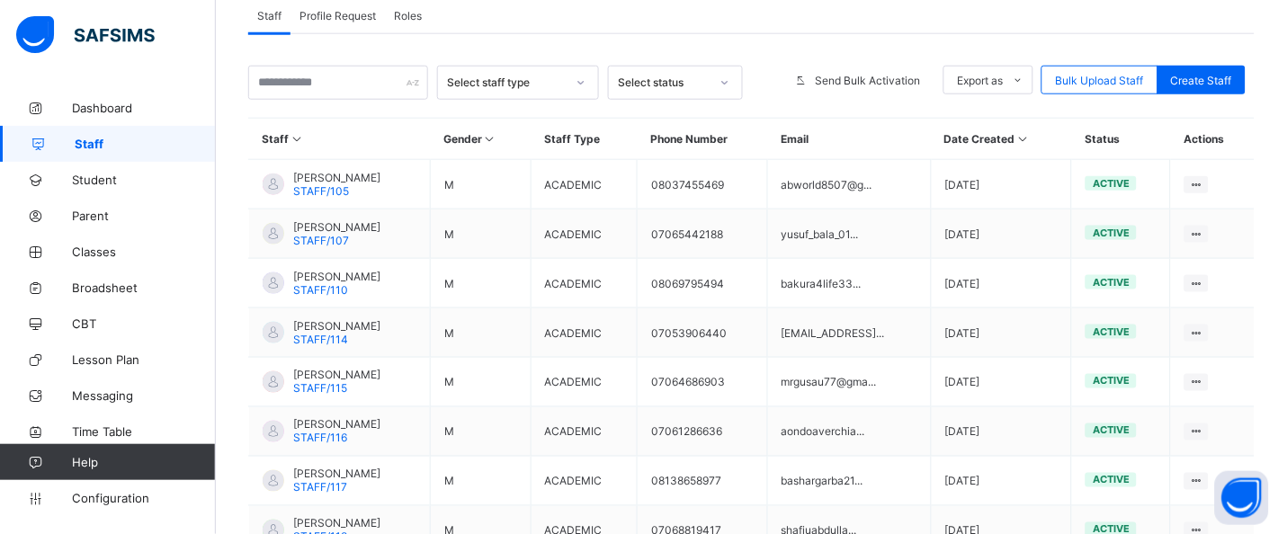
scroll to position [328, 0]
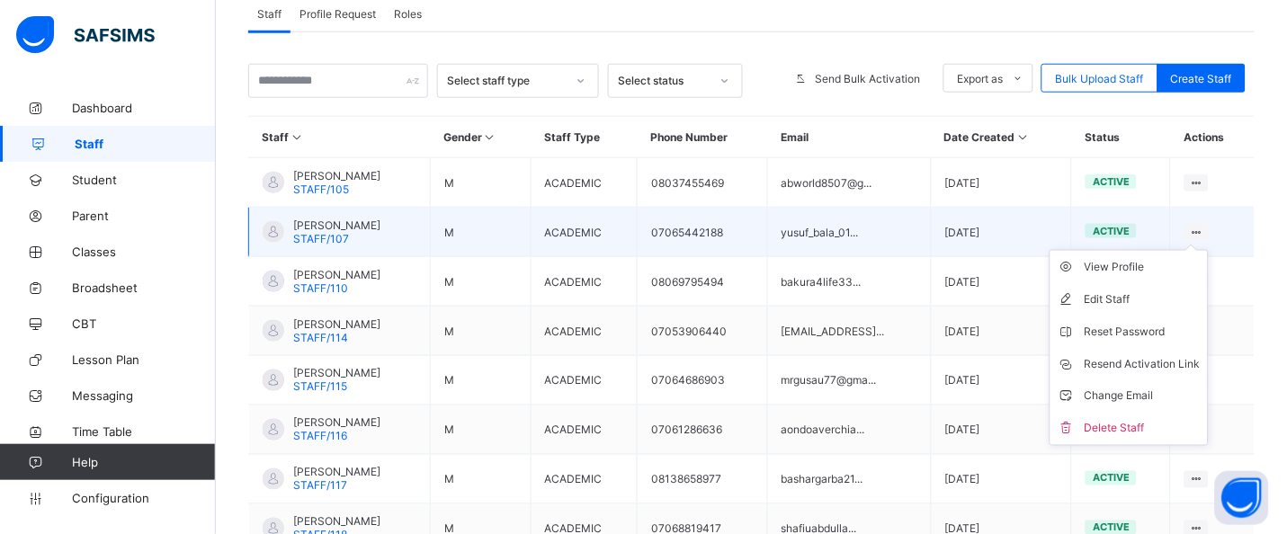
click at [1204, 228] on icon at bounding box center [1196, 232] width 15 height 13
click at [1190, 372] on li "Resend Activation Link" at bounding box center [1128, 364] width 157 height 32
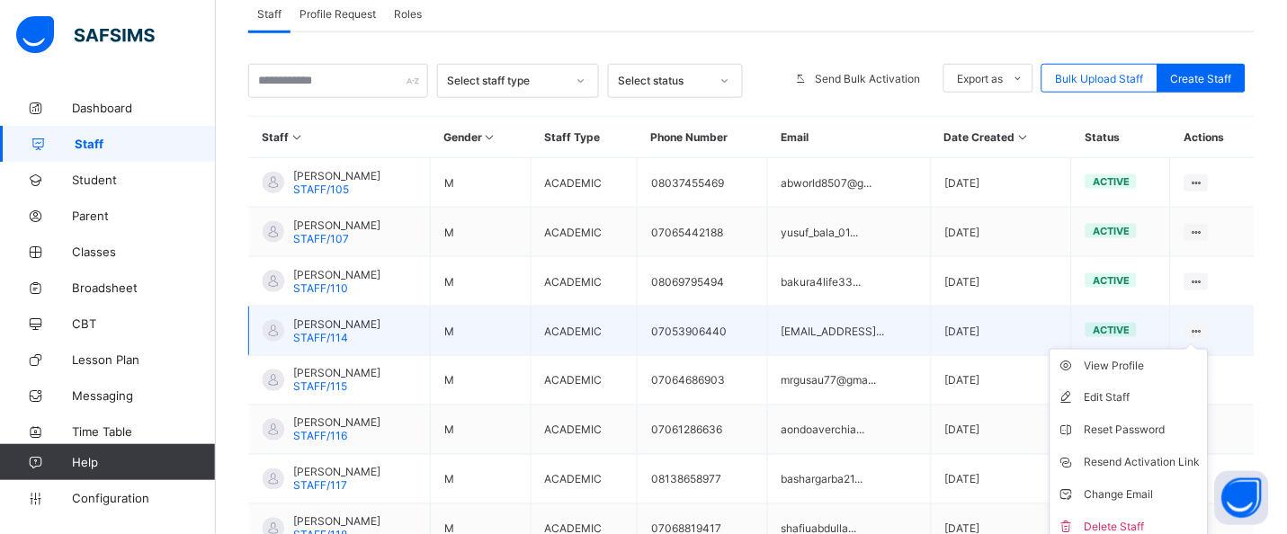
click at [1209, 349] on ul "View Profile Edit Staff Reset Password Resend Activation Link Change Email Dele…" at bounding box center [1128, 447] width 159 height 196
click at [1163, 469] on div "Resend Activation Link" at bounding box center [1142, 463] width 116 height 18
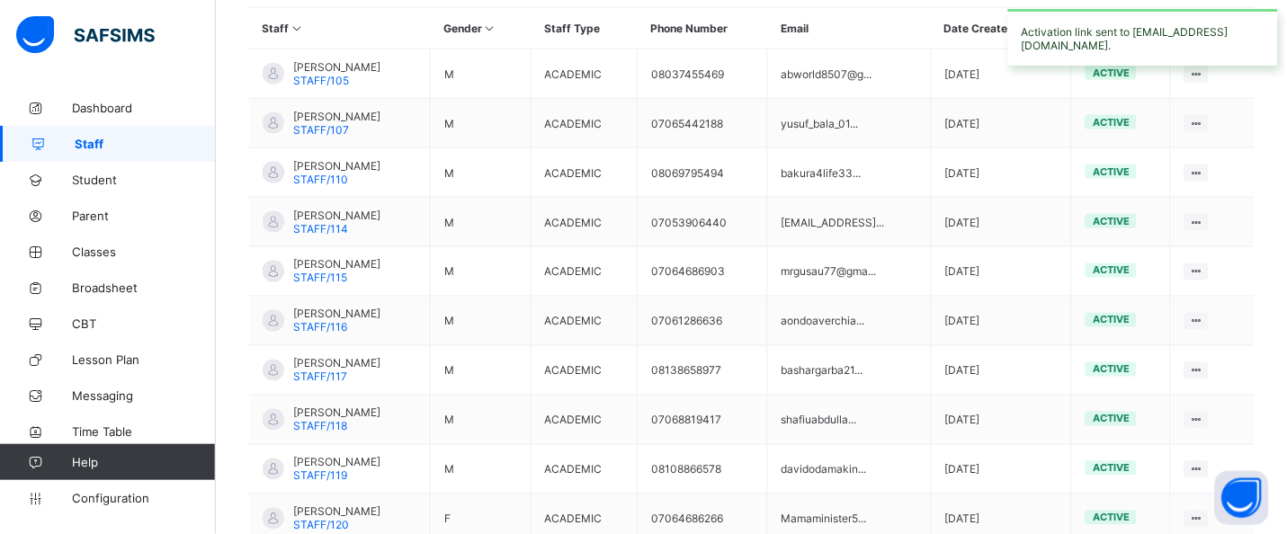
scroll to position [440, 0]
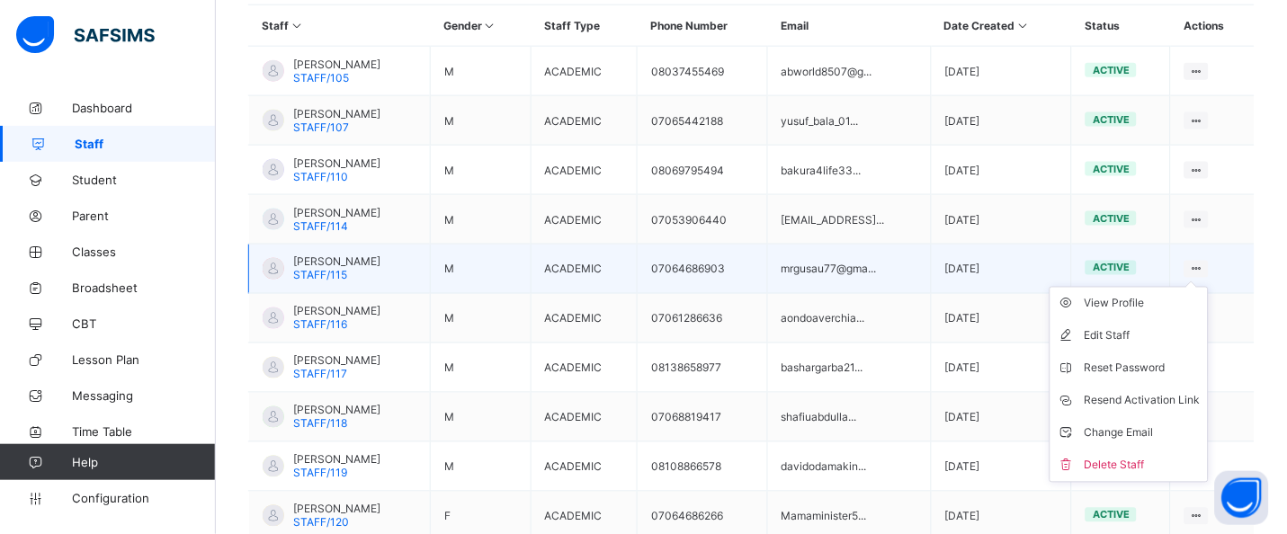
click at [1209, 287] on ul "View Profile Edit Staff Reset Password Resend Activation Link Change Email Dele…" at bounding box center [1128, 385] width 159 height 196
click at [1176, 397] on div "Resend Activation Link" at bounding box center [1142, 401] width 116 height 18
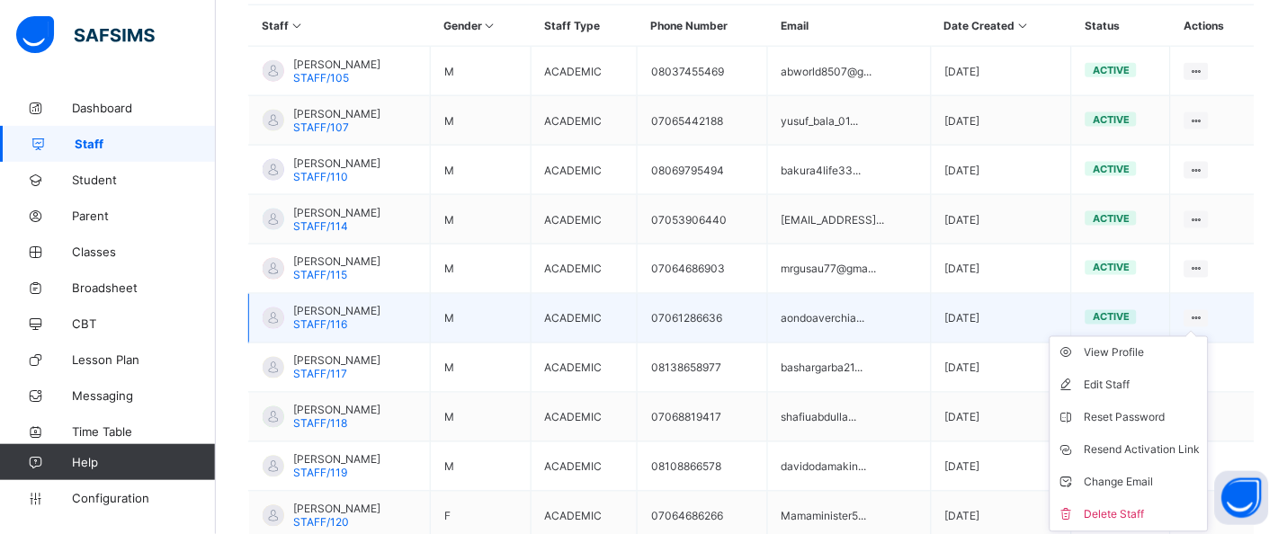
click at [1204, 316] on icon at bounding box center [1196, 318] width 15 height 13
click at [1185, 445] on div "Resend Activation Link" at bounding box center [1142, 451] width 116 height 18
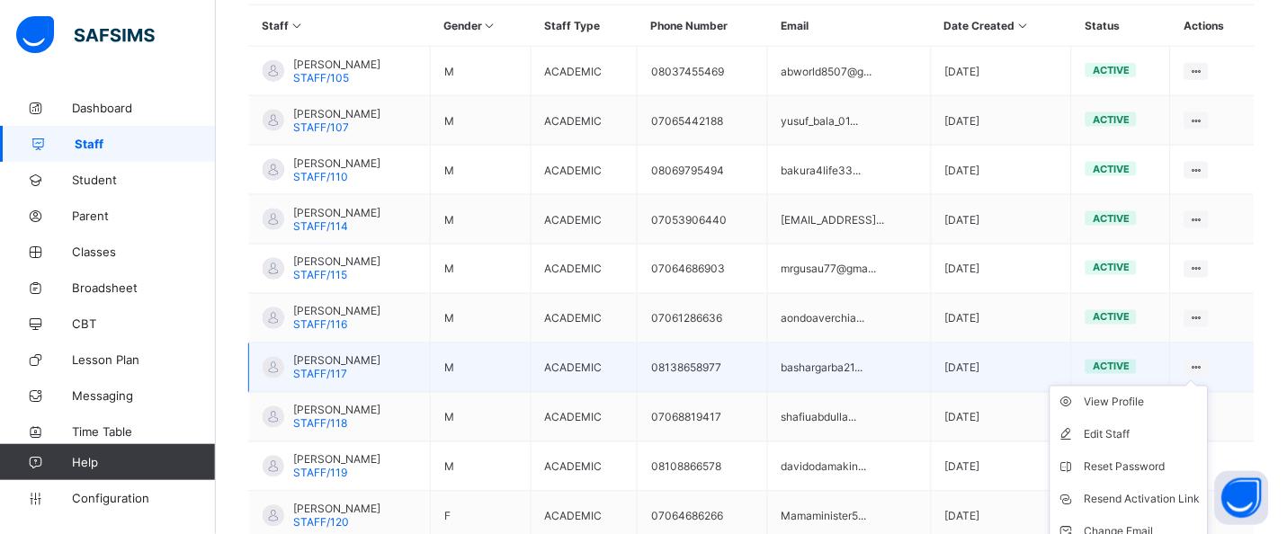
click at [1204, 361] on icon at bounding box center [1196, 367] width 15 height 13
click at [1172, 496] on div "Resend Activation Link" at bounding box center [1142, 500] width 116 height 18
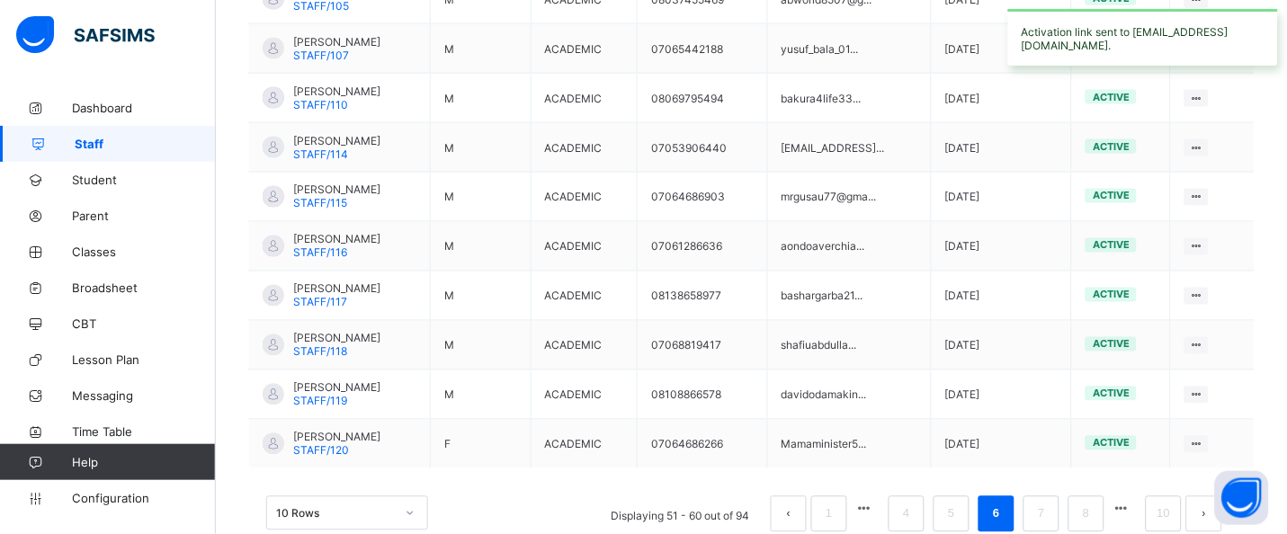
scroll to position [555, 0]
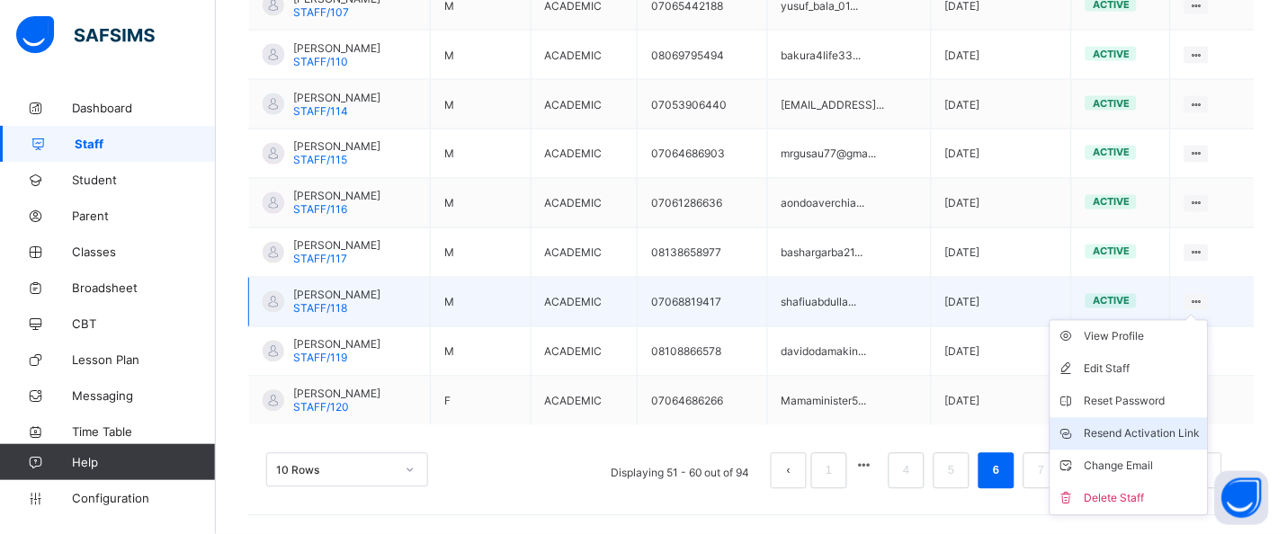
click at [1180, 434] on div "Resend Activation Link" at bounding box center [1142, 434] width 116 height 18
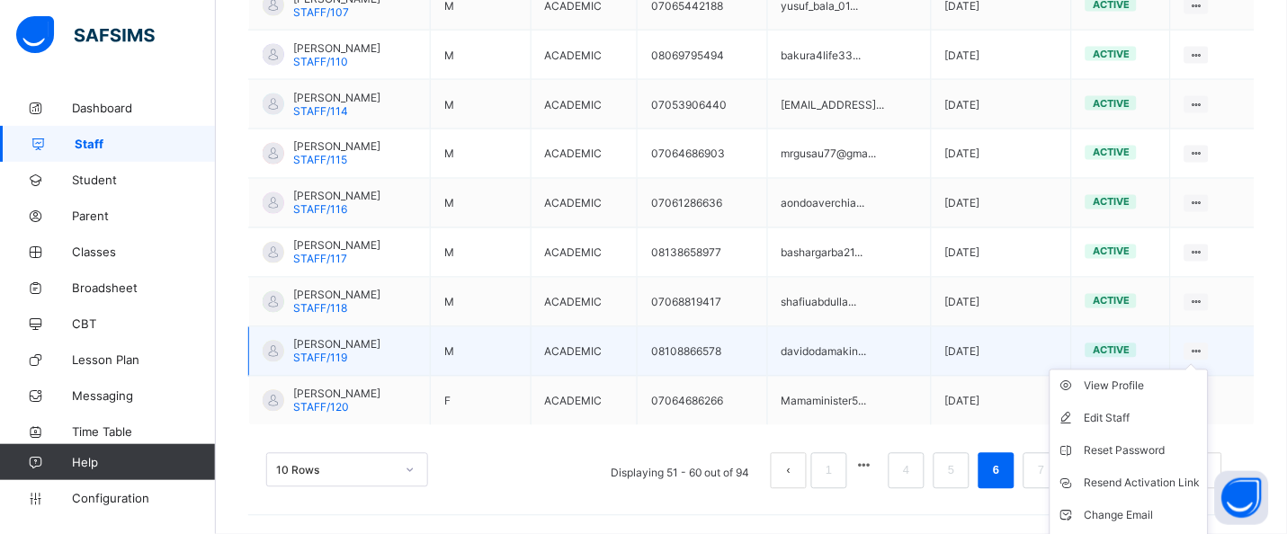
click at [1204, 351] on icon at bounding box center [1196, 351] width 15 height 13
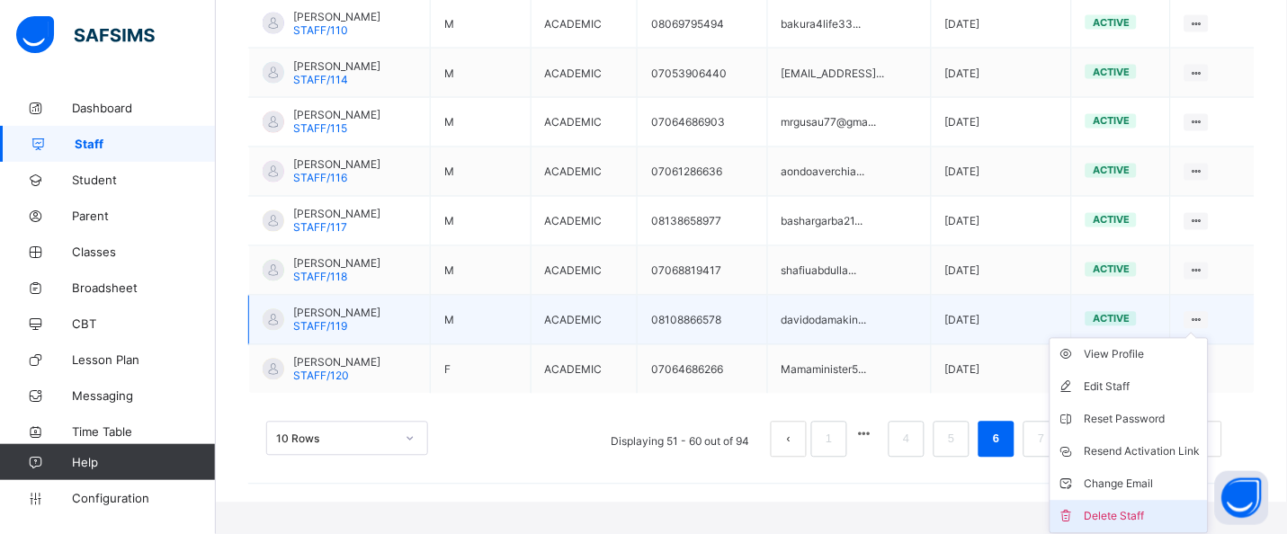
click at [1147, 510] on div "Delete Staff" at bounding box center [1142, 517] width 116 height 18
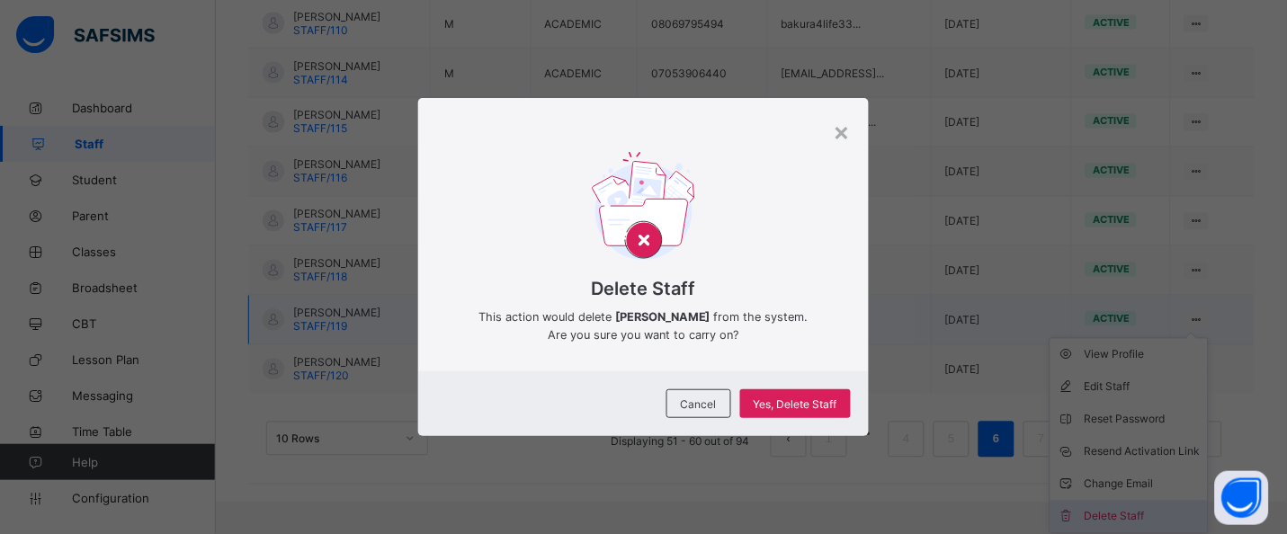
scroll to position [555, 0]
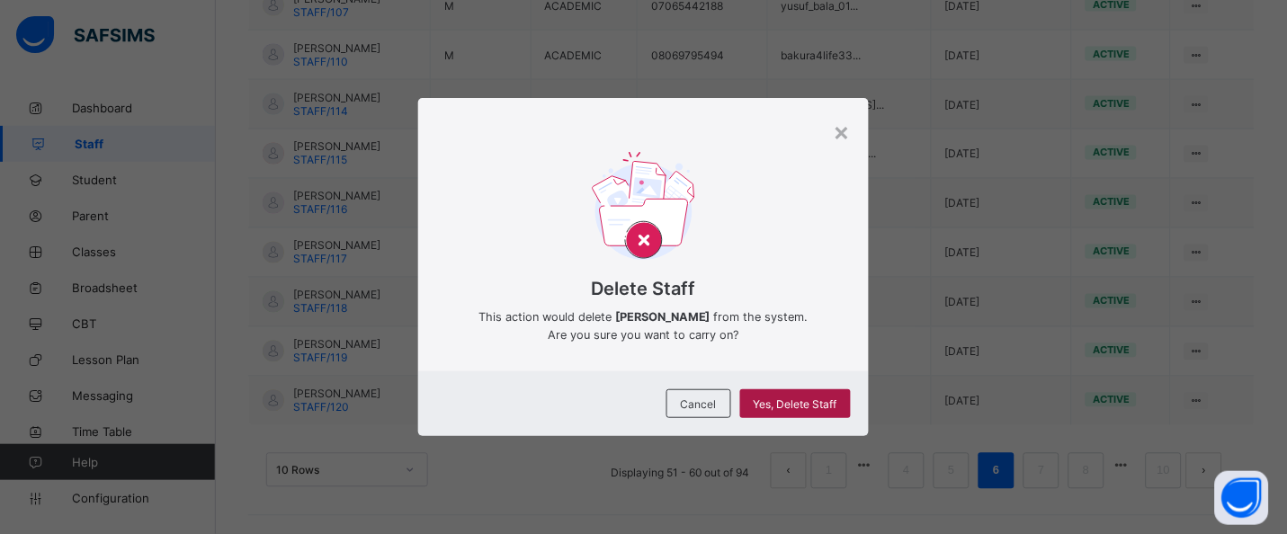
click at [834, 404] on span "Yes, Delete Staff" at bounding box center [796, 403] width 84 height 13
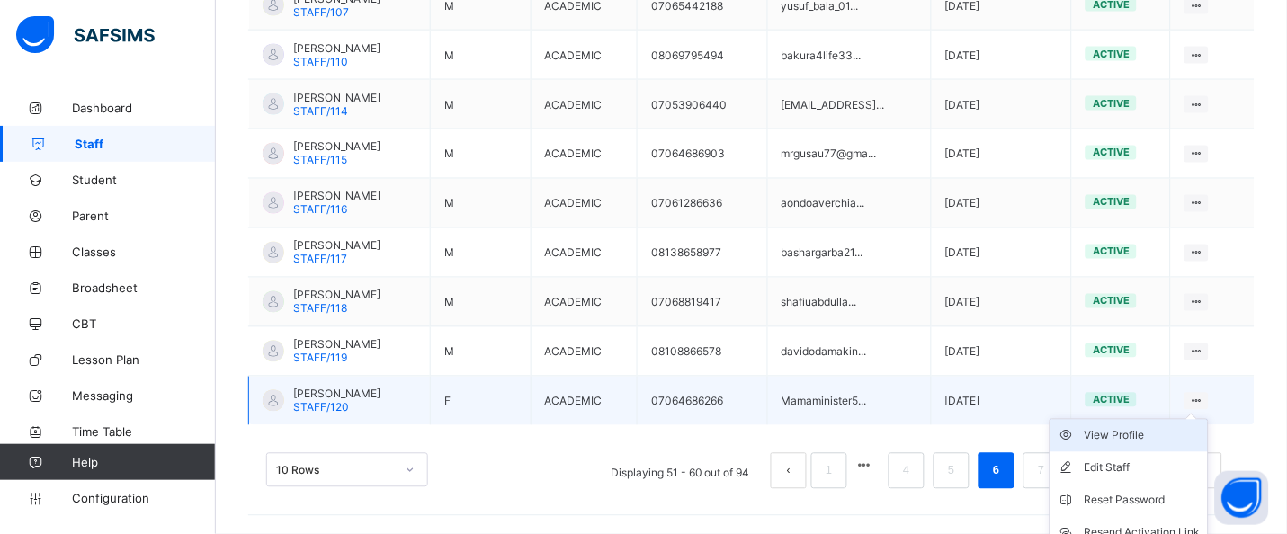
scroll to position [586, 0]
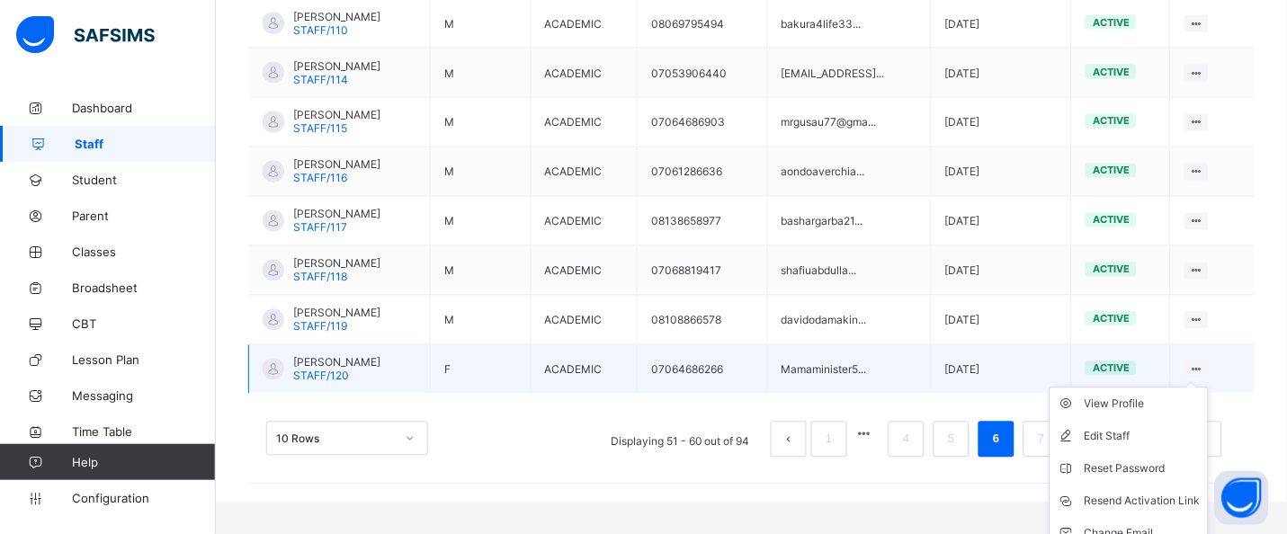
click at [1204, 365] on icon at bounding box center [1196, 369] width 15 height 13
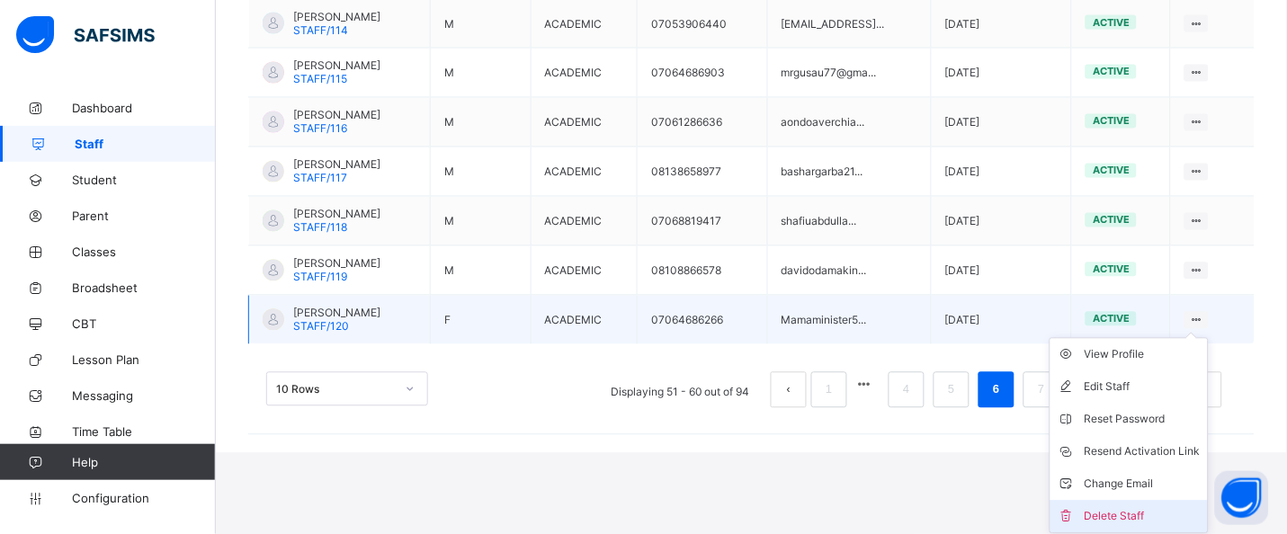
click at [1162, 516] on div "Delete Staff" at bounding box center [1142, 517] width 116 height 18
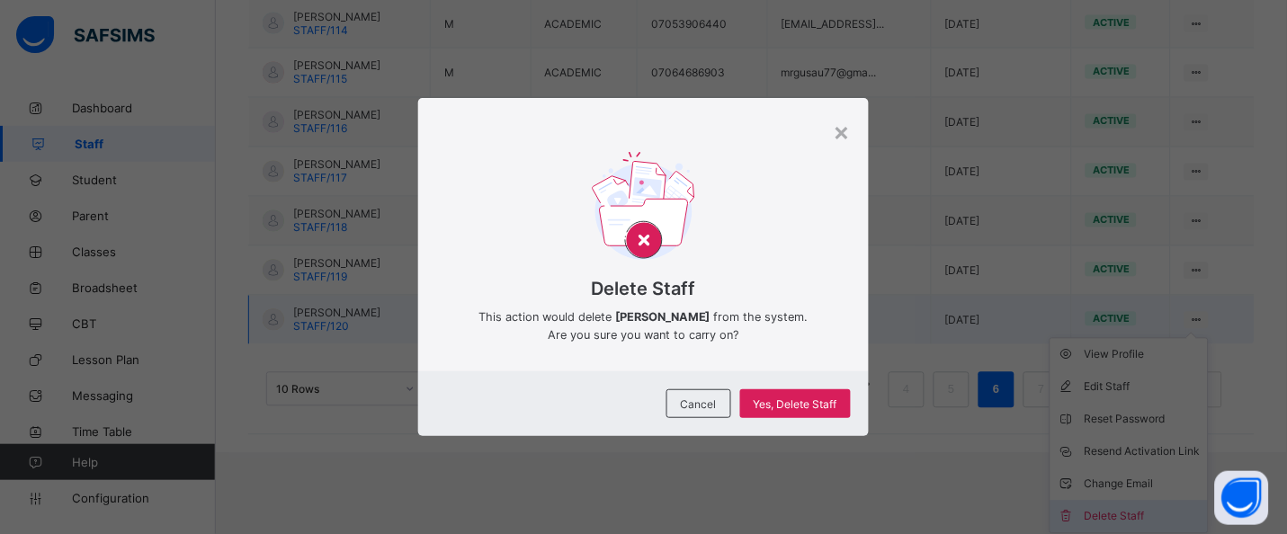
scroll to position [555, 0]
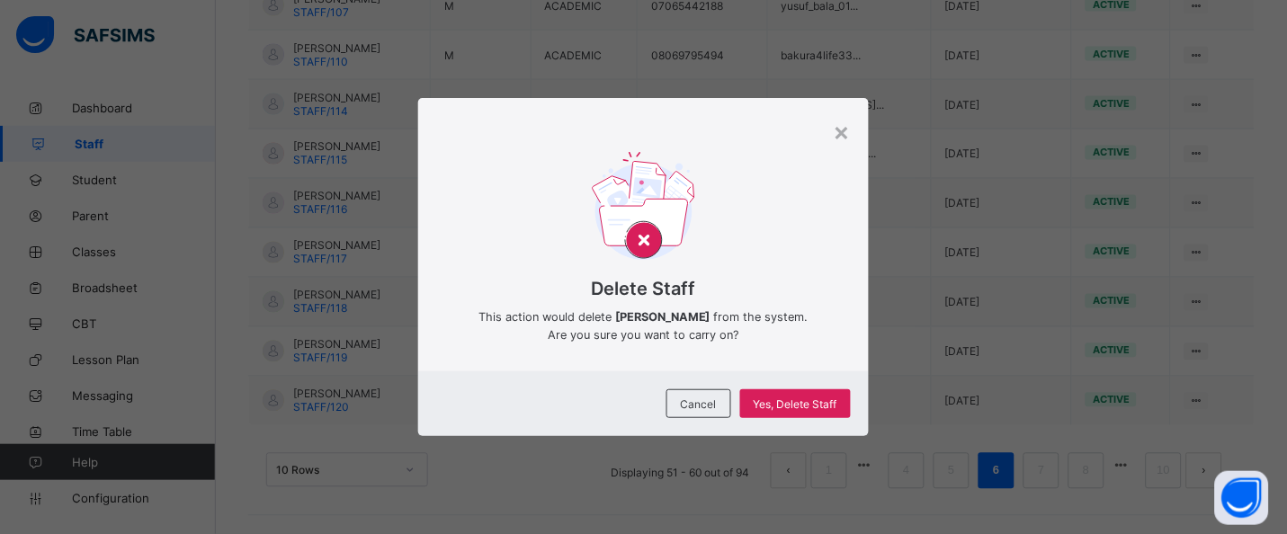
click at [1246, 404] on div "× Delete Staff This action would delete [PERSON_NAME] from the system. Are you …" at bounding box center [643, 267] width 1287 height 534
click at [849, 132] on div "×" at bounding box center [842, 131] width 17 height 31
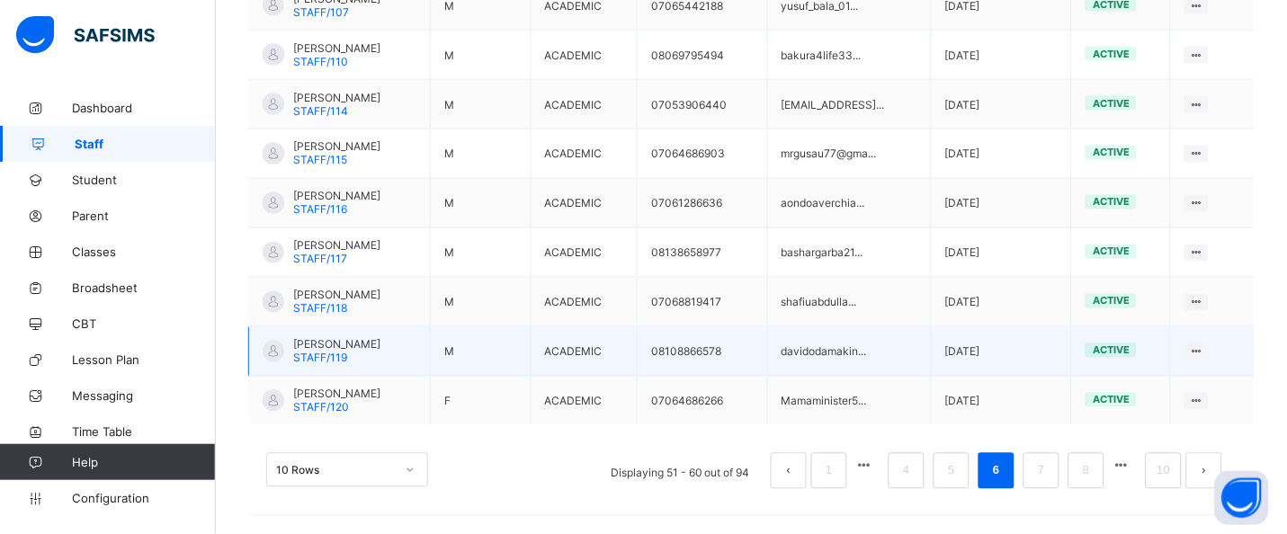
click at [1255, 371] on td "View Profile Edit Staff Reset Password Resend Activation Link Change Email Dele…" at bounding box center [1213, 351] width 85 height 49
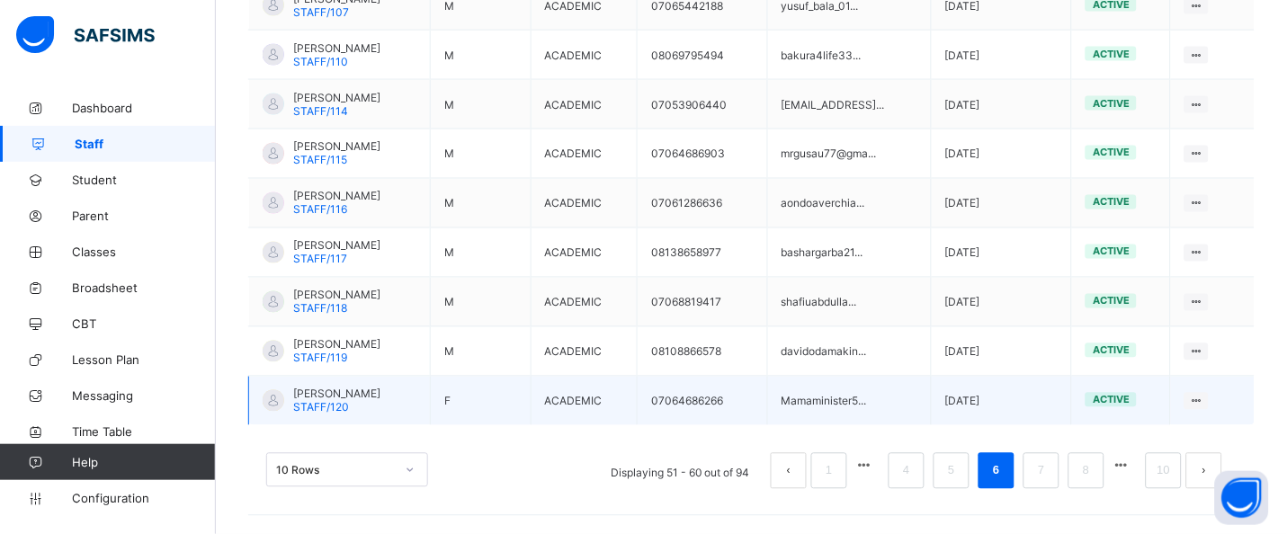
click at [1222, 388] on td "View Profile Edit Staff Reset Password Resend Activation Link Change Email Dele…" at bounding box center [1213, 401] width 85 height 49
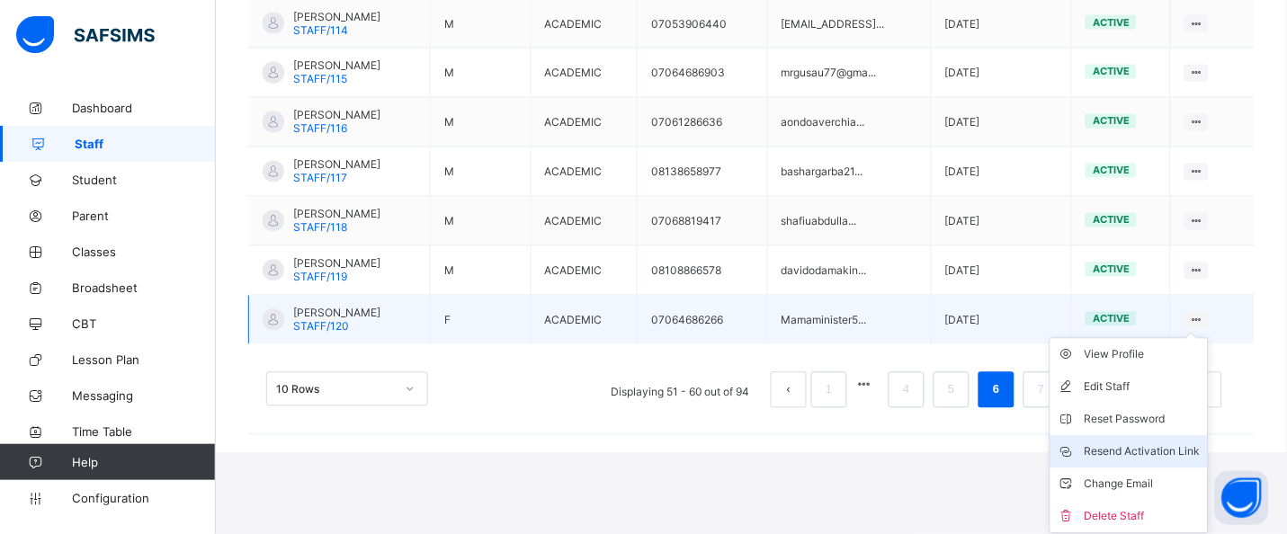
click at [1174, 462] on li "Resend Activation Link" at bounding box center [1128, 452] width 157 height 32
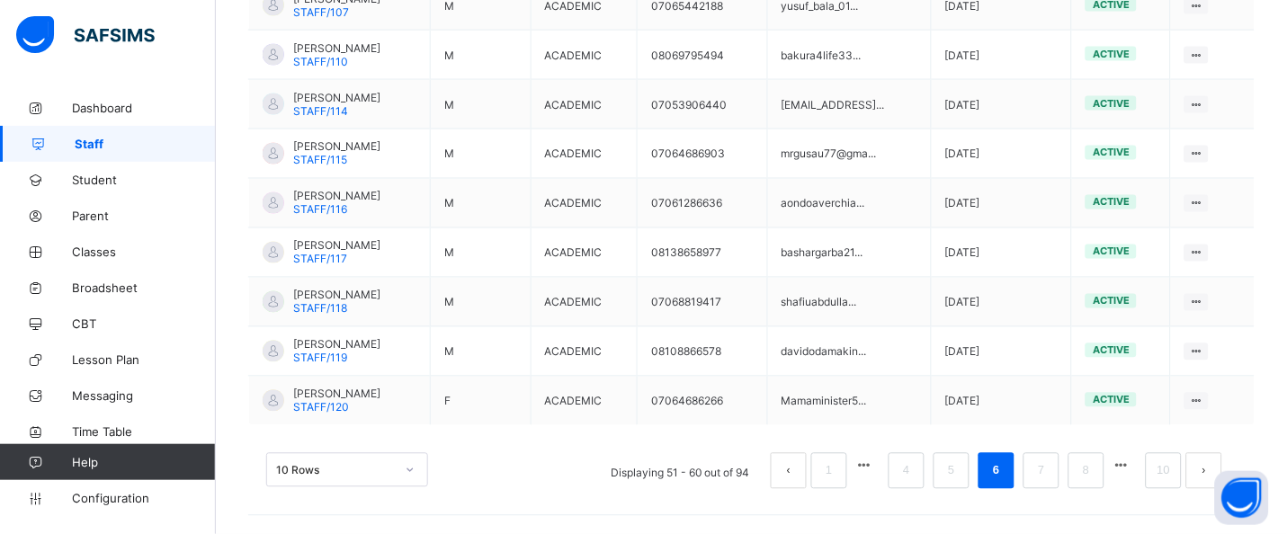
scroll to position [555, 0]
click at [1049, 471] on link "7" at bounding box center [1040, 471] width 17 height 23
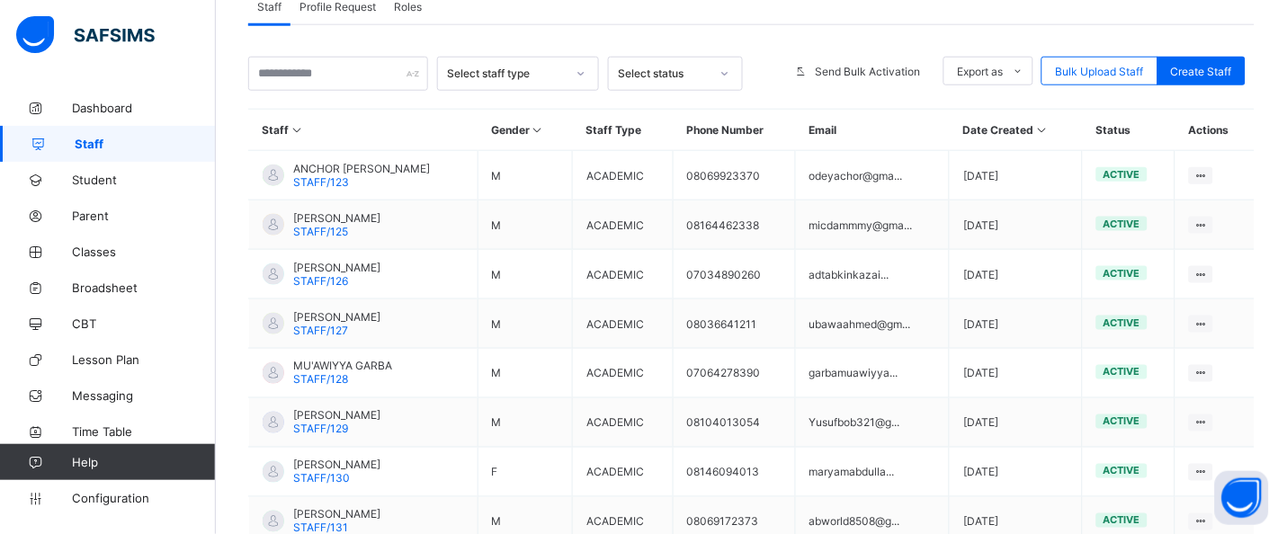
scroll to position [333, 0]
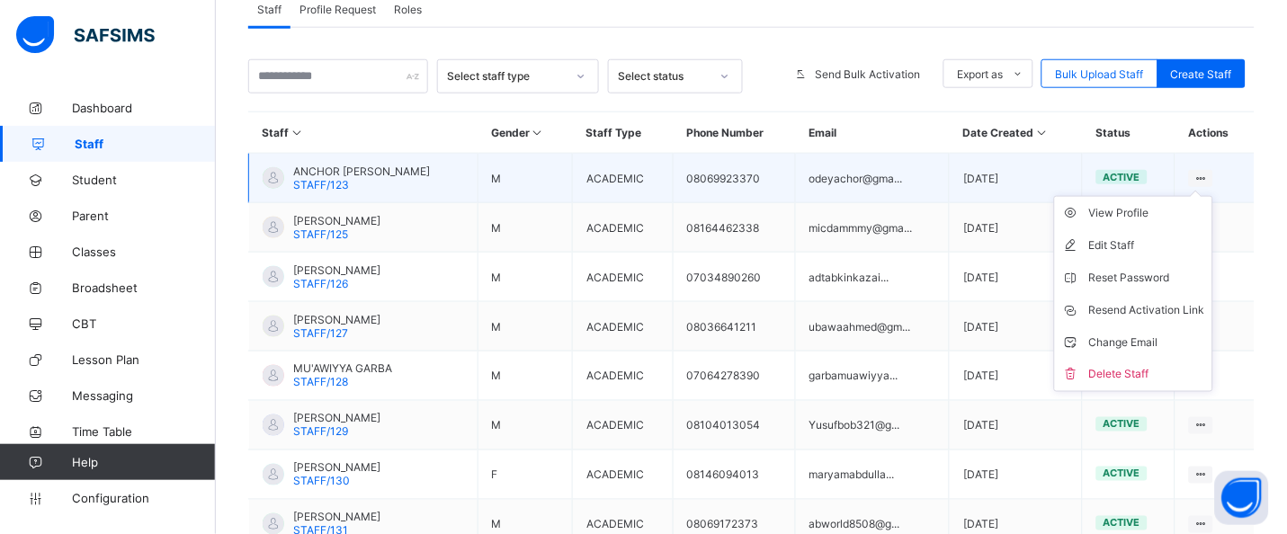
click at [1209, 174] on icon at bounding box center [1200, 178] width 15 height 13
click at [1151, 361] on li "Delete Staff" at bounding box center [1133, 375] width 157 height 32
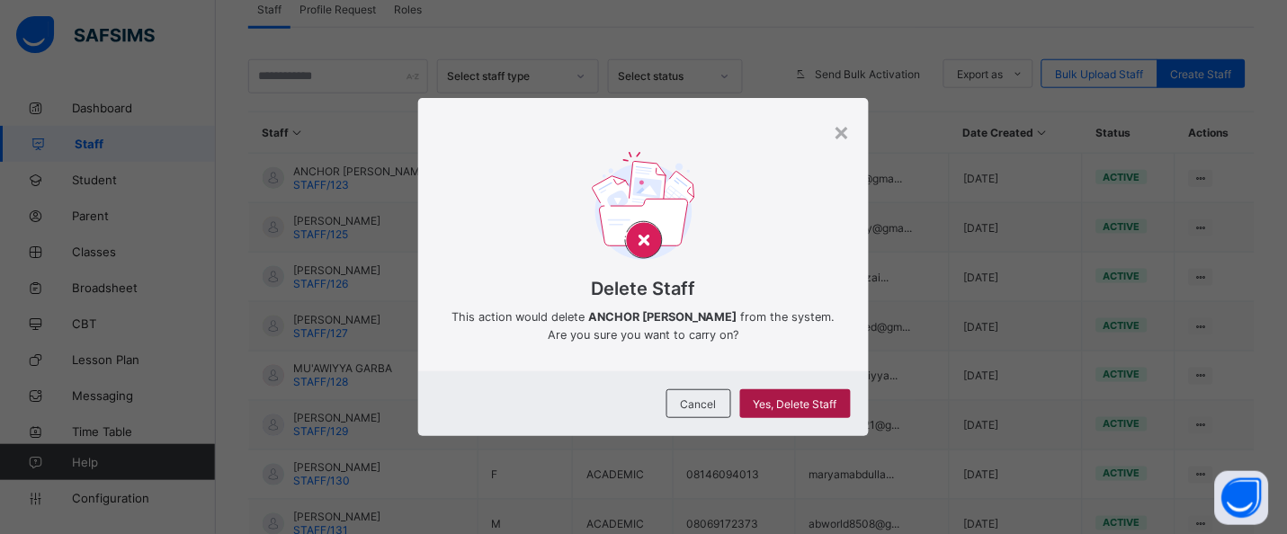
click at [837, 397] on span "Yes, Delete Staff" at bounding box center [796, 403] width 84 height 13
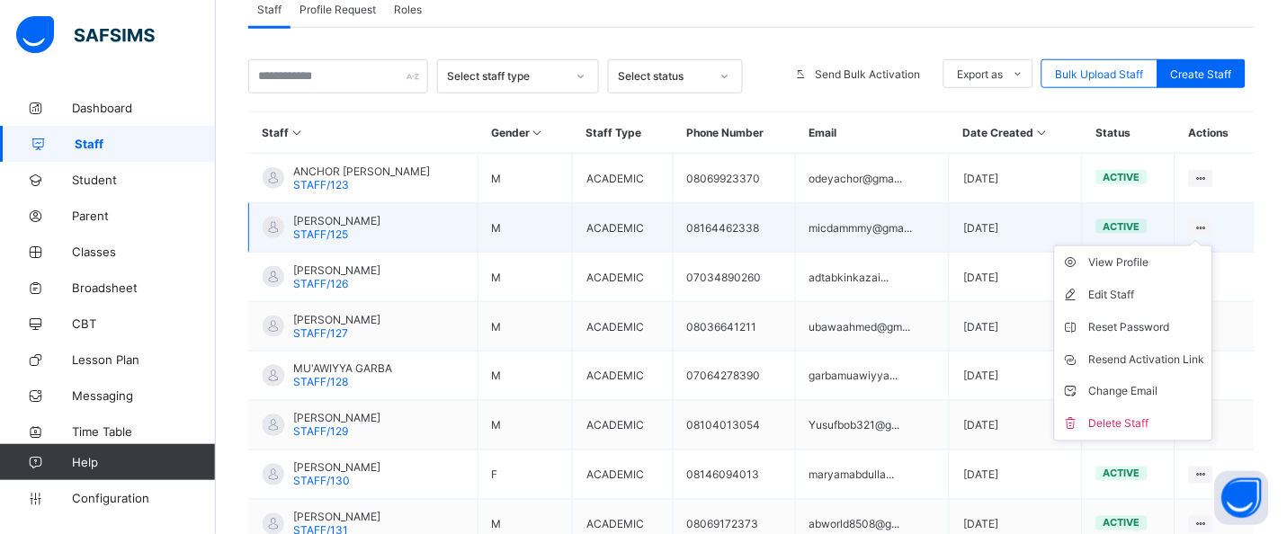
click at [1213, 245] on ul "View Profile Edit Staff Reset Password Resend Activation Link Change Email Dele…" at bounding box center [1133, 343] width 159 height 196
click at [1157, 422] on div "Delete Staff" at bounding box center [1147, 424] width 116 height 18
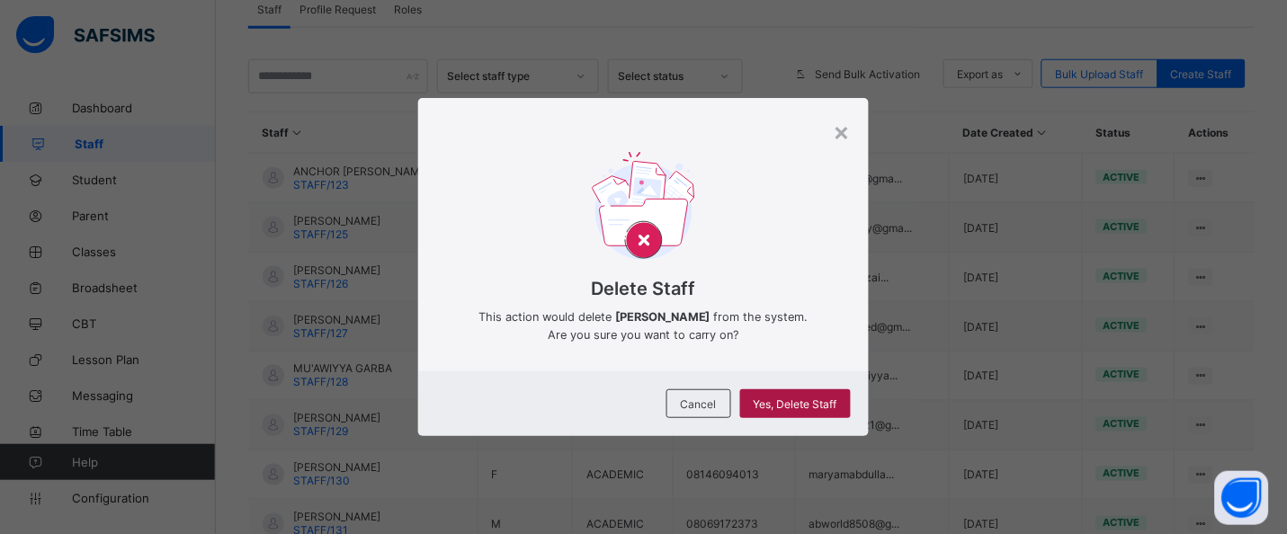
click at [812, 399] on span "Yes, Delete Staff" at bounding box center [796, 403] width 84 height 13
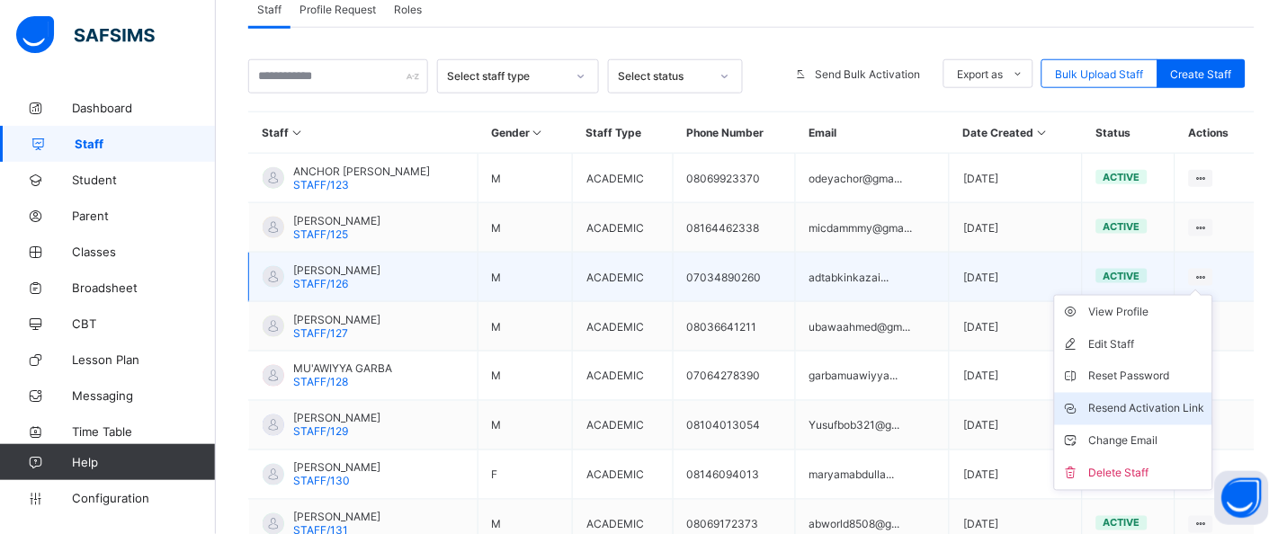
click at [1173, 416] on div "Resend Activation Link" at bounding box center [1147, 409] width 116 height 18
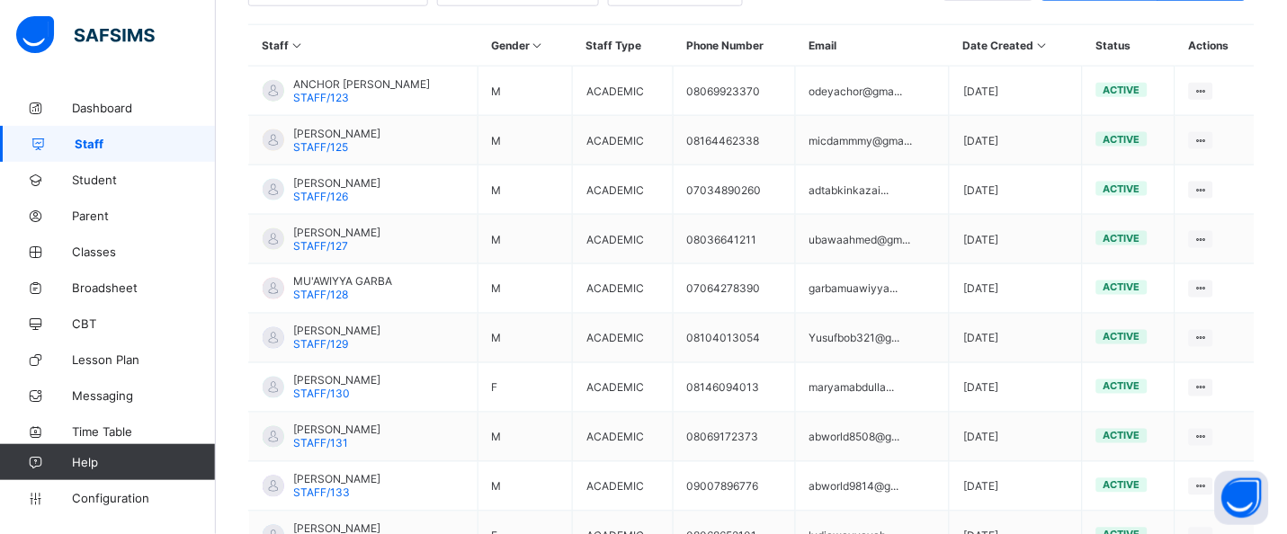
scroll to position [423, 0]
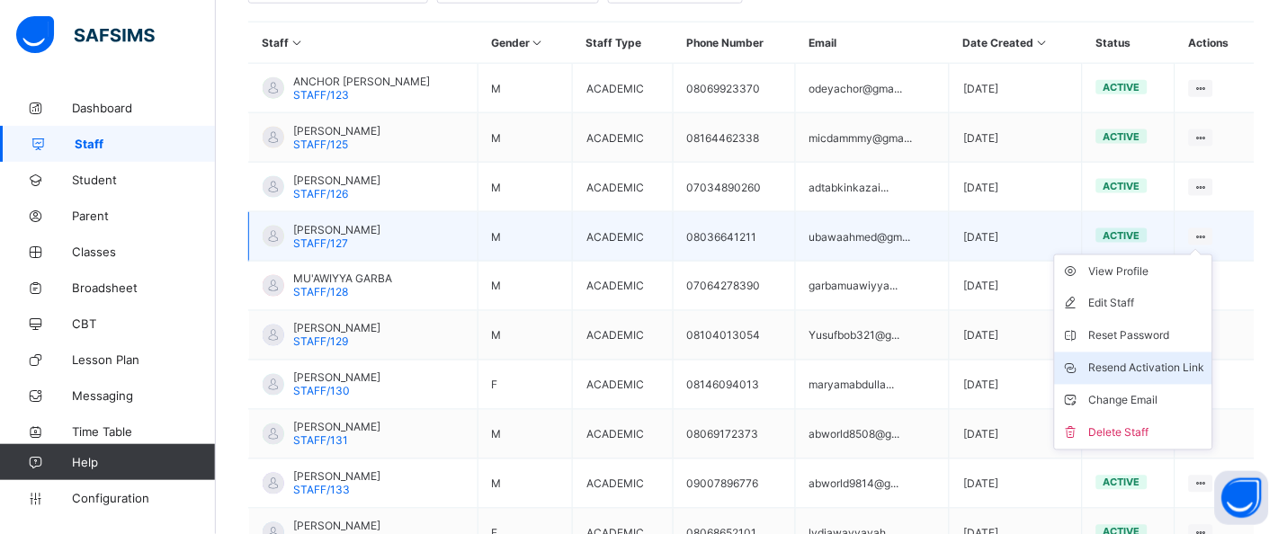
click at [1156, 370] on div "Resend Activation Link" at bounding box center [1147, 369] width 116 height 18
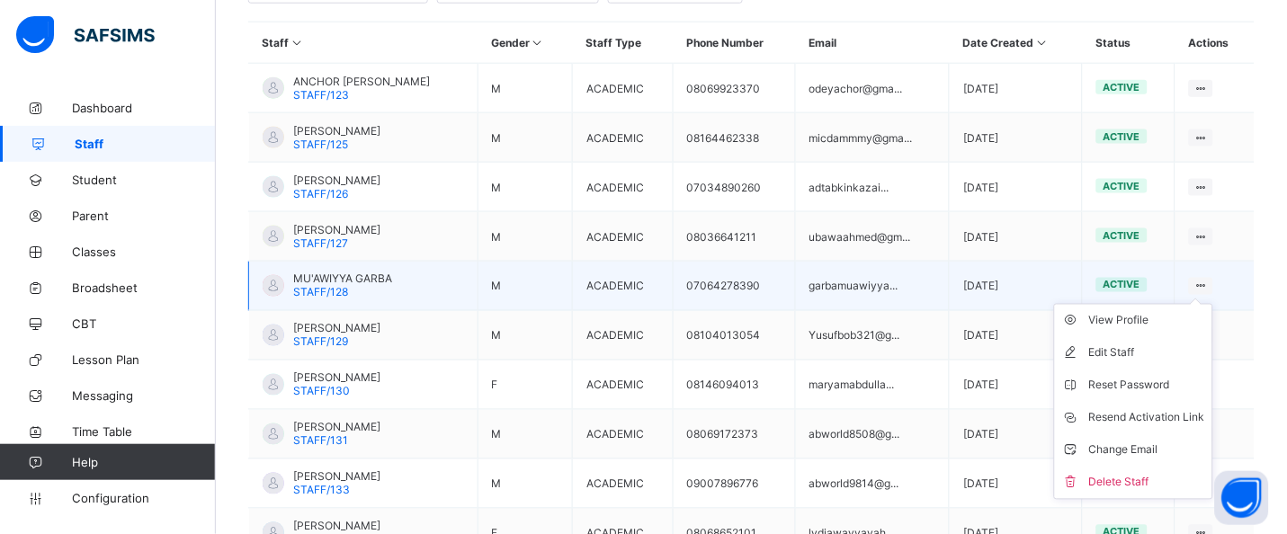
click at [1209, 285] on icon at bounding box center [1200, 286] width 15 height 13
click at [1157, 413] on div "Resend Activation Link" at bounding box center [1147, 418] width 116 height 18
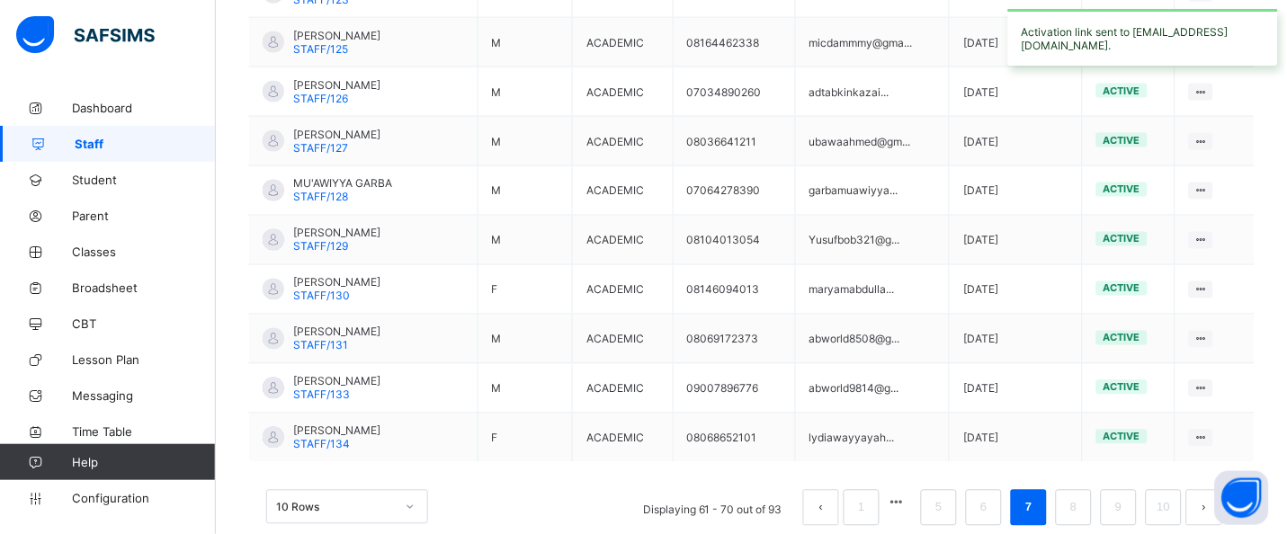
scroll to position [534, 0]
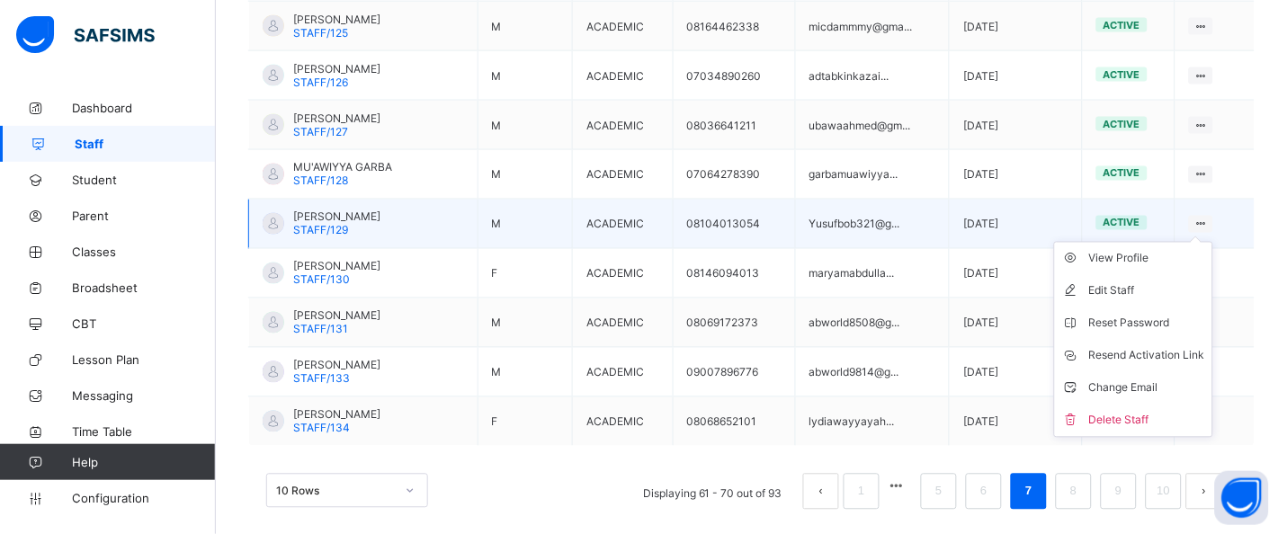
click at [1213, 242] on ul "View Profile Edit Staff Reset Password Resend Activation Link Change Email Dele…" at bounding box center [1133, 340] width 159 height 196
click at [1176, 360] on div "Resend Activation Link" at bounding box center [1147, 356] width 116 height 18
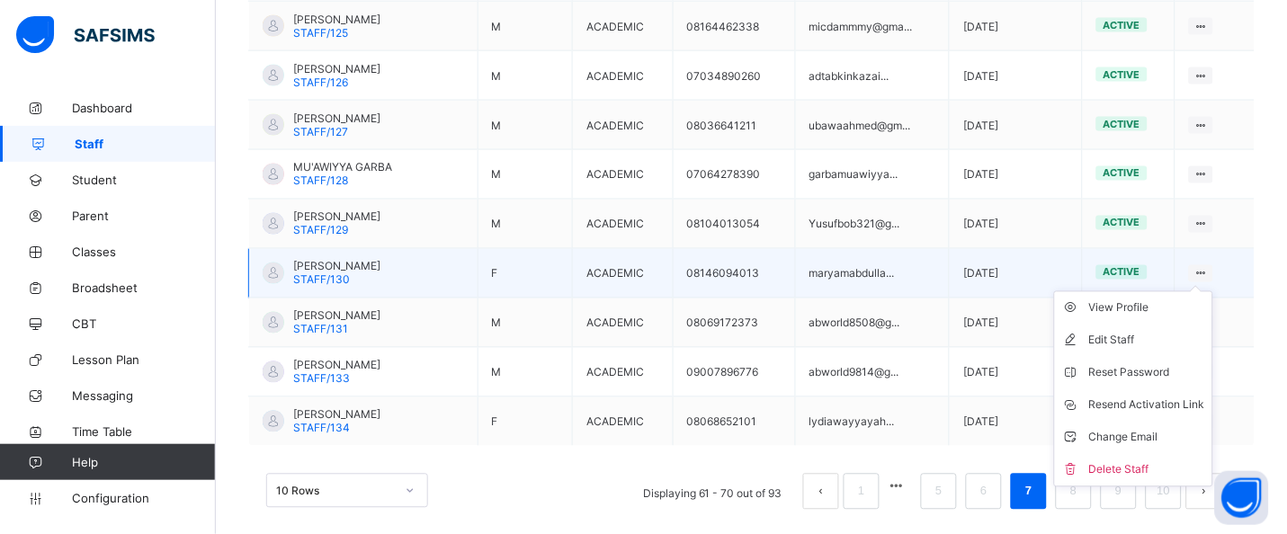
click at [1213, 291] on ul "View Profile Edit Staff Reset Password Resend Activation Link Change Email Dele…" at bounding box center [1133, 389] width 159 height 196
click at [1205, 404] on div "Resend Activation Link" at bounding box center [1147, 406] width 116 height 18
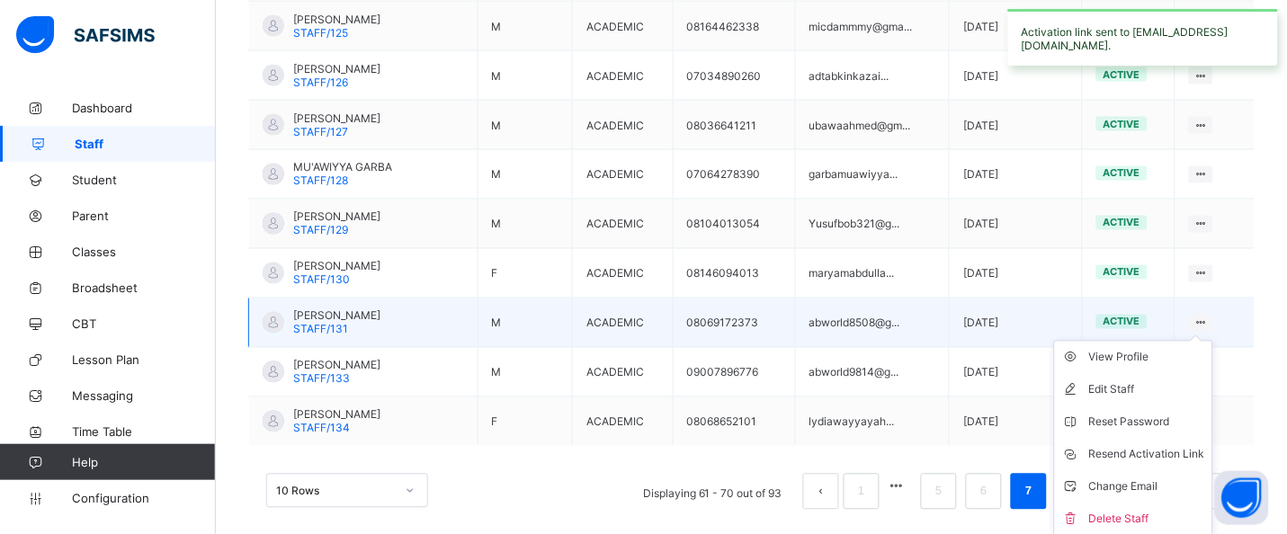
click at [1213, 341] on ul "View Profile Edit Staff Reset Password Resend Activation Link Change Email Dele…" at bounding box center [1133, 439] width 159 height 196
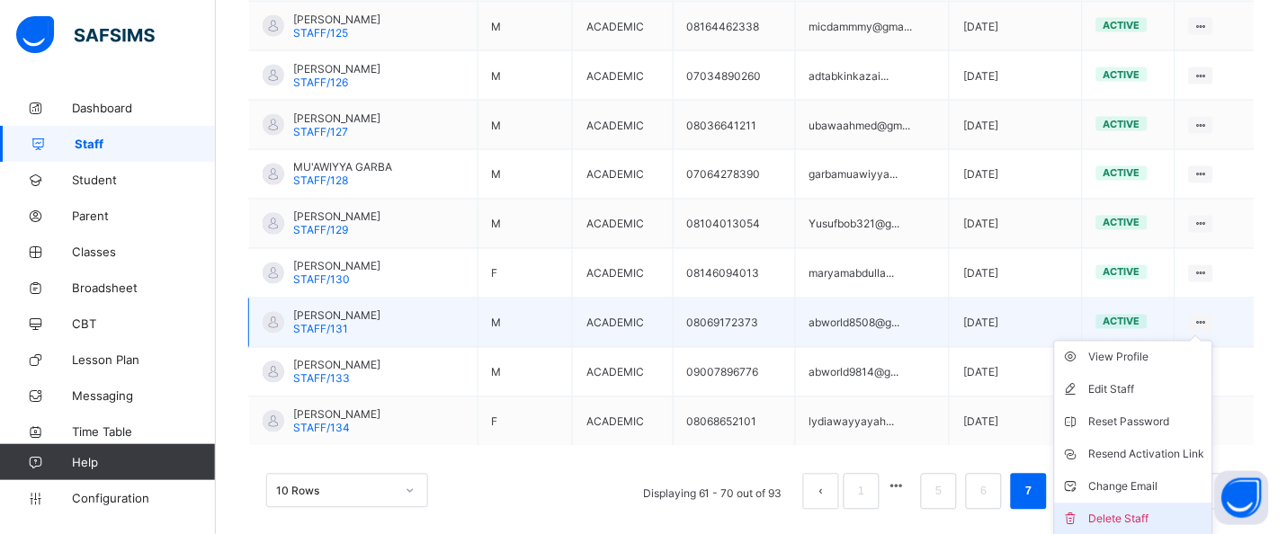
click at [1152, 514] on div "Delete Staff" at bounding box center [1147, 520] width 116 height 18
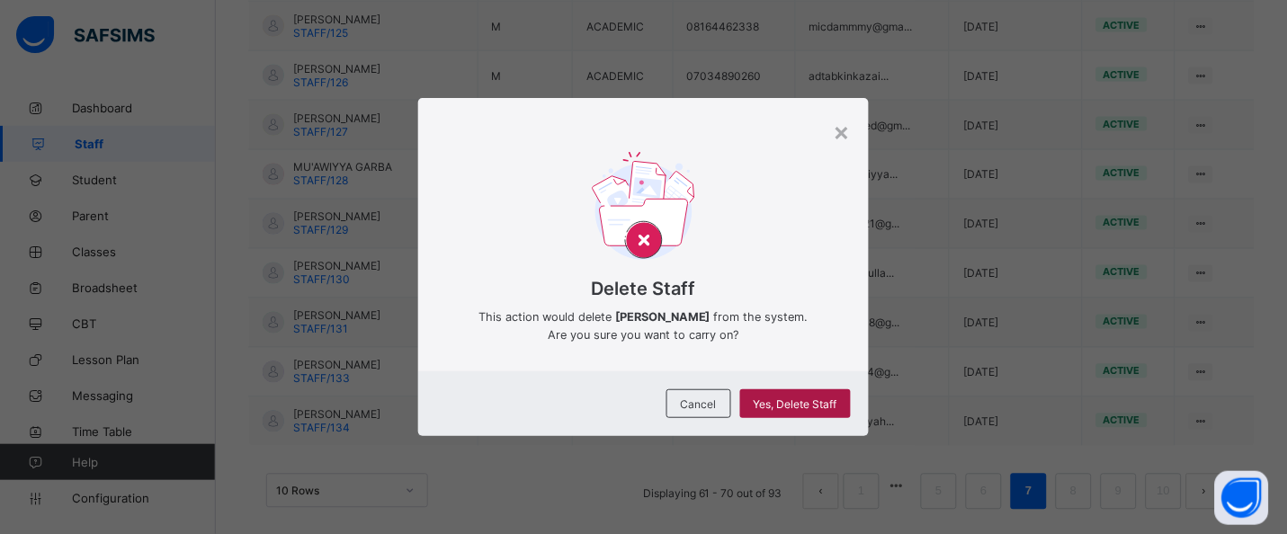
click at [822, 399] on span "Yes, Delete Staff" at bounding box center [796, 403] width 84 height 13
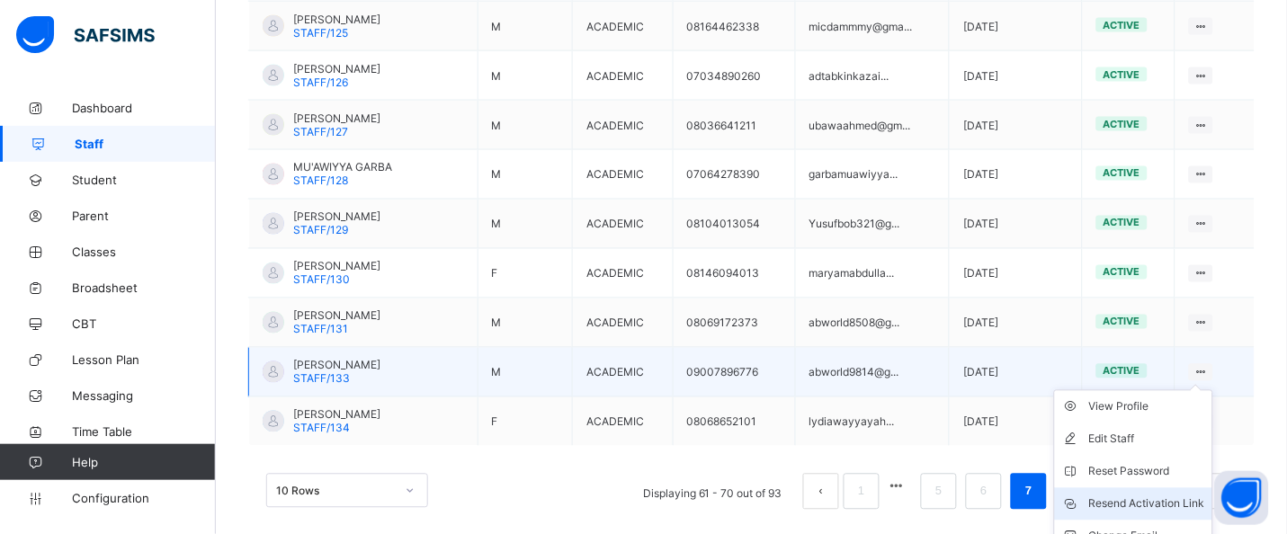
click at [1152, 492] on li "Resend Activation Link" at bounding box center [1133, 504] width 157 height 32
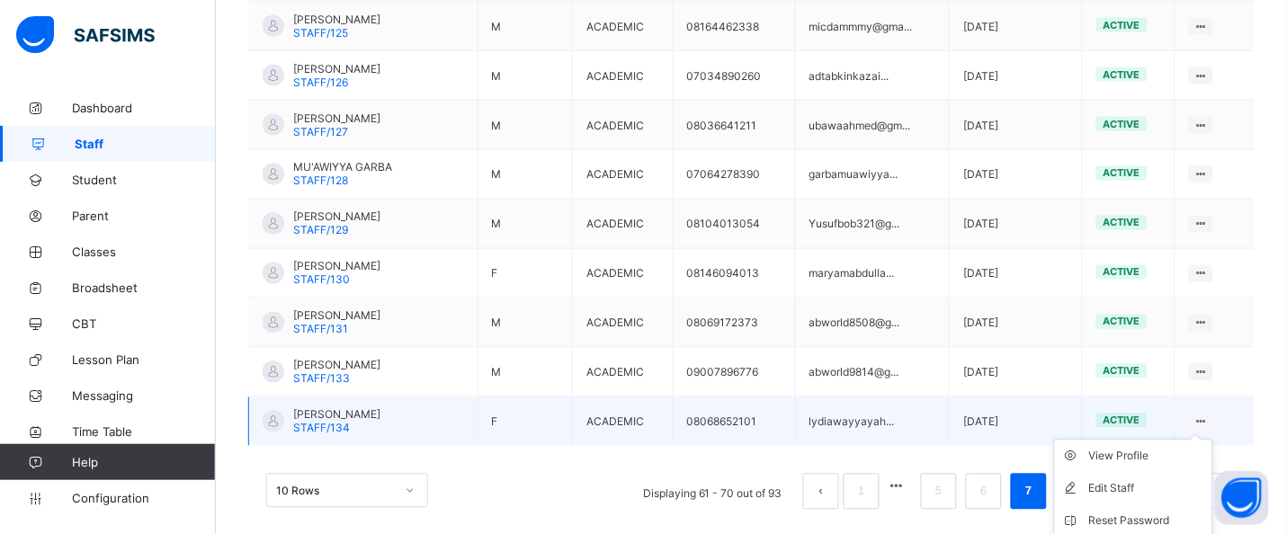
click at [1213, 440] on ul "View Profile Edit Staff Reset Password Resend Activation Link Change Email Dele…" at bounding box center [1133, 538] width 159 height 196
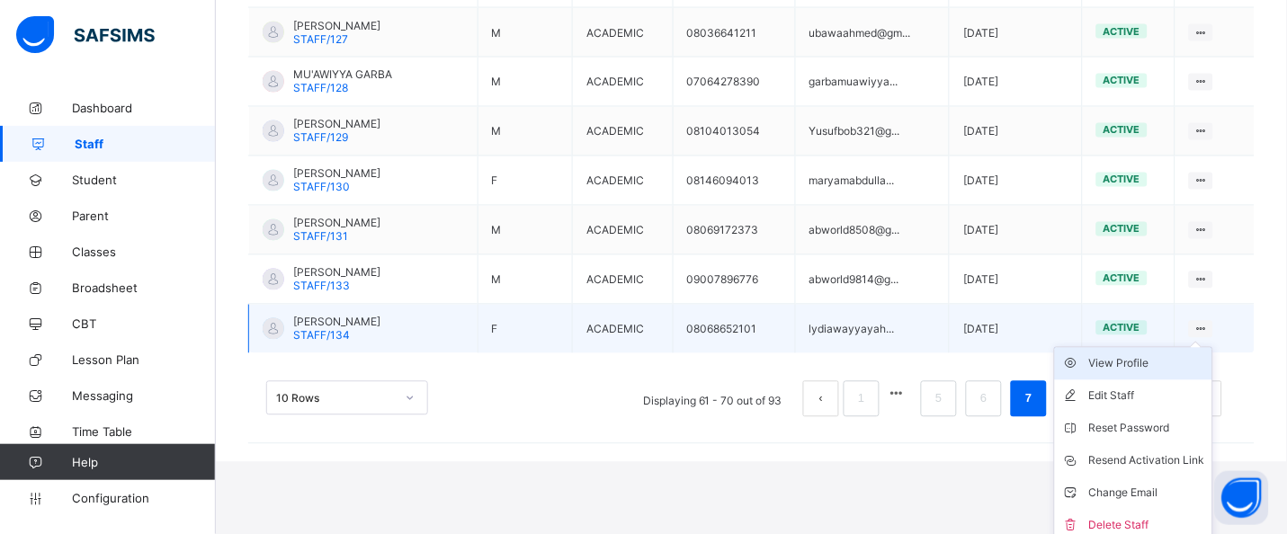
scroll to position [636, 0]
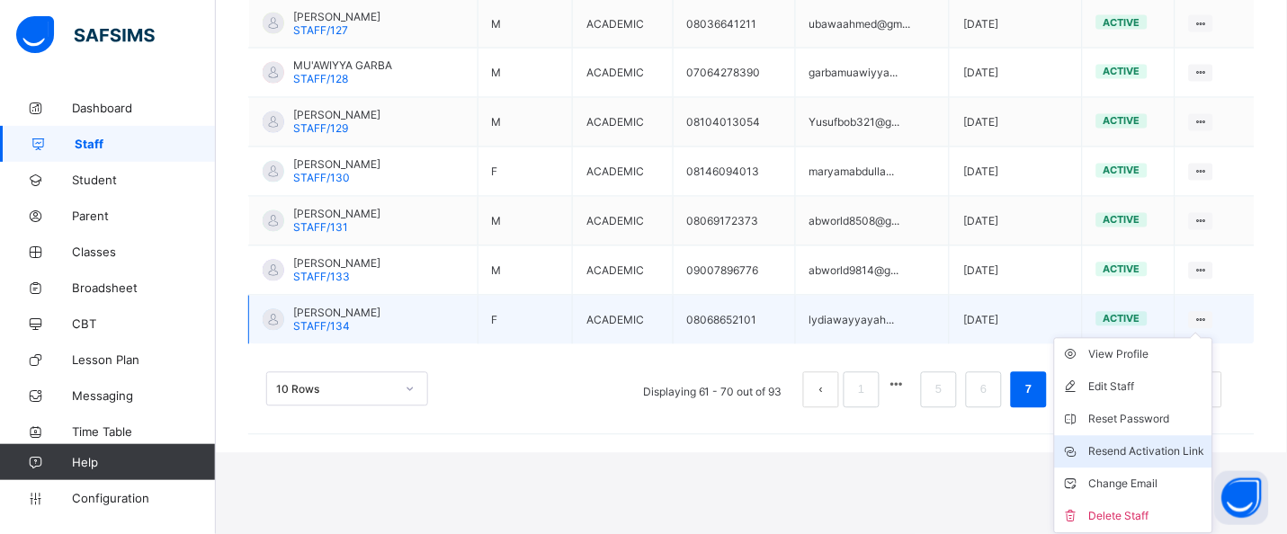
click at [1197, 454] on div "Resend Activation Link" at bounding box center [1147, 452] width 116 height 18
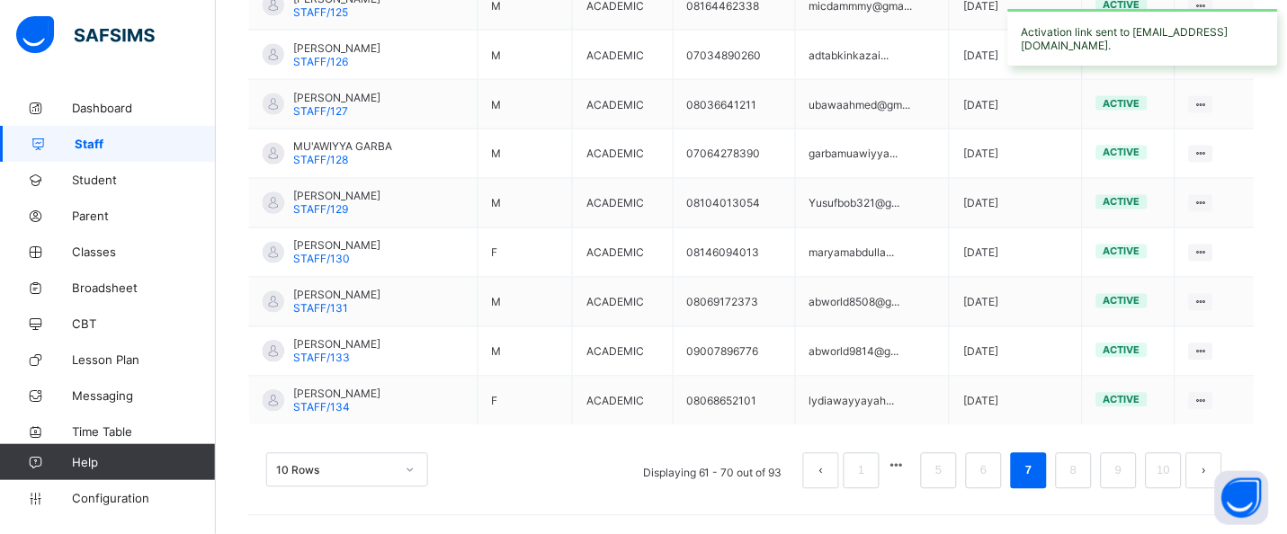
scroll to position [555, 0]
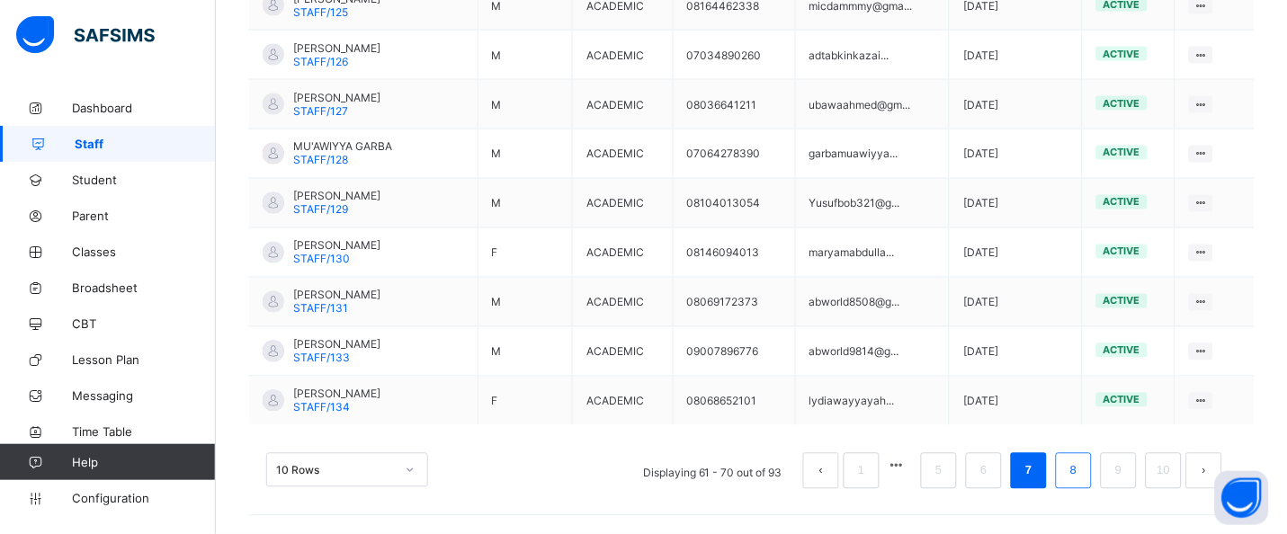
click at [1082, 467] on link "8" at bounding box center [1073, 471] width 17 height 23
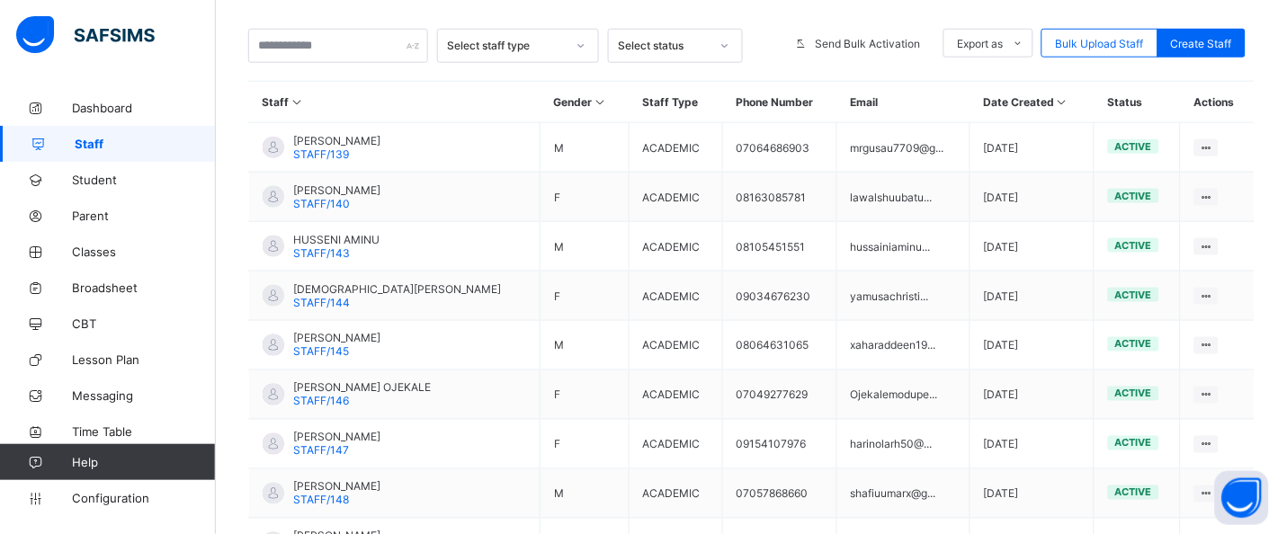
scroll to position [356, 0]
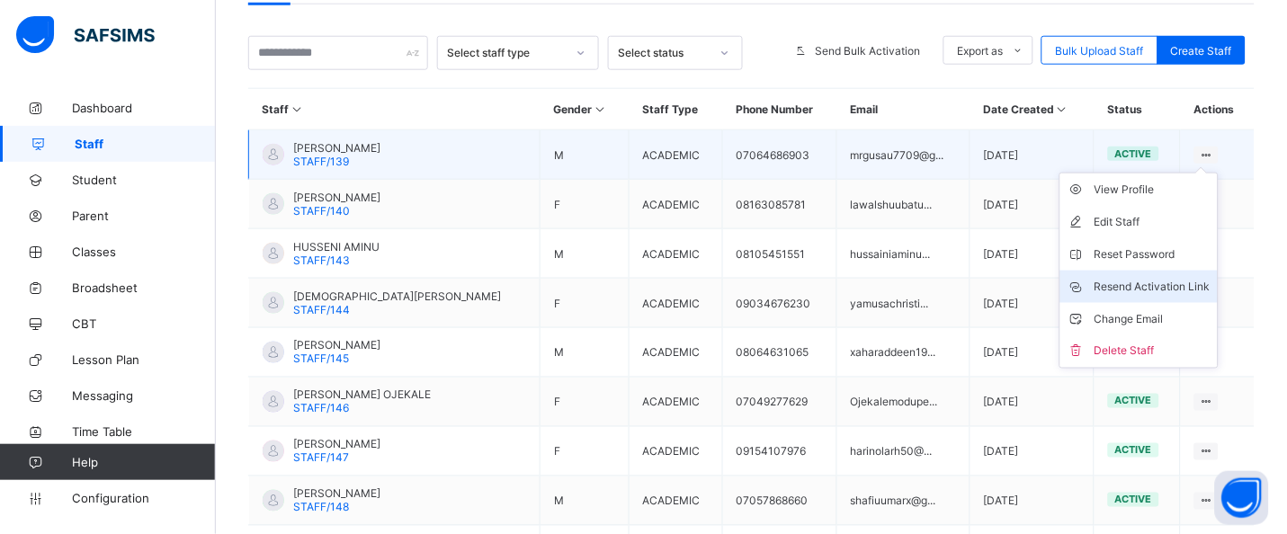
click at [1147, 272] on li "Resend Activation Link" at bounding box center [1138, 287] width 157 height 32
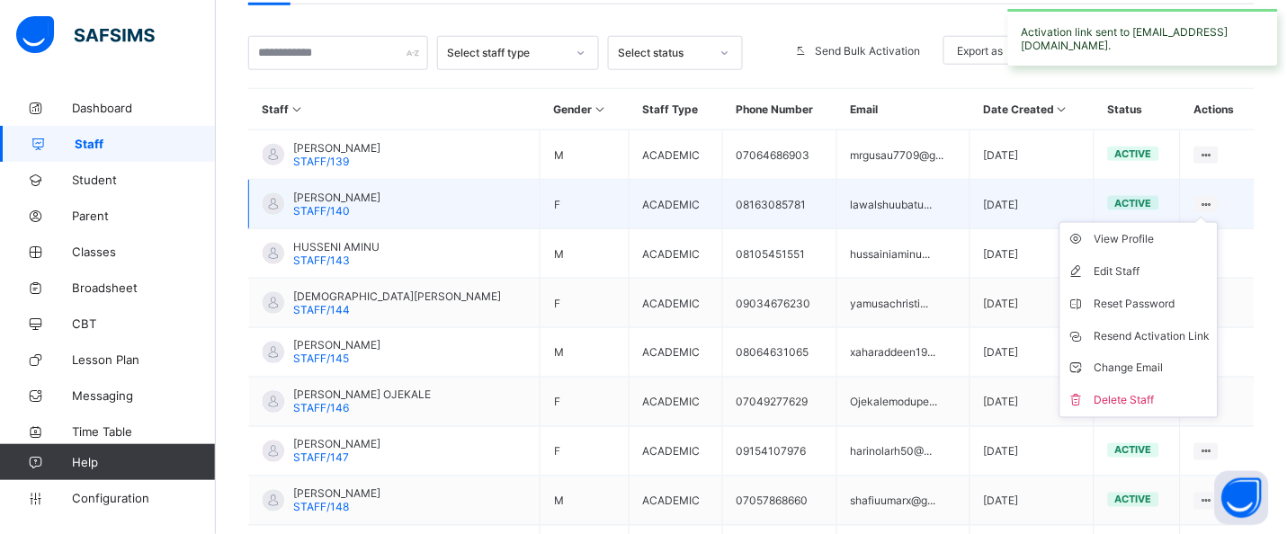
click at [1214, 201] on icon at bounding box center [1206, 204] width 15 height 13
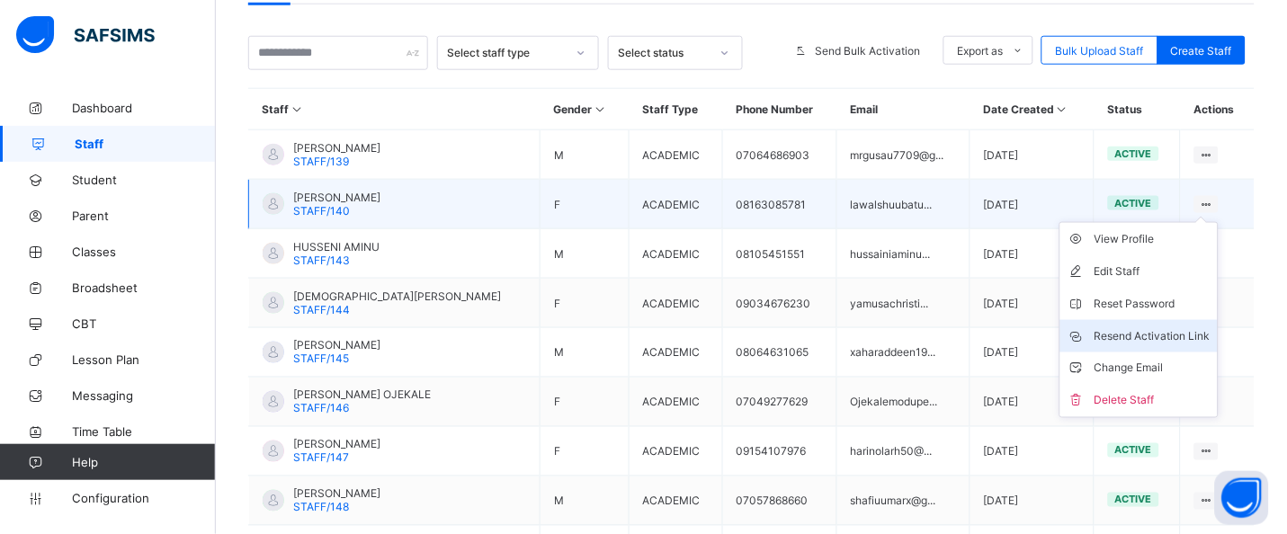
click at [1166, 325] on li "Resend Activation Link" at bounding box center [1138, 336] width 157 height 32
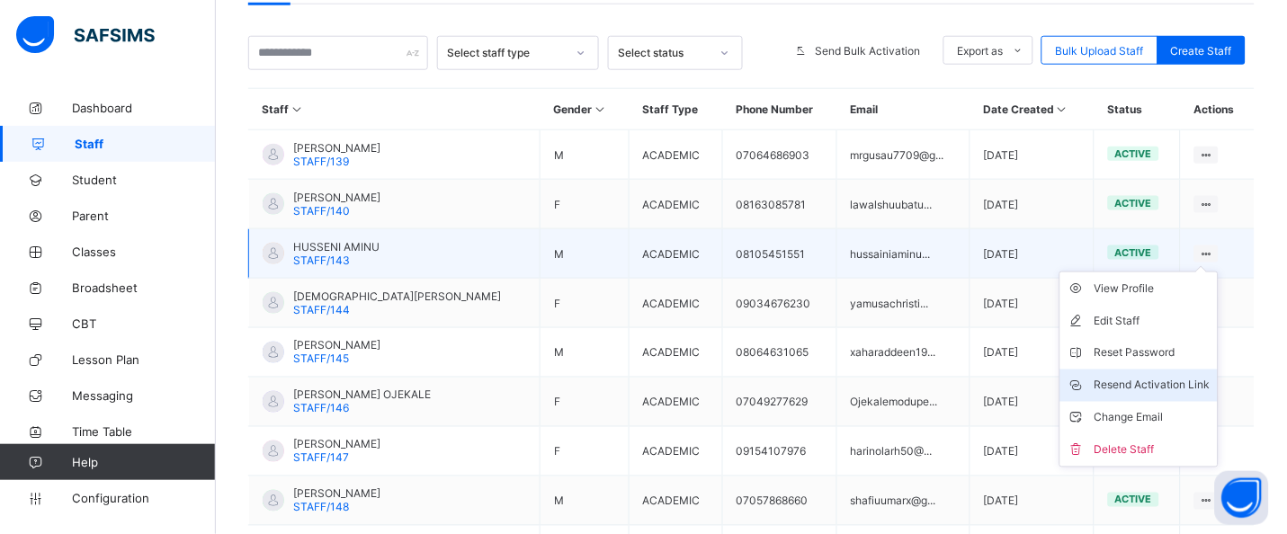
click at [1184, 379] on div "Resend Activation Link" at bounding box center [1152, 386] width 116 height 18
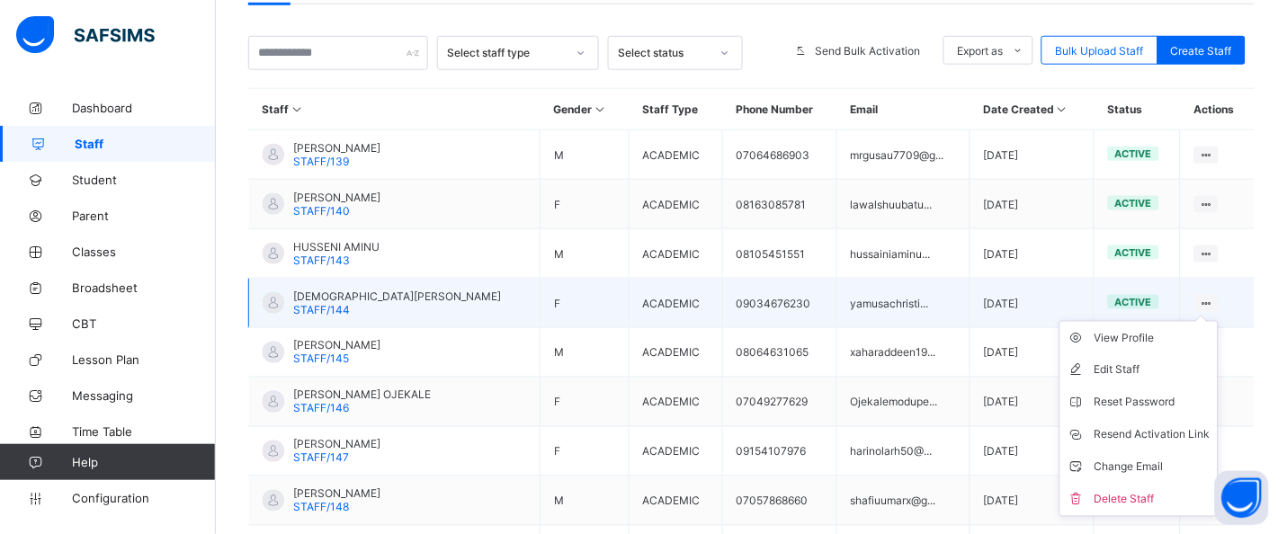
click at [1218, 321] on ul "View Profile Edit Staff Reset Password Resend Activation Link Change Email Dele…" at bounding box center [1138, 419] width 159 height 196
click at [1163, 435] on div "Resend Activation Link" at bounding box center [1152, 435] width 116 height 18
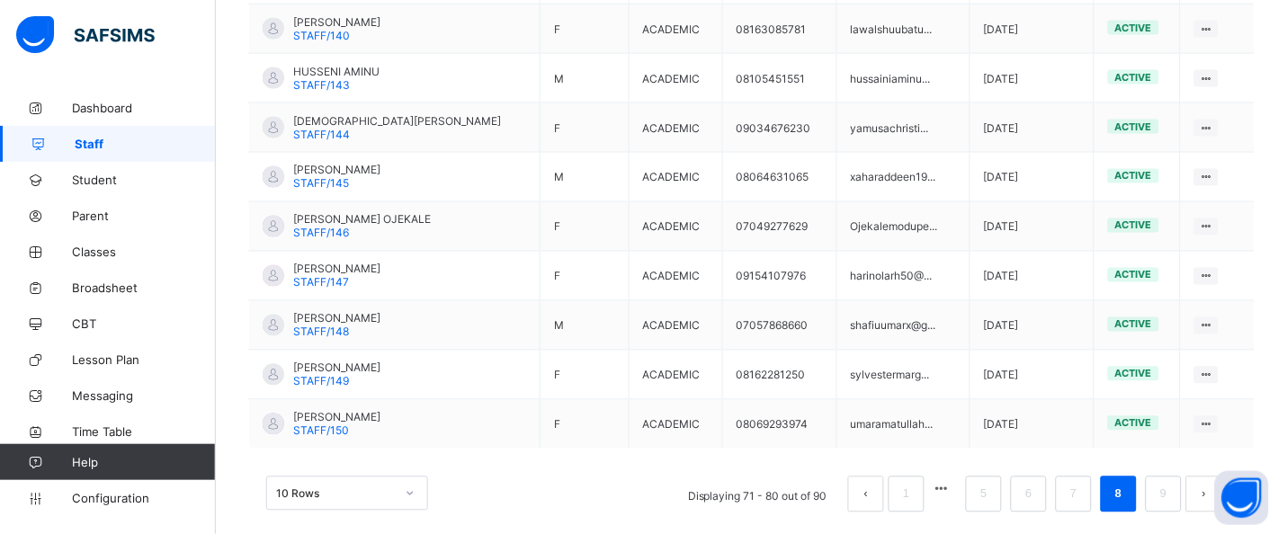
scroll to position [555, 0]
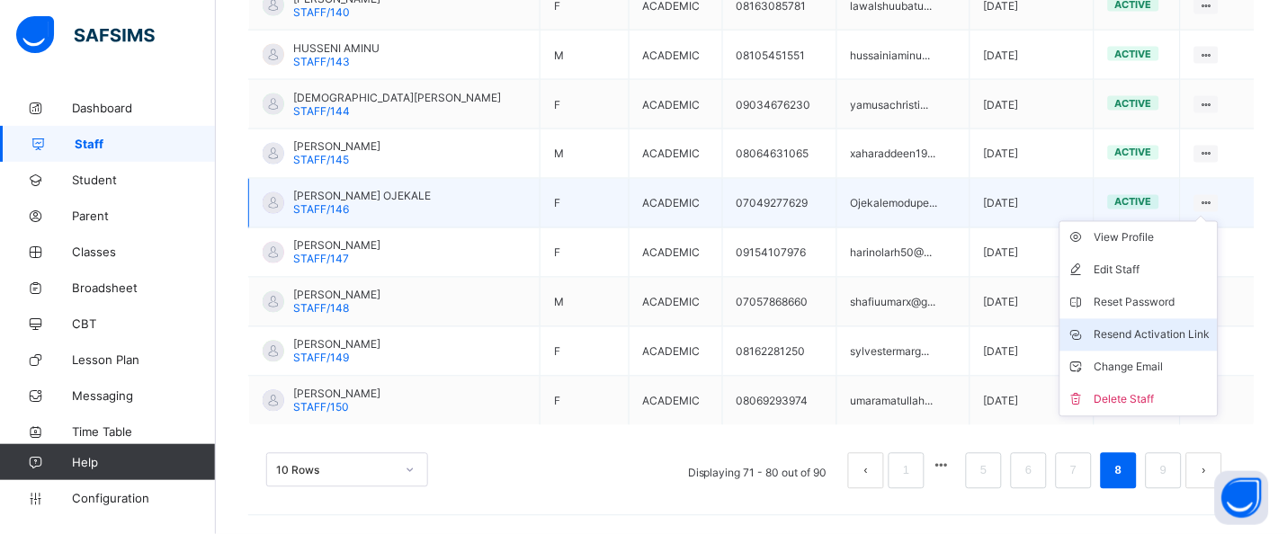
click at [1194, 335] on div "Resend Activation Link" at bounding box center [1152, 335] width 116 height 18
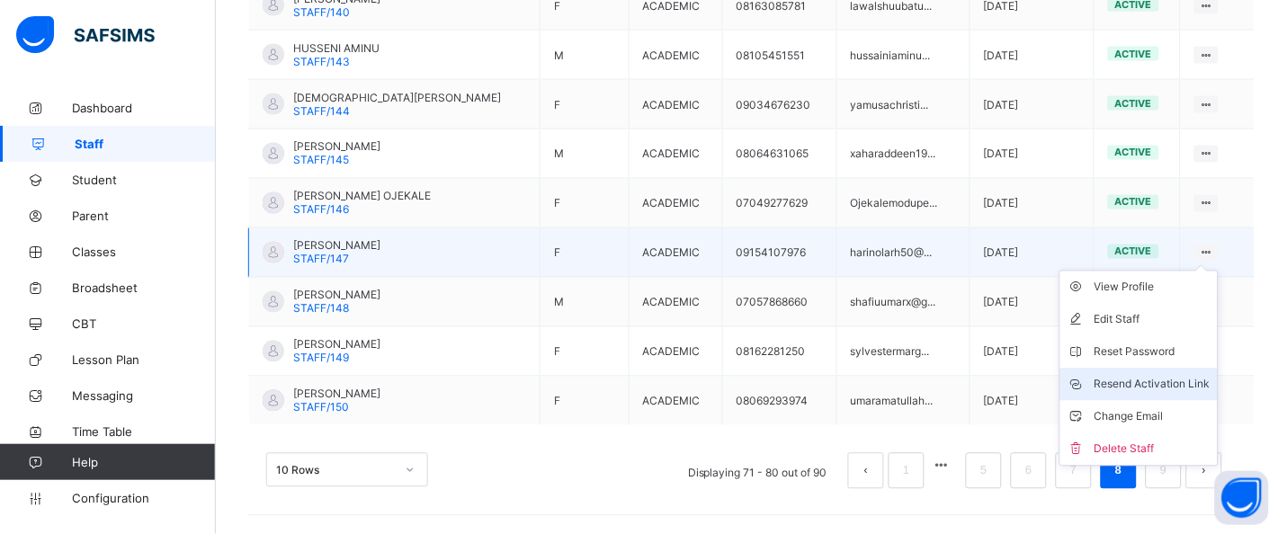
click at [1171, 384] on div "Resend Activation Link" at bounding box center [1152, 385] width 116 height 18
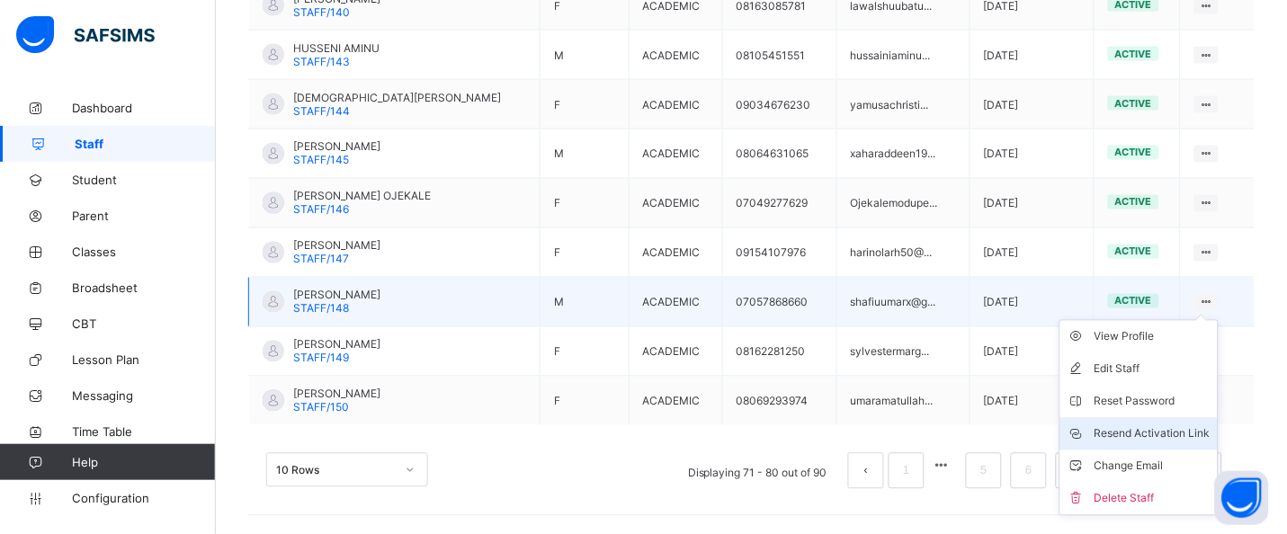
click at [1165, 436] on div "Resend Activation Link" at bounding box center [1152, 434] width 116 height 18
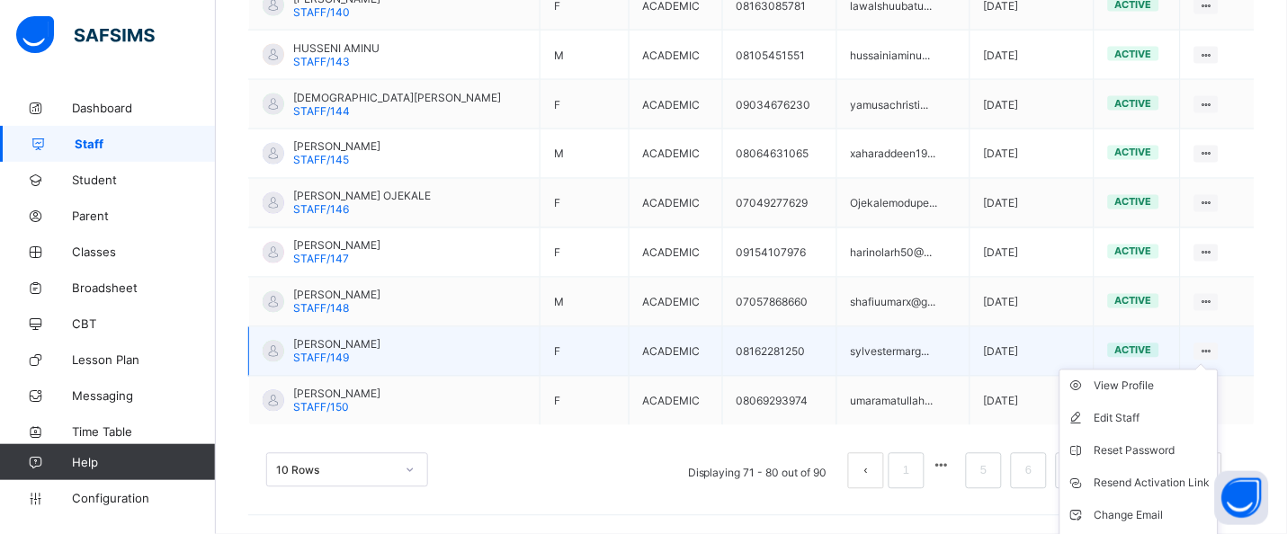
click at [1214, 349] on icon at bounding box center [1206, 351] width 15 height 13
click at [1165, 486] on div "Resend Activation Link" at bounding box center [1152, 484] width 116 height 18
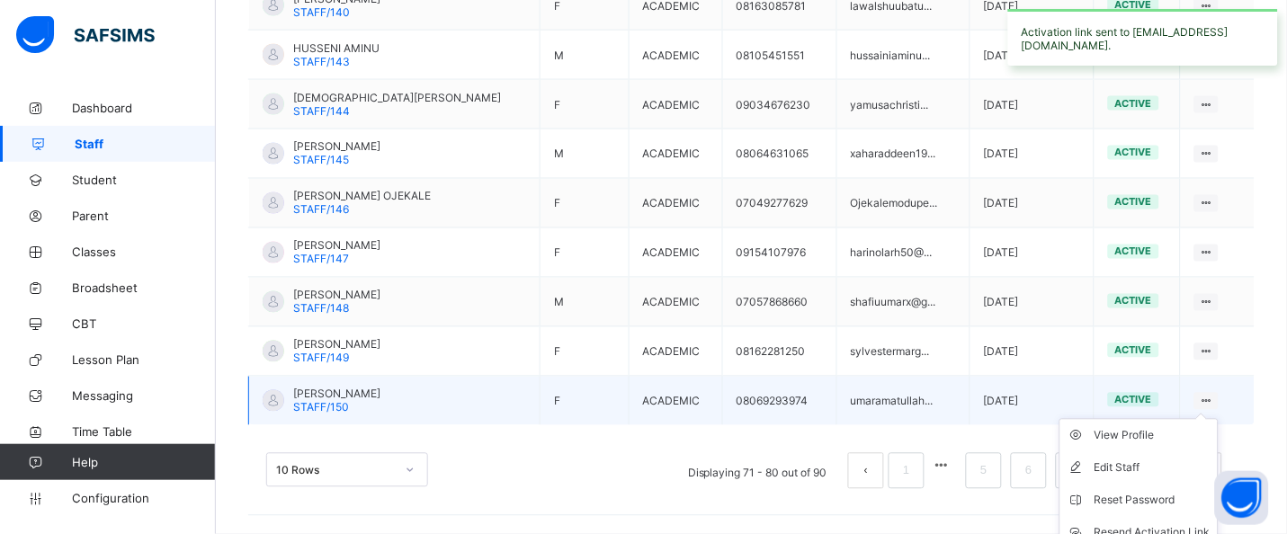
click at [1218, 419] on ul "View Profile Edit Staff Reset Password Resend Activation Link Change Email Dele…" at bounding box center [1138, 517] width 159 height 196
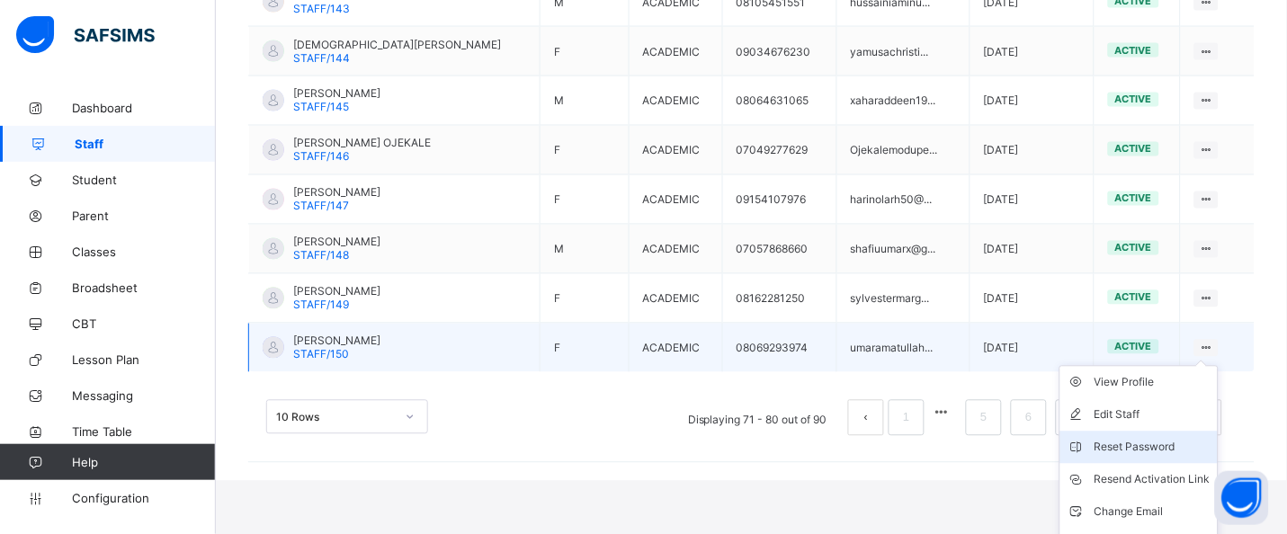
scroll to position [636, 0]
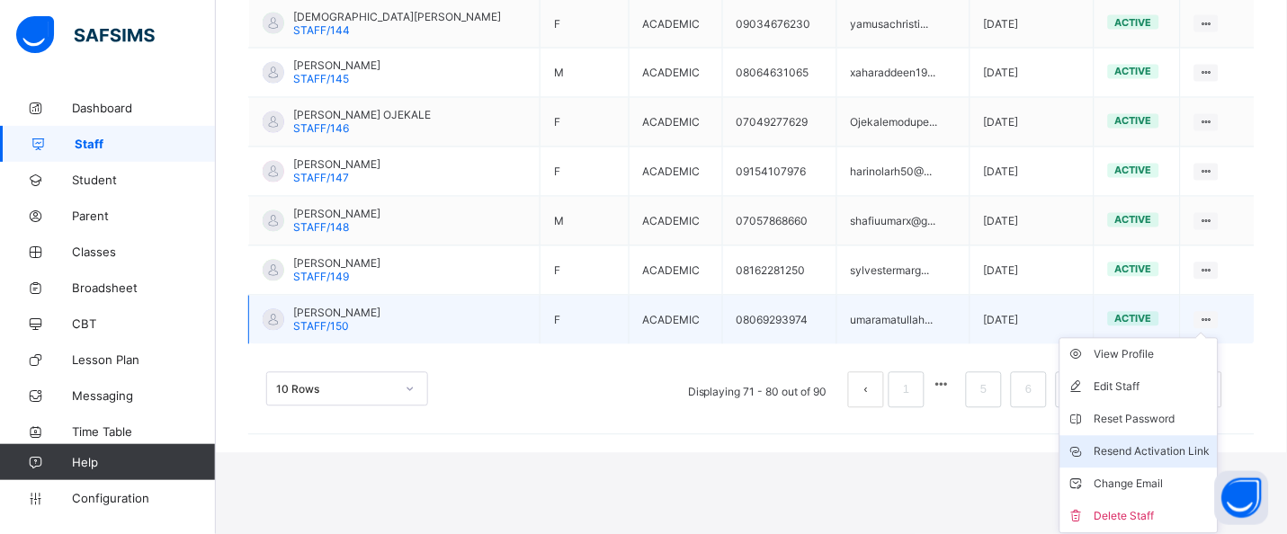
click at [1165, 449] on div "Resend Activation Link" at bounding box center [1152, 452] width 116 height 18
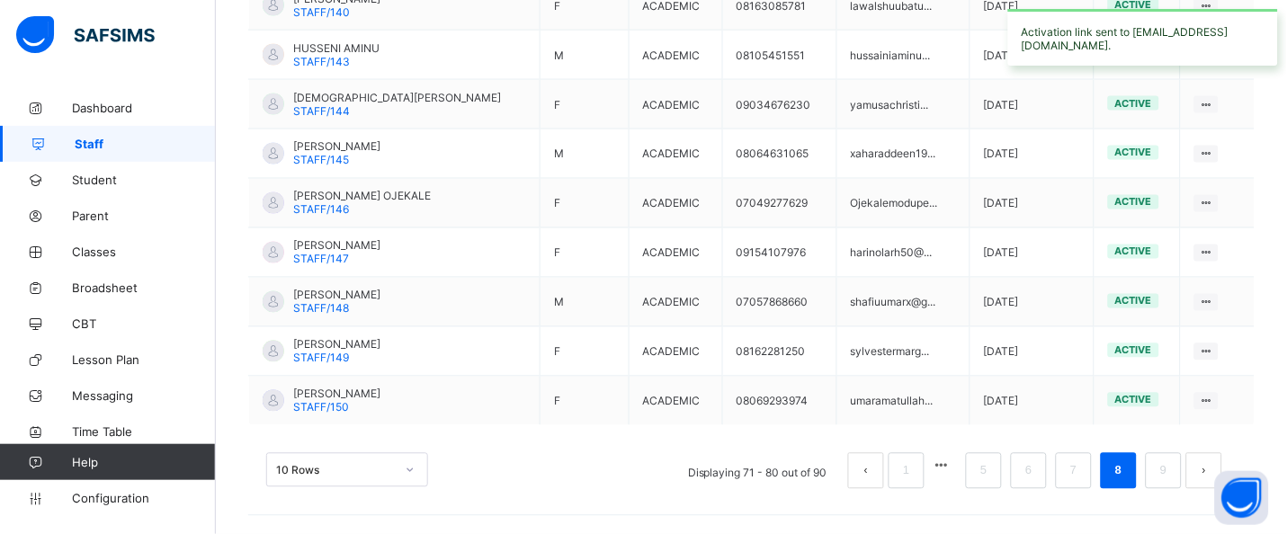
scroll to position [555, 0]
click at [1172, 469] on link "9" at bounding box center [1163, 471] width 17 height 23
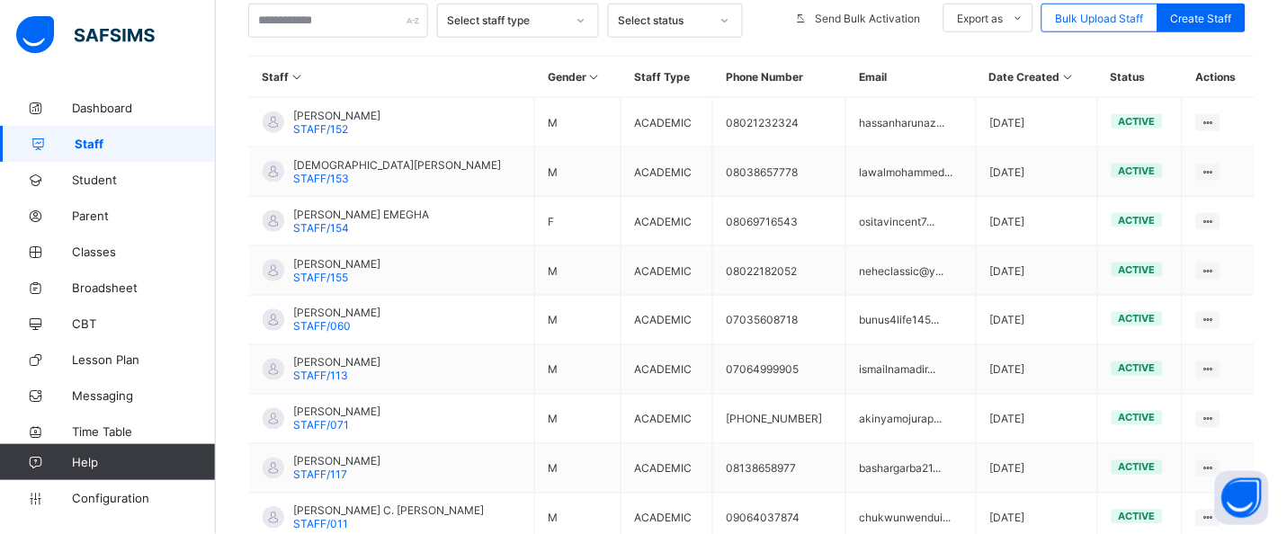
scroll to position [386, 0]
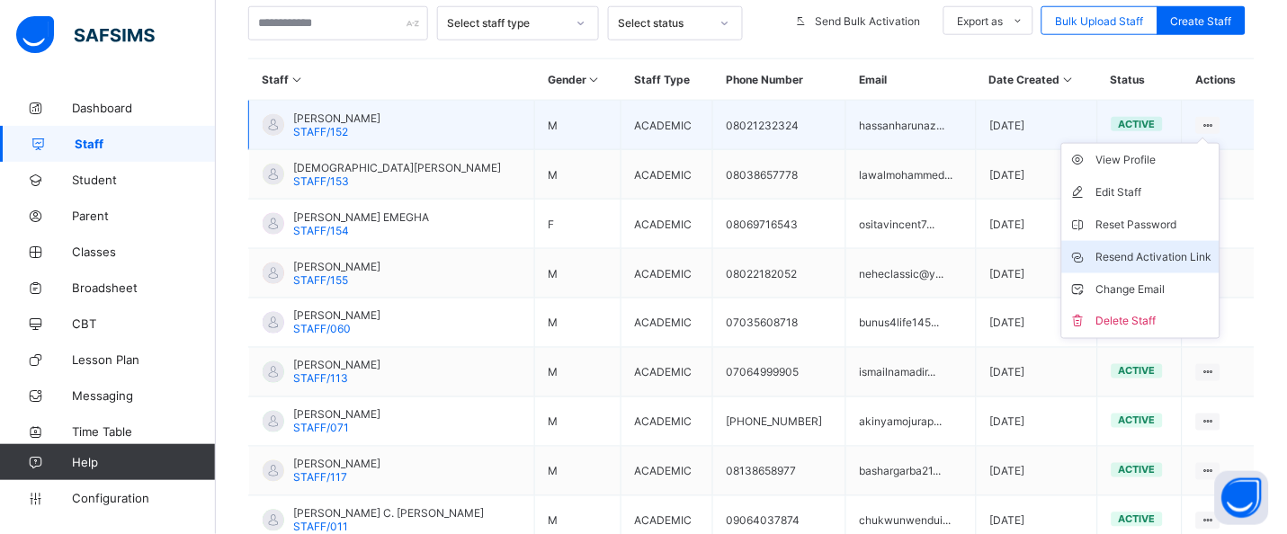
click at [1189, 255] on div "Resend Activation Link" at bounding box center [1154, 257] width 116 height 18
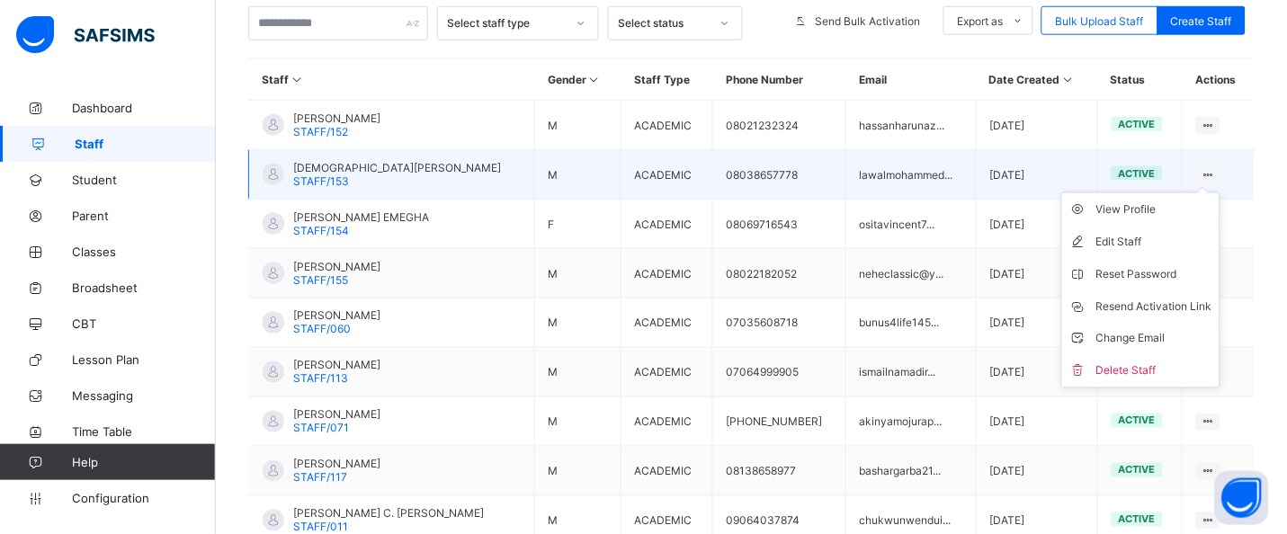
click at [1216, 170] on icon at bounding box center [1207, 174] width 15 height 13
click at [1200, 303] on div "Resend Activation Link" at bounding box center [1154, 307] width 116 height 18
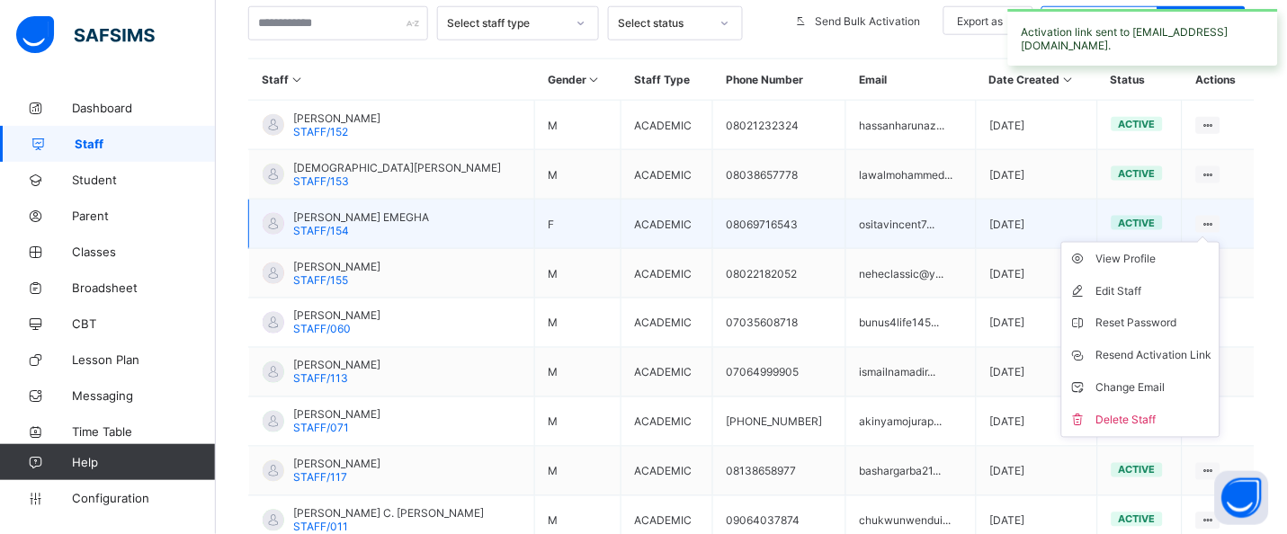
click at [1216, 221] on icon at bounding box center [1207, 224] width 15 height 13
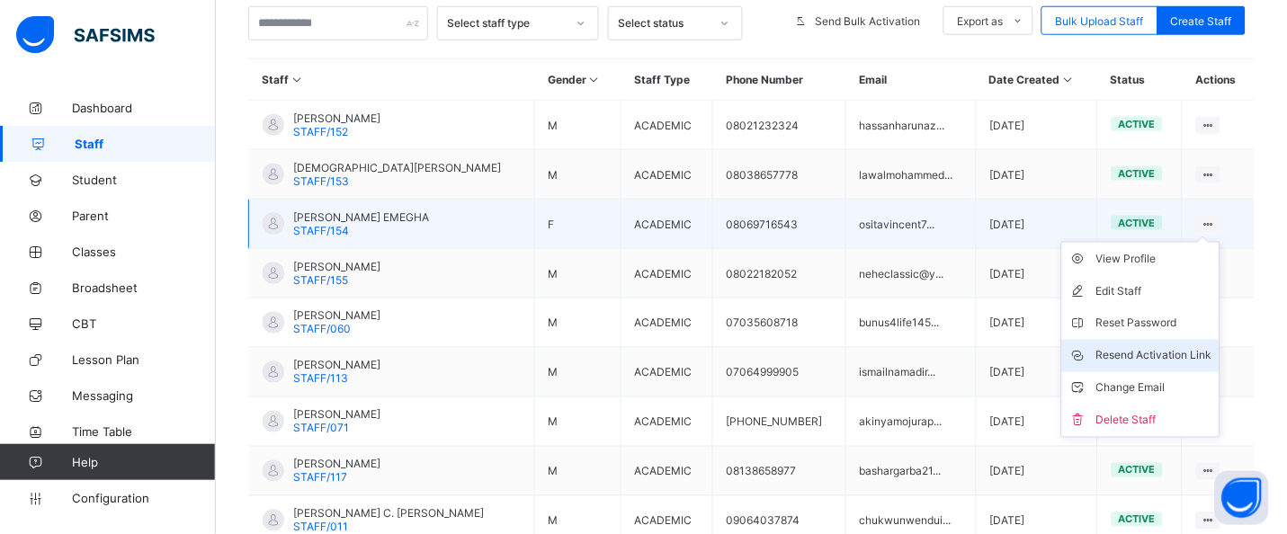
click at [1163, 354] on div "Resend Activation Link" at bounding box center [1154, 356] width 116 height 18
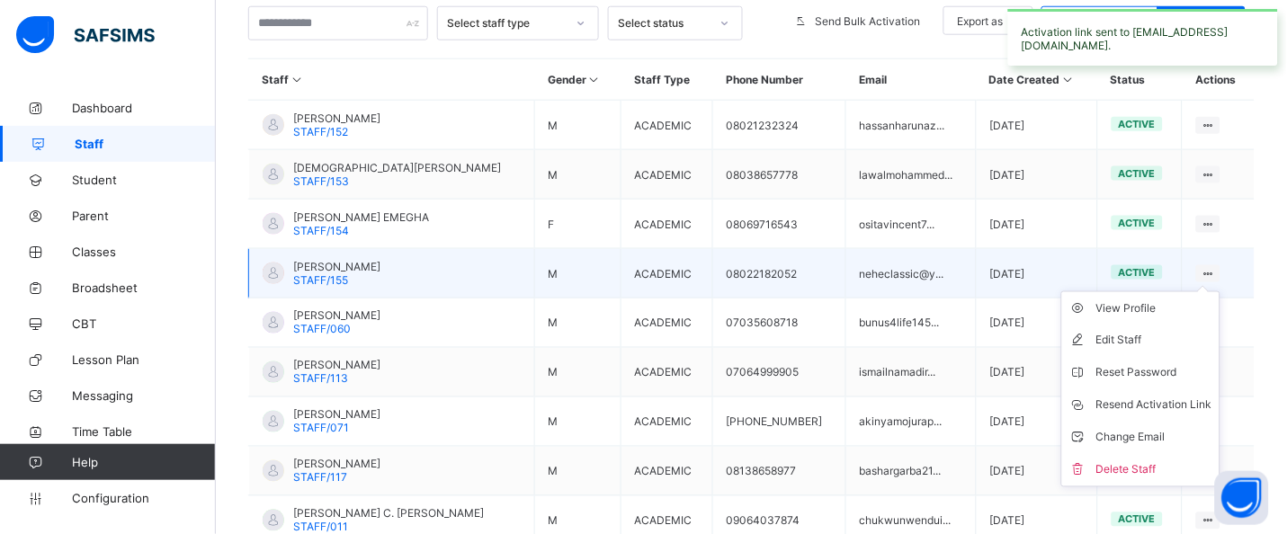
click at [1220, 291] on ul "View Profile Edit Staff Reset Password Resend Activation Link Change Email Dele…" at bounding box center [1140, 389] width 159 height 196
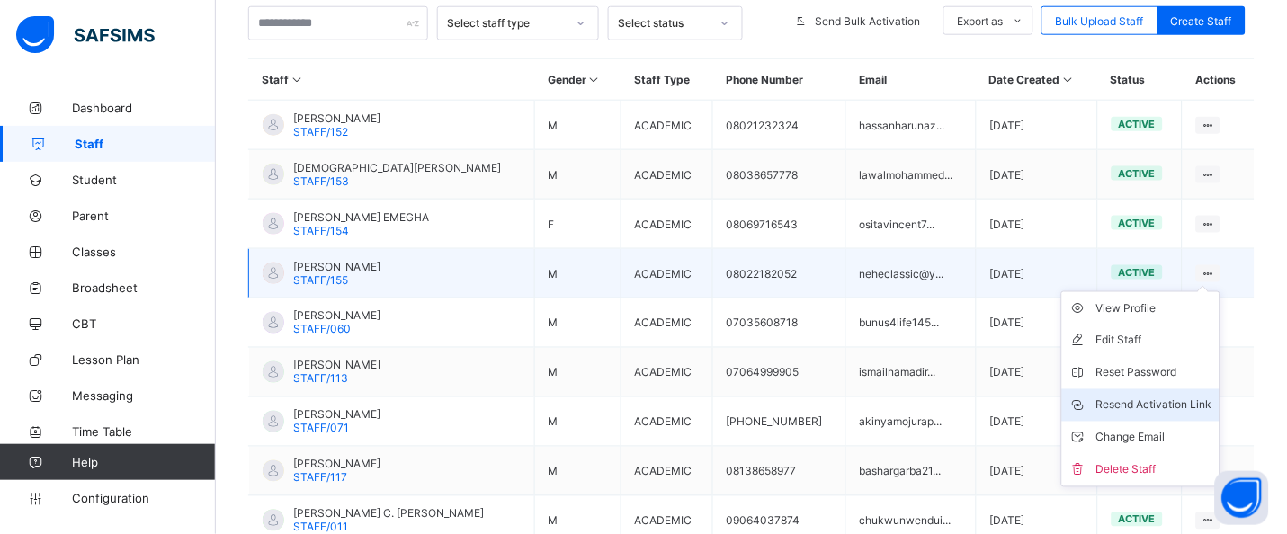
click at [1192, 403] on div "Resend Activation Link" at bounding box center [1154, 406] width 116 height 18
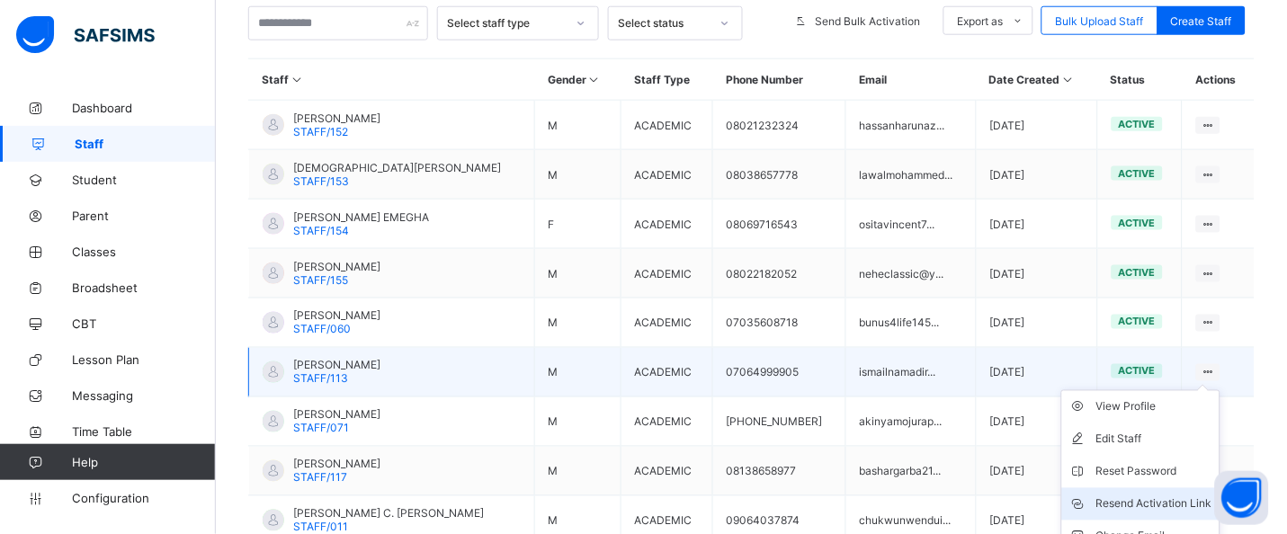
click at [1177, 499] on div "Resend Activation Link" at bounding box center [1154, 504] width 116 height 18
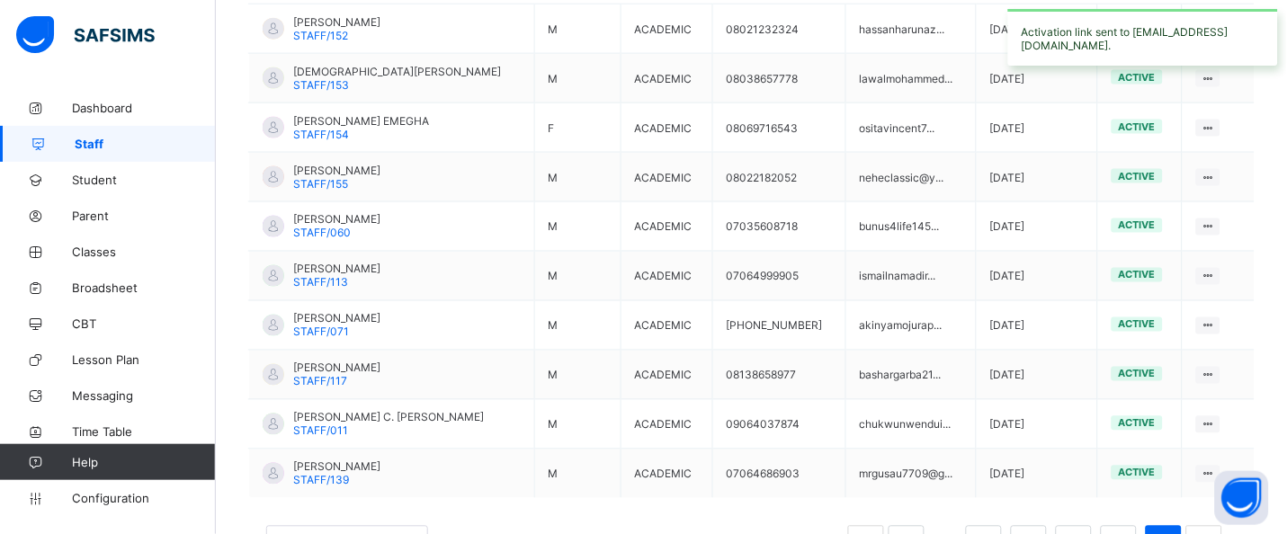
scroll to position [497, 0]
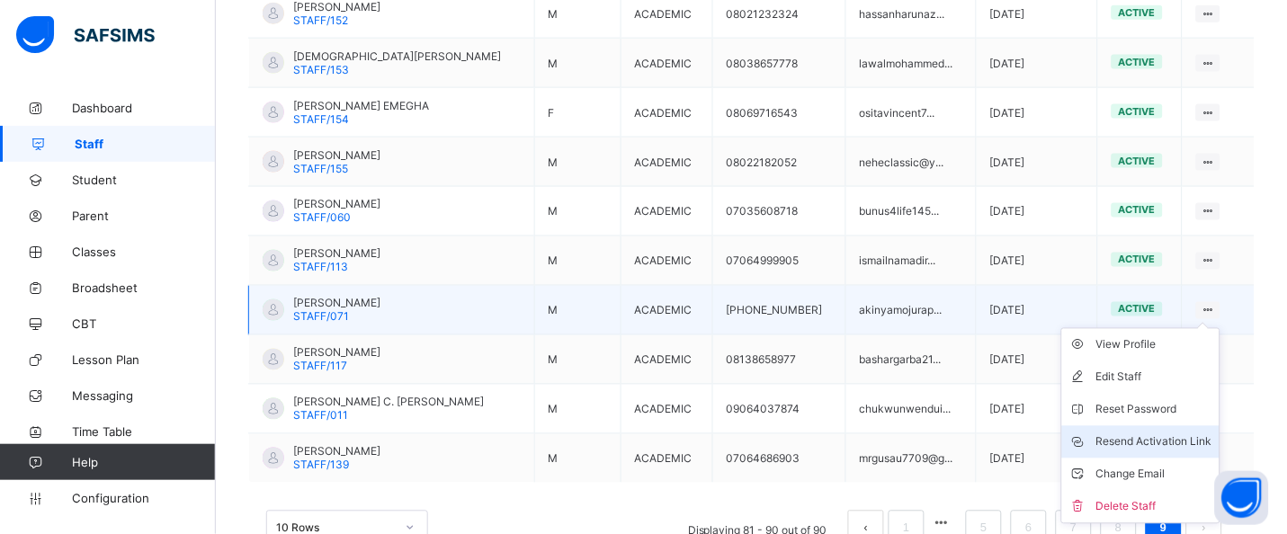
click at [1207, 437] on div "Resend Activation Link" at bounding box center [1154, 442] width 116 height 18
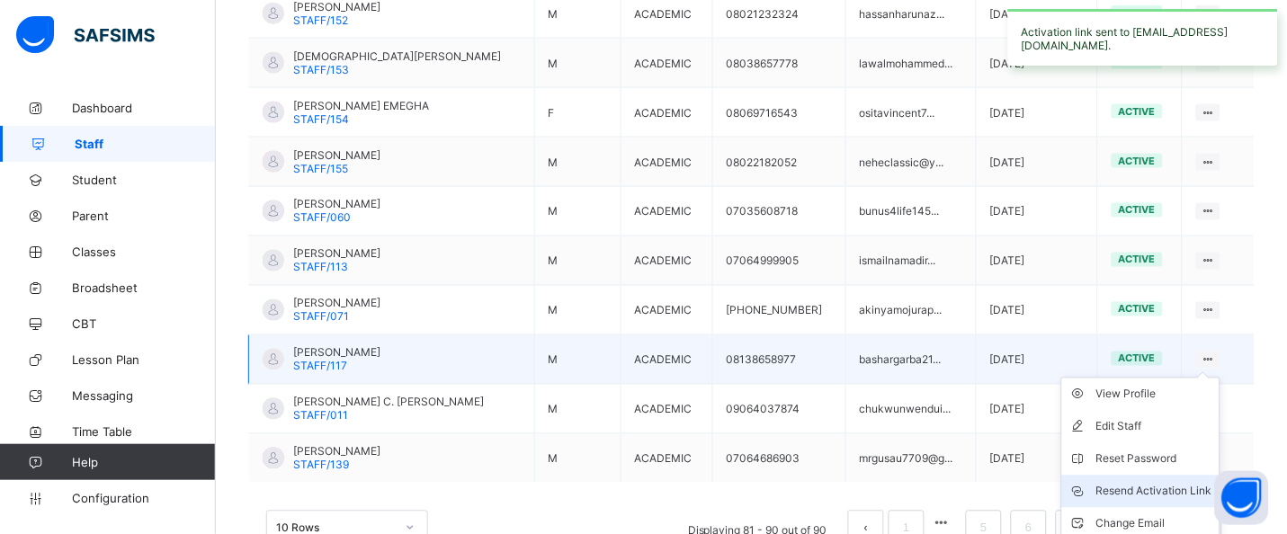
click at [1194, 486] on div "Resend Activation Link" at bounding box center [1154, 492] width 116 height 18
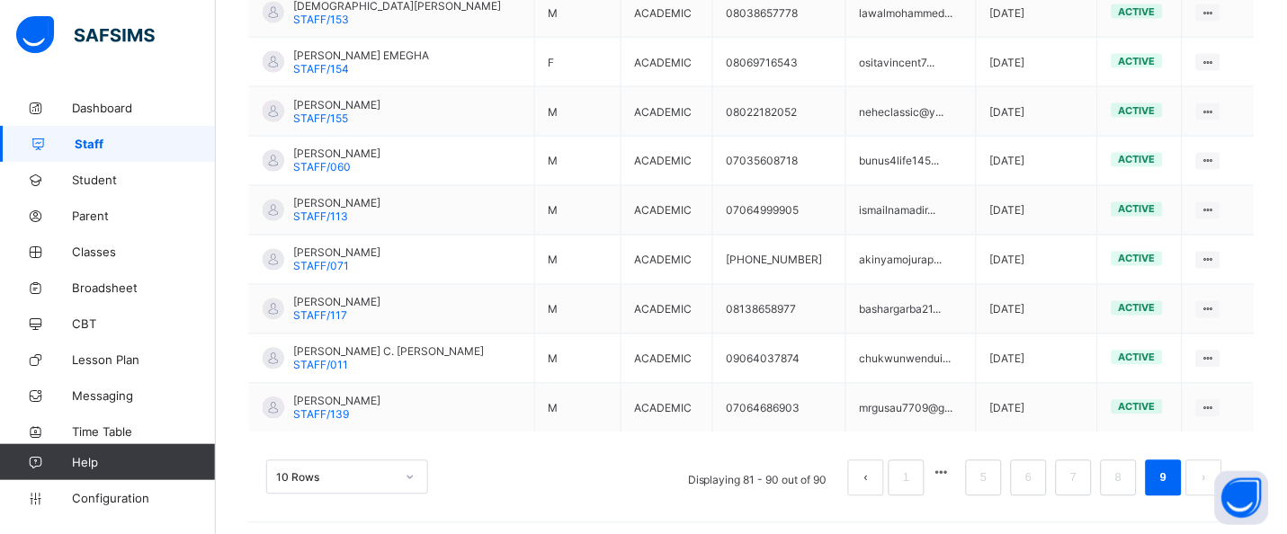
scroll to position [555, 0]
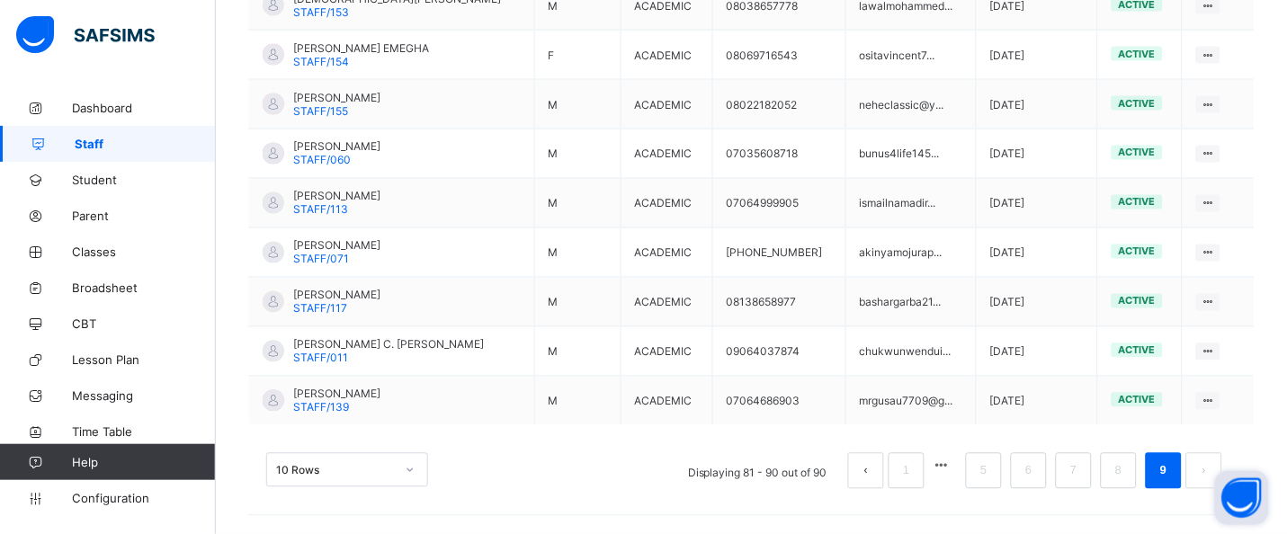
click at [1219, 472] on button "Open asap" at bounding box center [1242, 498] width 54 height 54
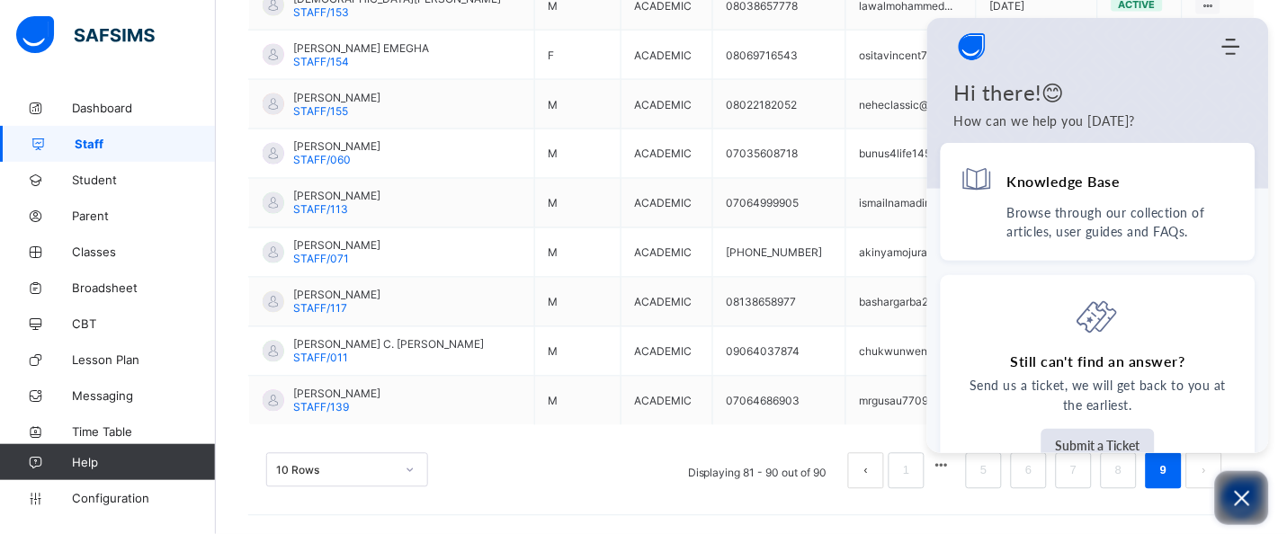
click at [1219, 472] on button "Open asap" at bounding box center [1242, 498] width 54 height 54
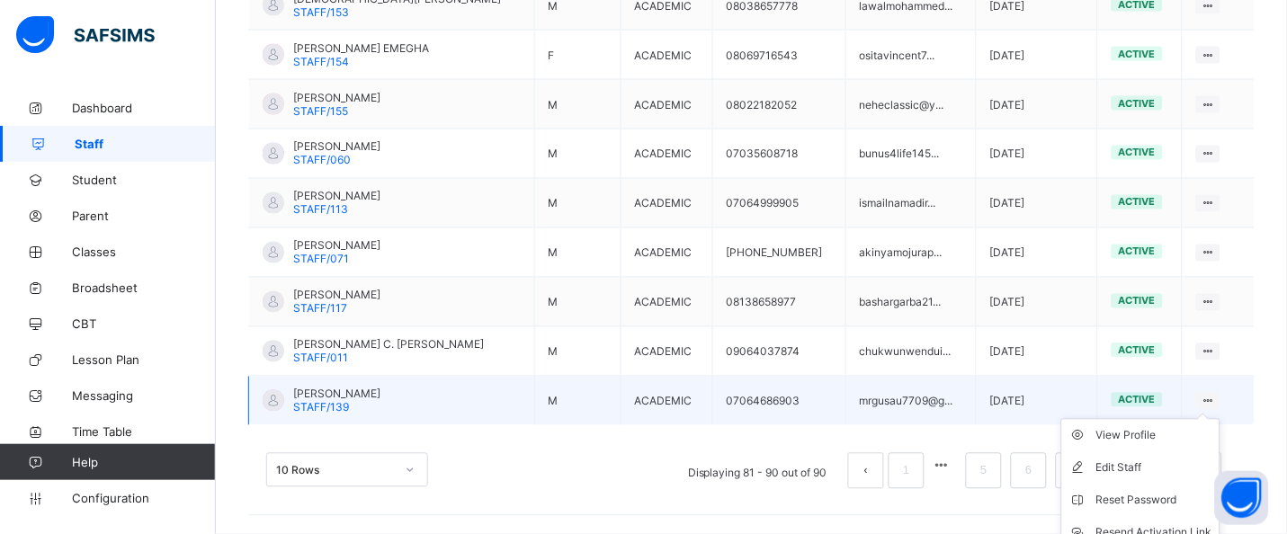
click at [1216, 397] on icon at bounding box center [1207, 401] width 15 height 13
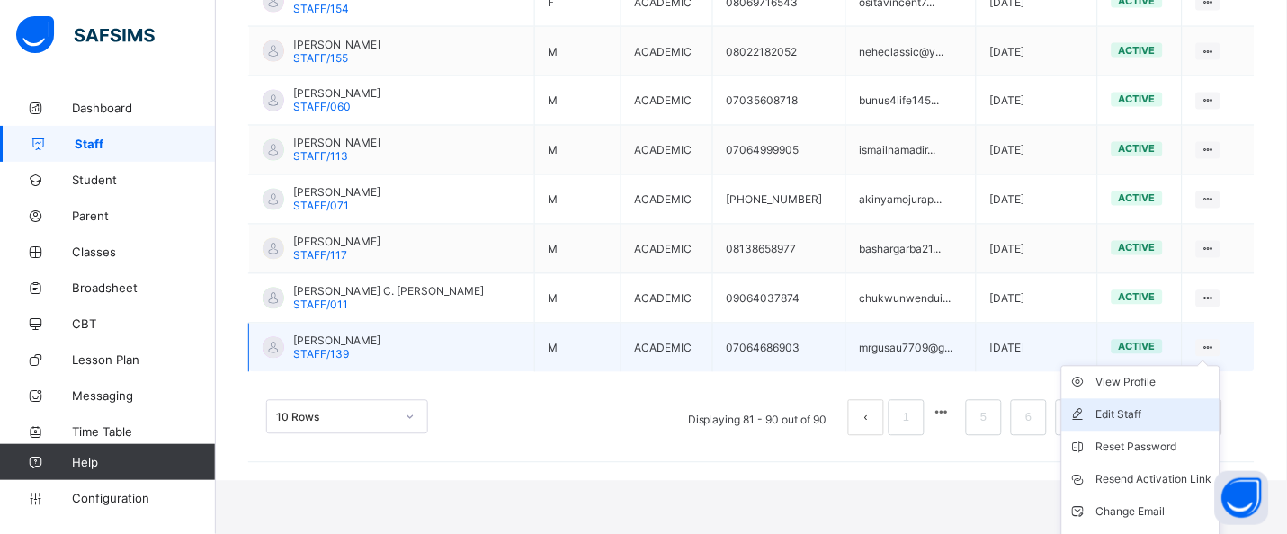
scroll to position [636, 0]
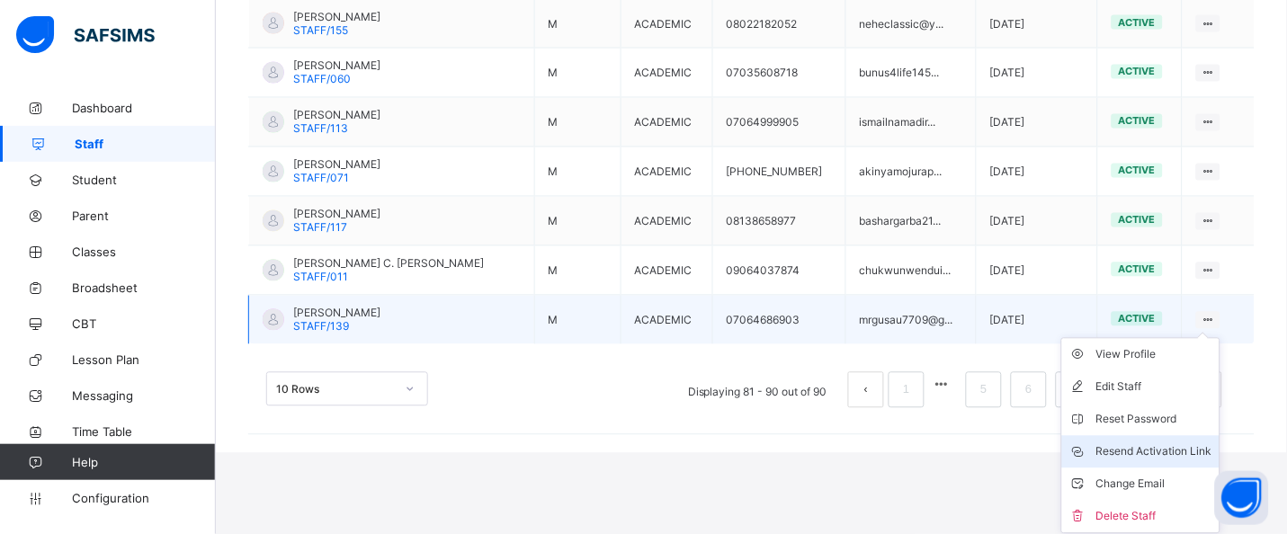
click at [1181, 458] on div "Resend Activation Link" at bounding box center [1154, 452] width 116 height 18
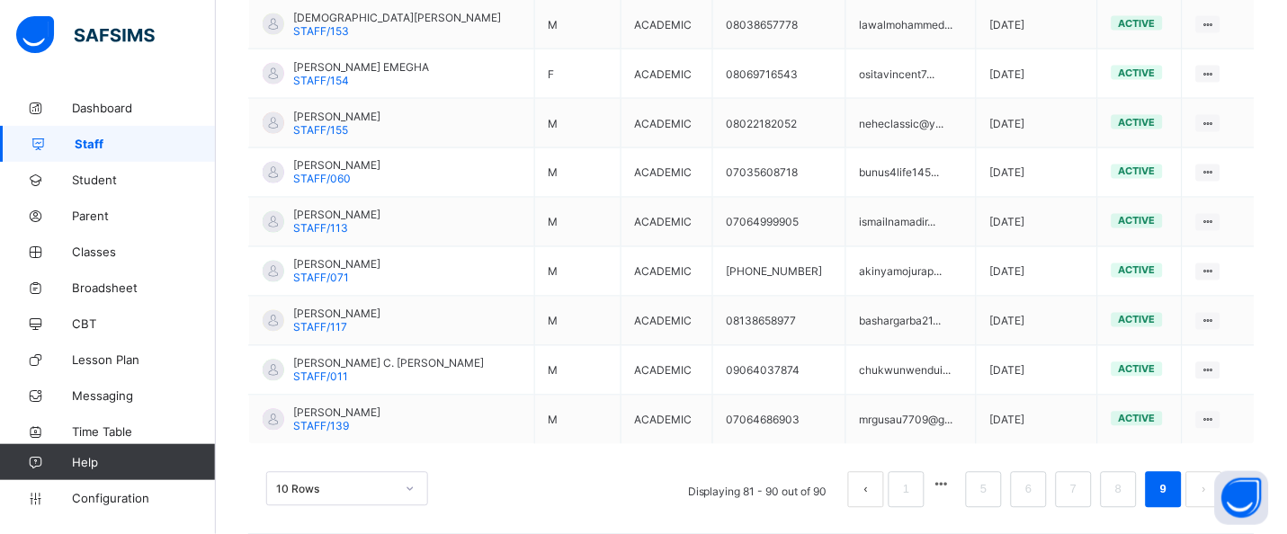
scroll to position [555, 0]
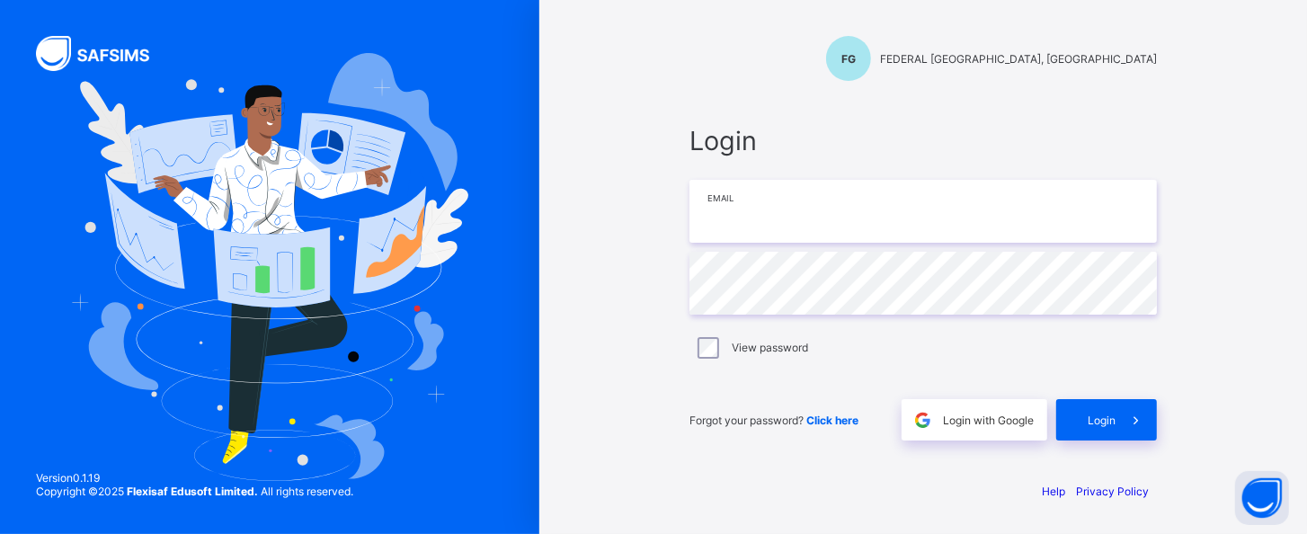
type input "**********"
